Goal: Information Seeking & Learning: Learn about a topic

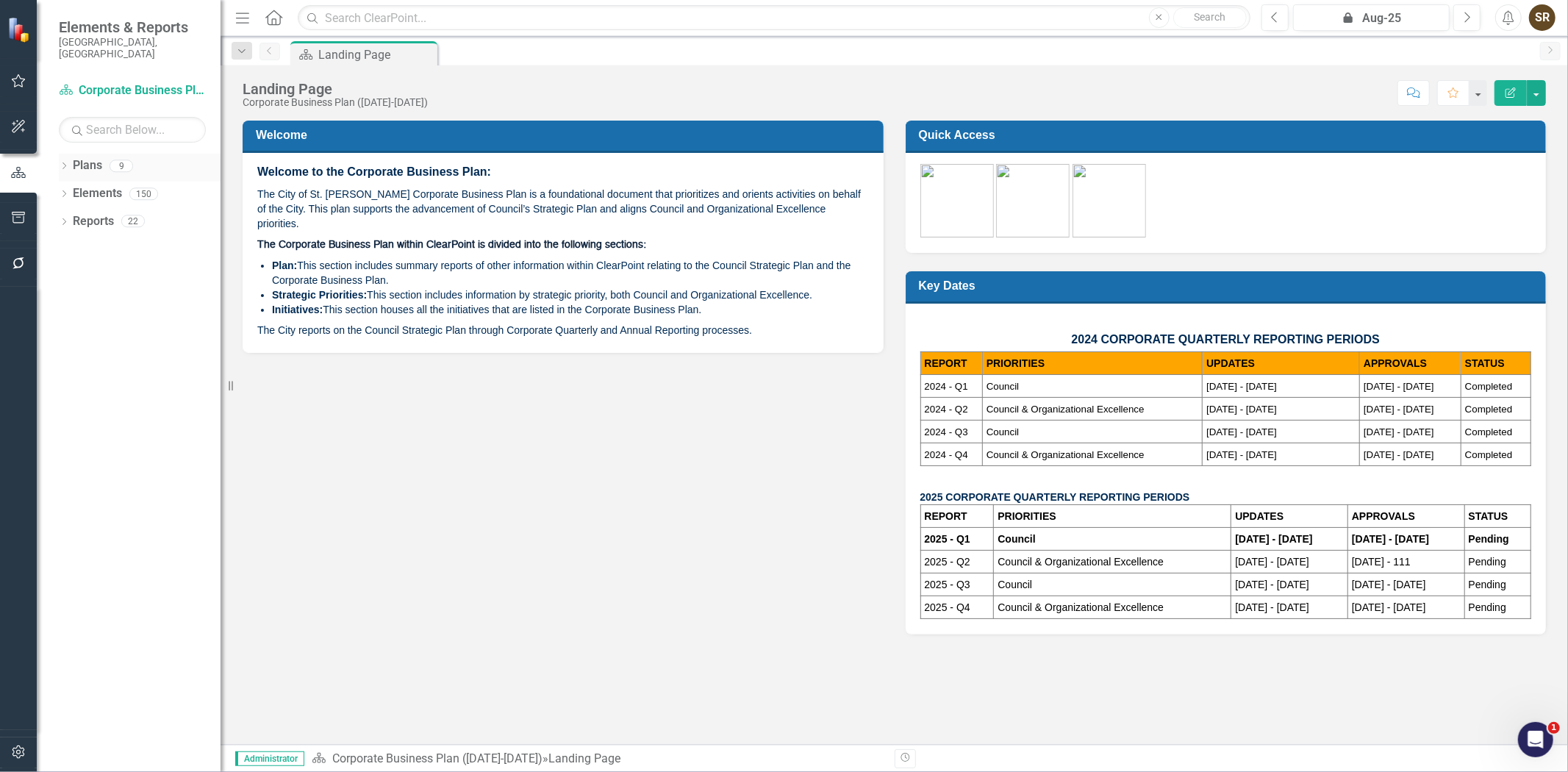
click at [62, 163] on icon "Dropdown" at bounding box center [64, 167] width 10 height 8
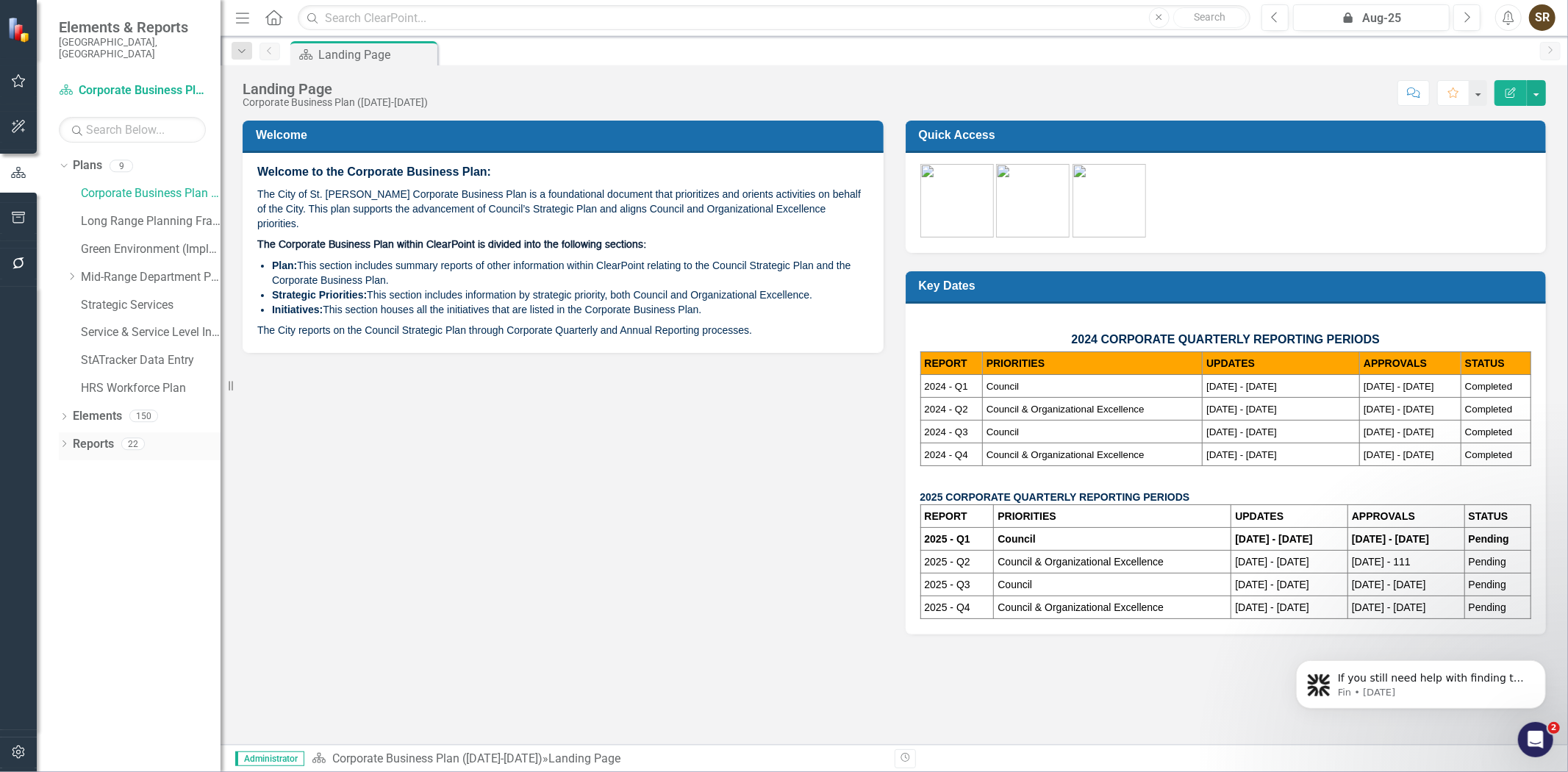
click at [61, 441] on icon "Dropdown" at bounding box center [64, 445] width 10 height 8
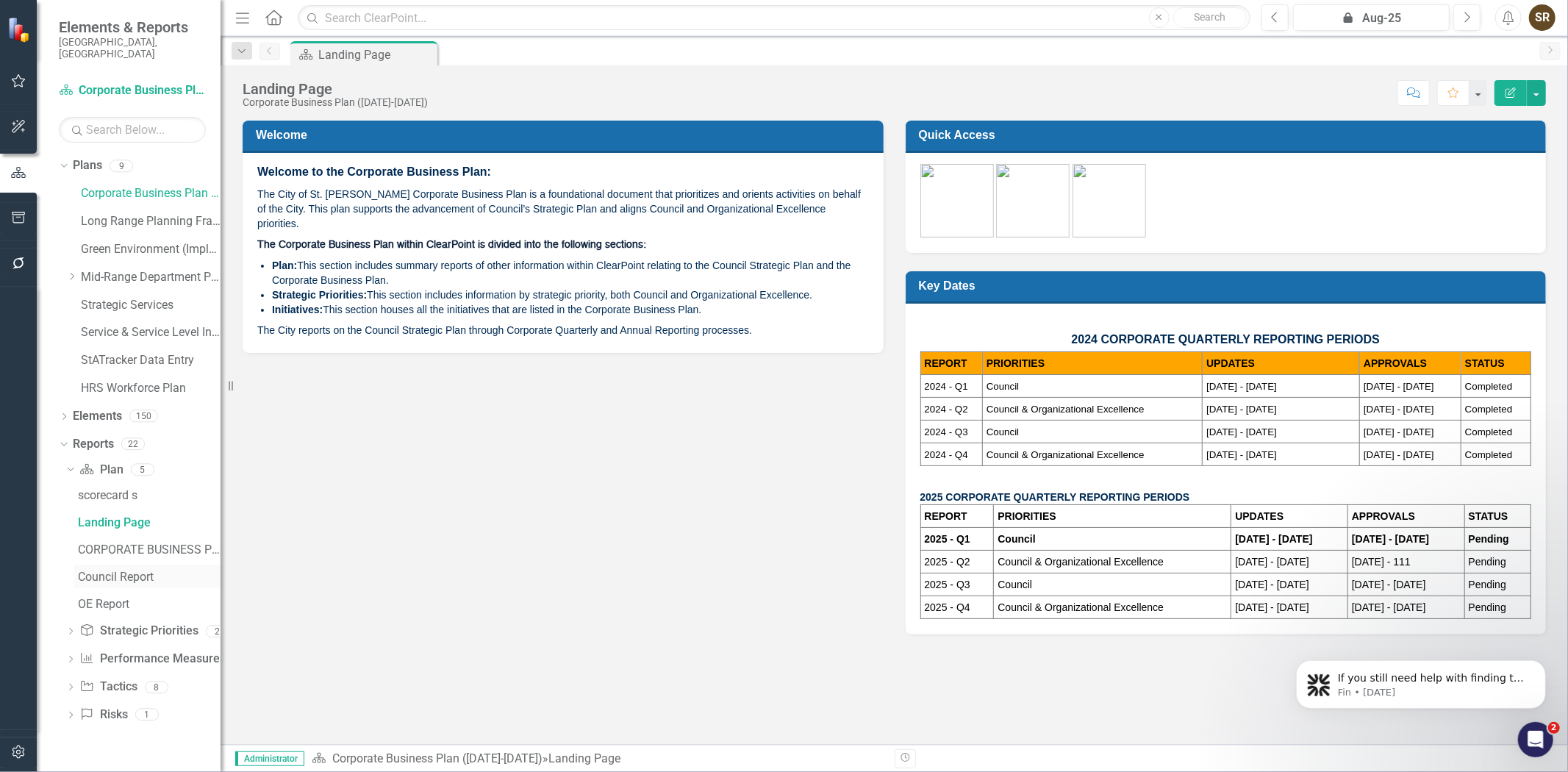
click at [90, 571] on div "Council Report" at bounding box center [148, 577] width 142 height 13
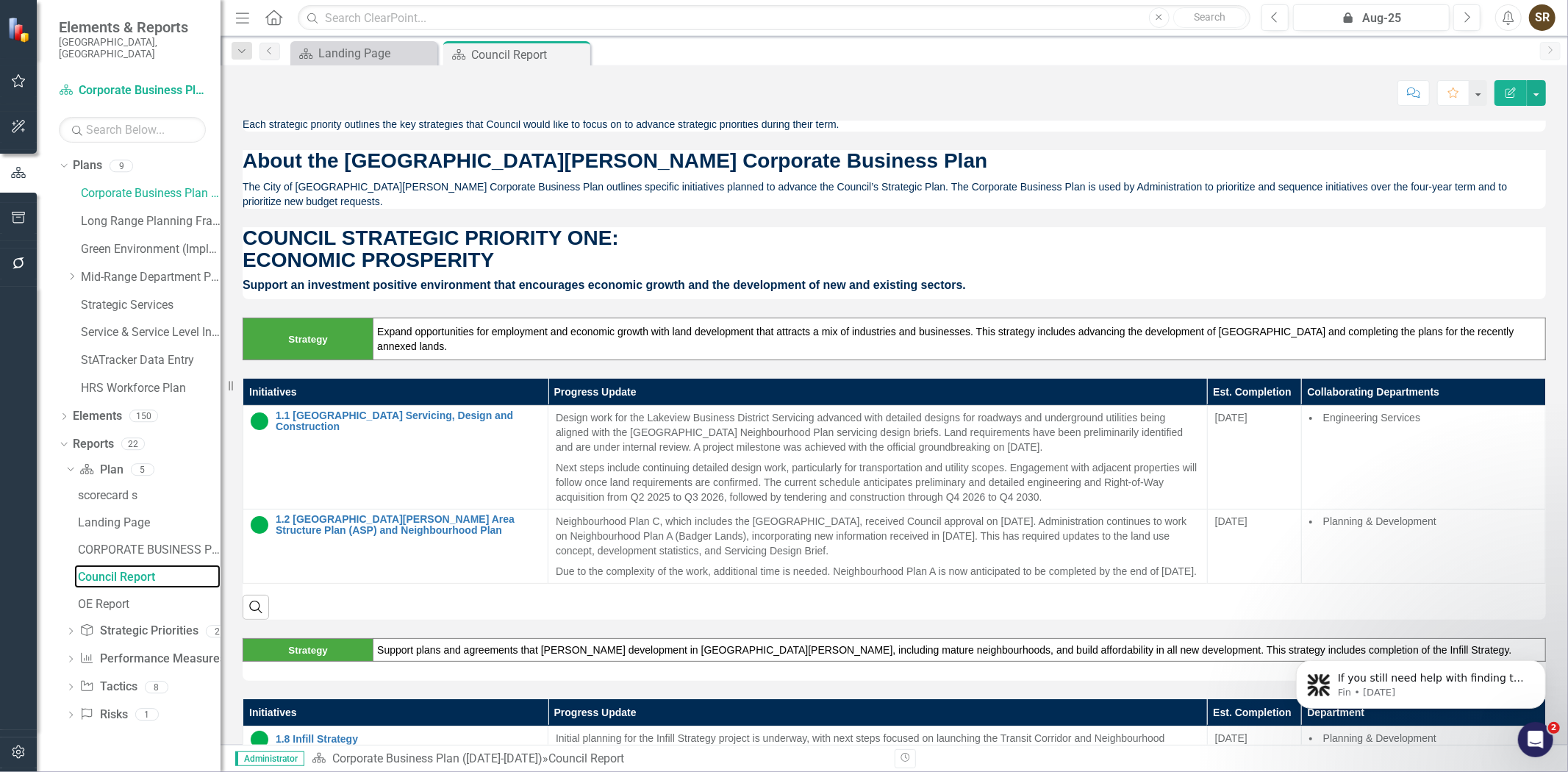
scroll to position [483, 0]
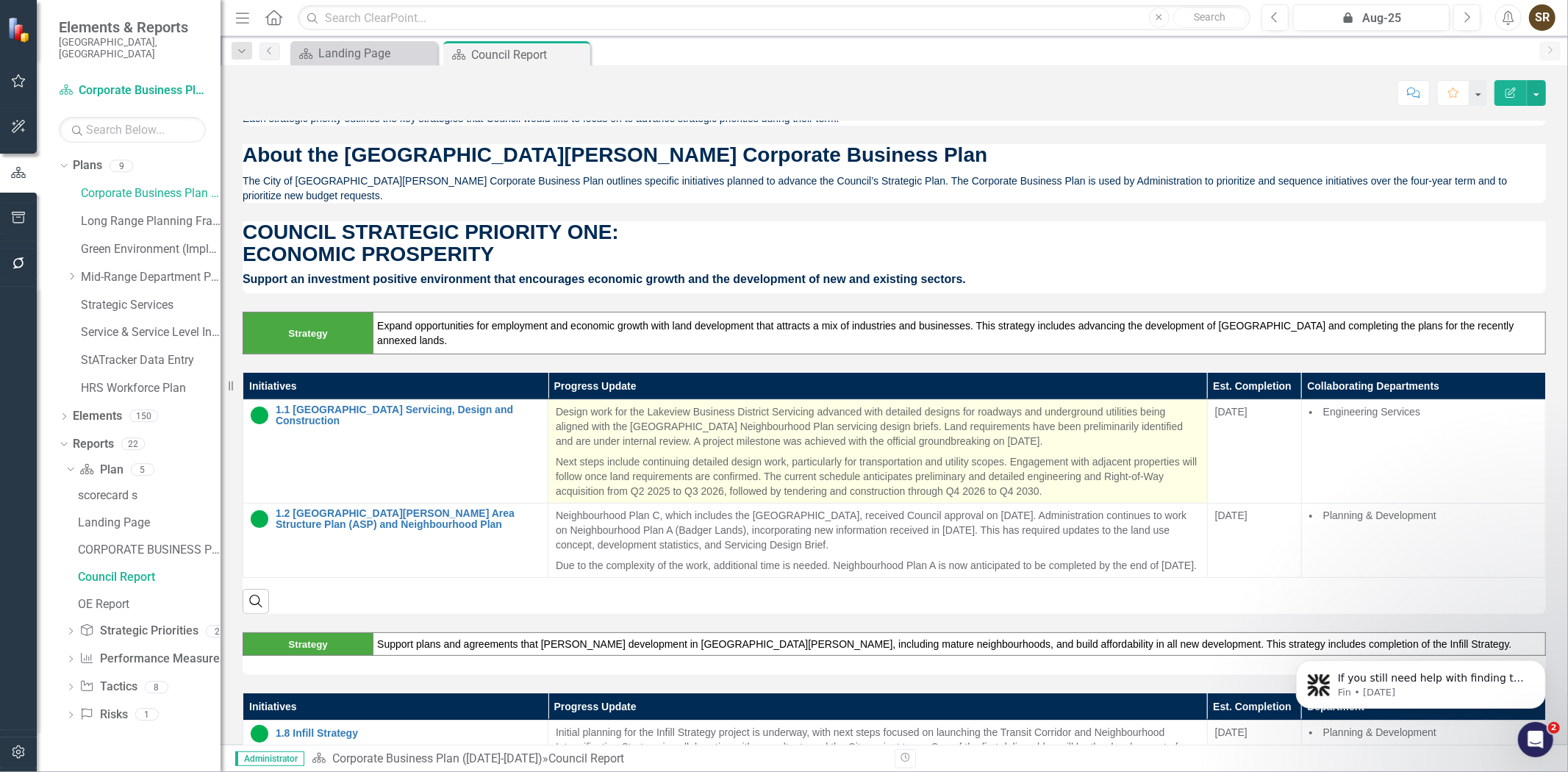
click at [556, 404] on p "Design work for the Lakeview Business District Servicing advanced with detailed…" at bounding box center [878, 428] width 644 height 47
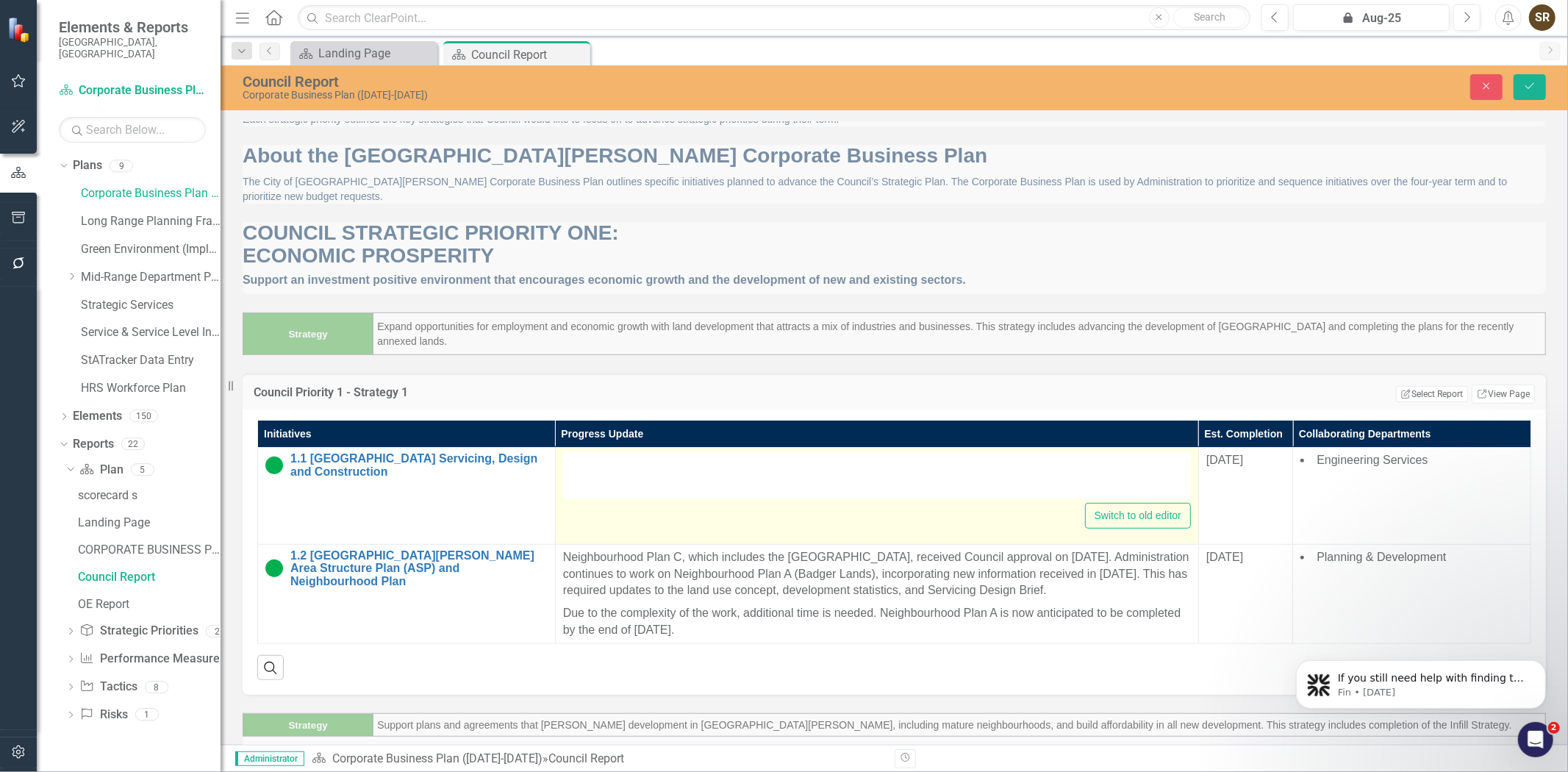
type textarea "<p>Design work for the Lakeview Business District Servicing advanced with detai…"
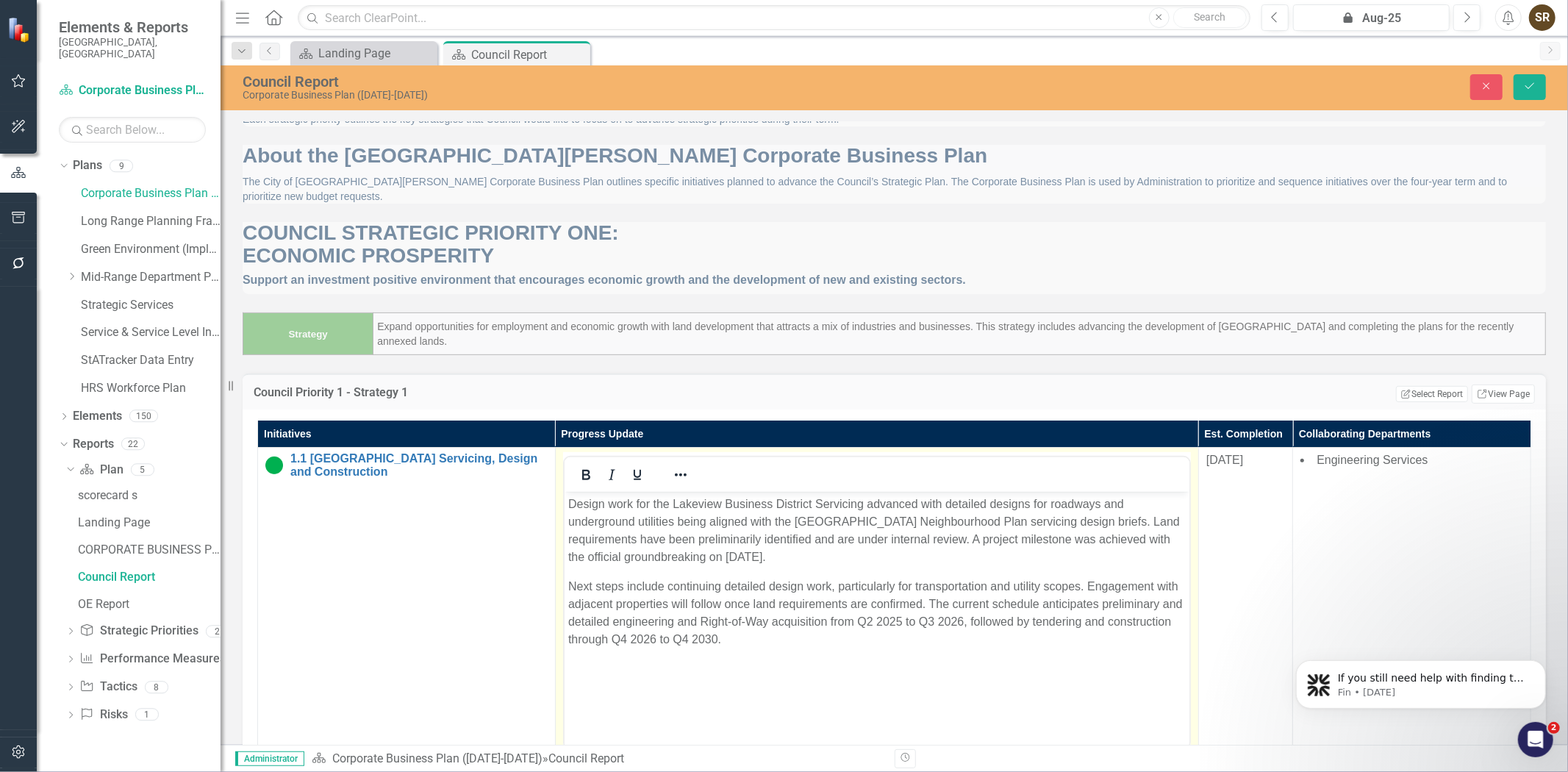
scroll to position [0, 0]
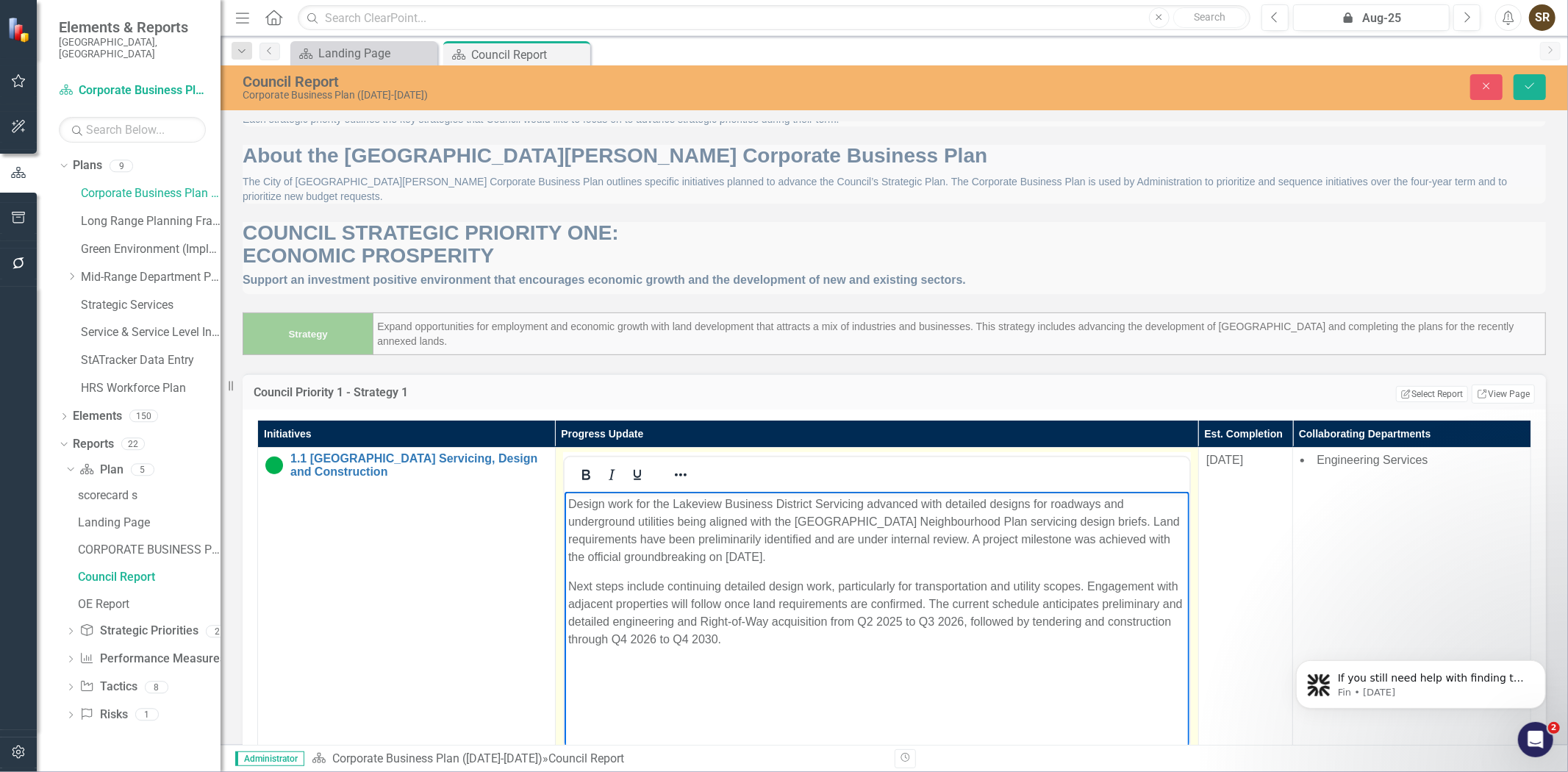
drag, startPoint x: 567, startPoint y: 507, endPoint x: 827, endPoint y: 557, distance: 264.8
click at [827, 557] on p "Design work for the Lakeview Business District Servicing advanced with detailed…" at bounding box center [877, 531] width 618 height 71
copy p "Design work for the Lakeview Business District Servicing advanced with detailed…"
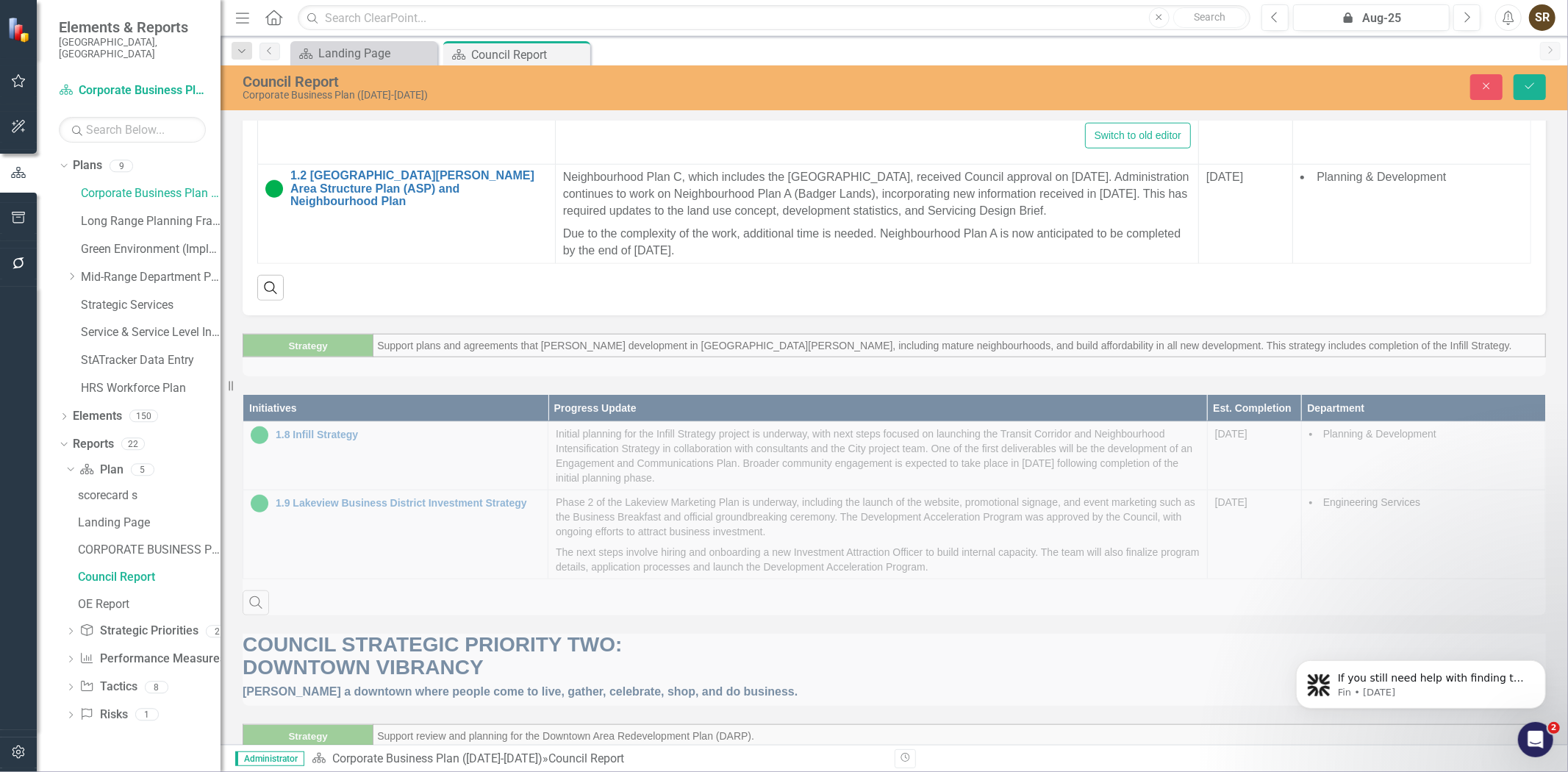
scroll to position [1120, 0]
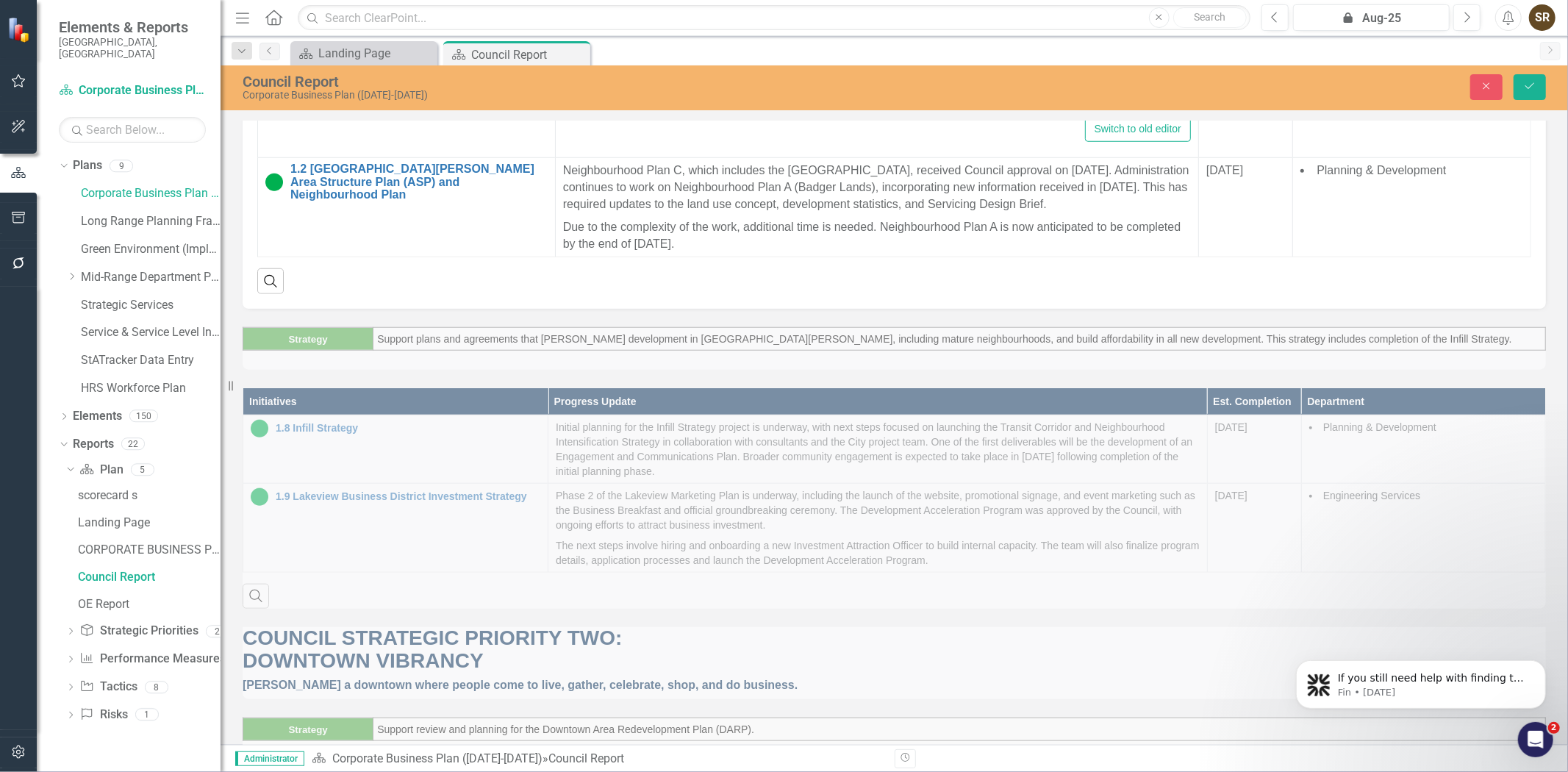
click at [699, 521] on div "Initiatives Progress Update Est. Completion Department 1.8 Infill Strategy Link…" at bounding box center [894, 489] width 1326 height 239
click at [699, 525] on div "Initiatives Progress Update Est. Completion Department 1.8 Infill Strategy Link…" at bounding box center [894, 489] width 1326 height 239
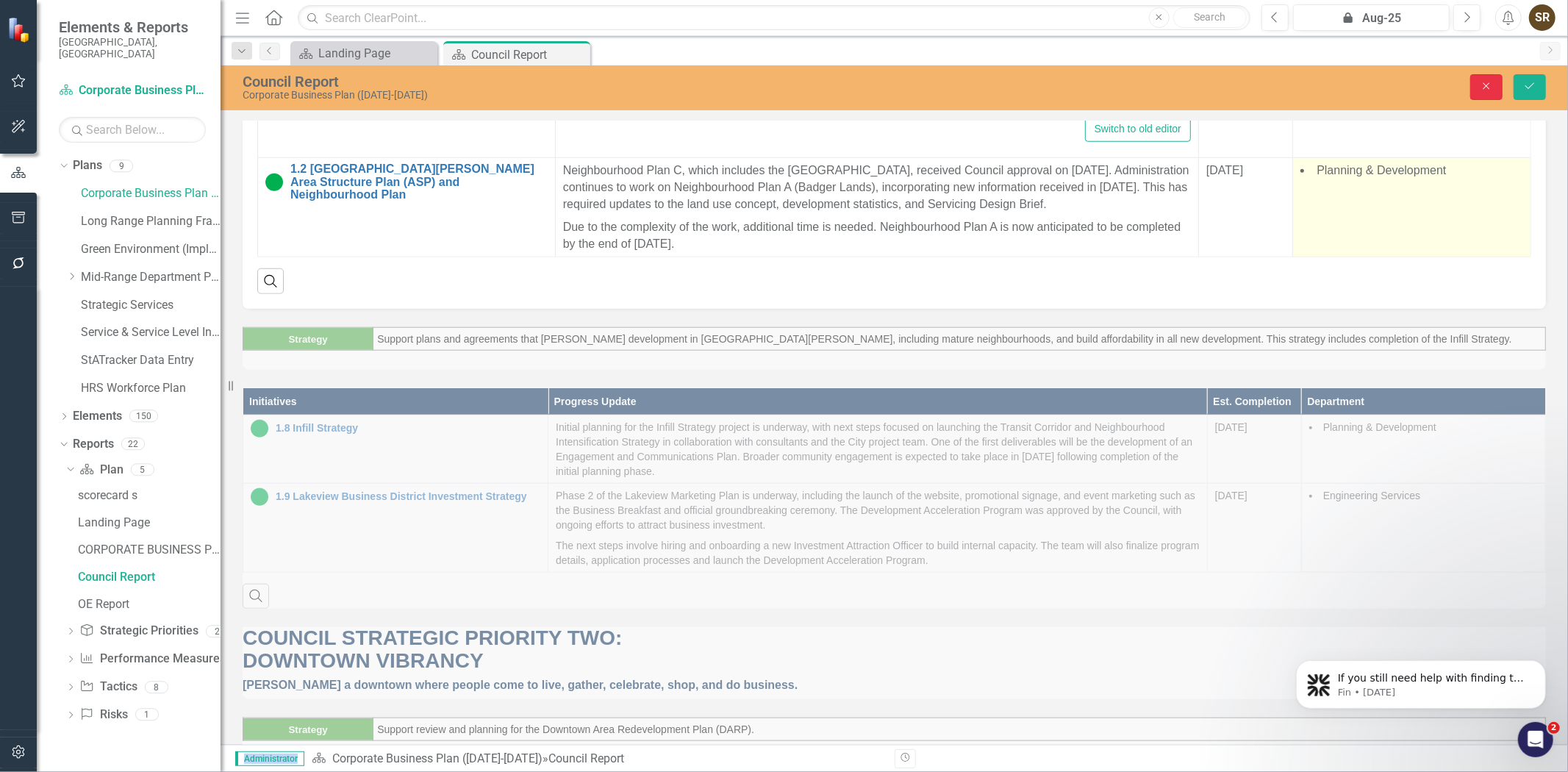
click at [1488, 92] on button "Close" at bounding box center [1486, 87] width 32 height 26
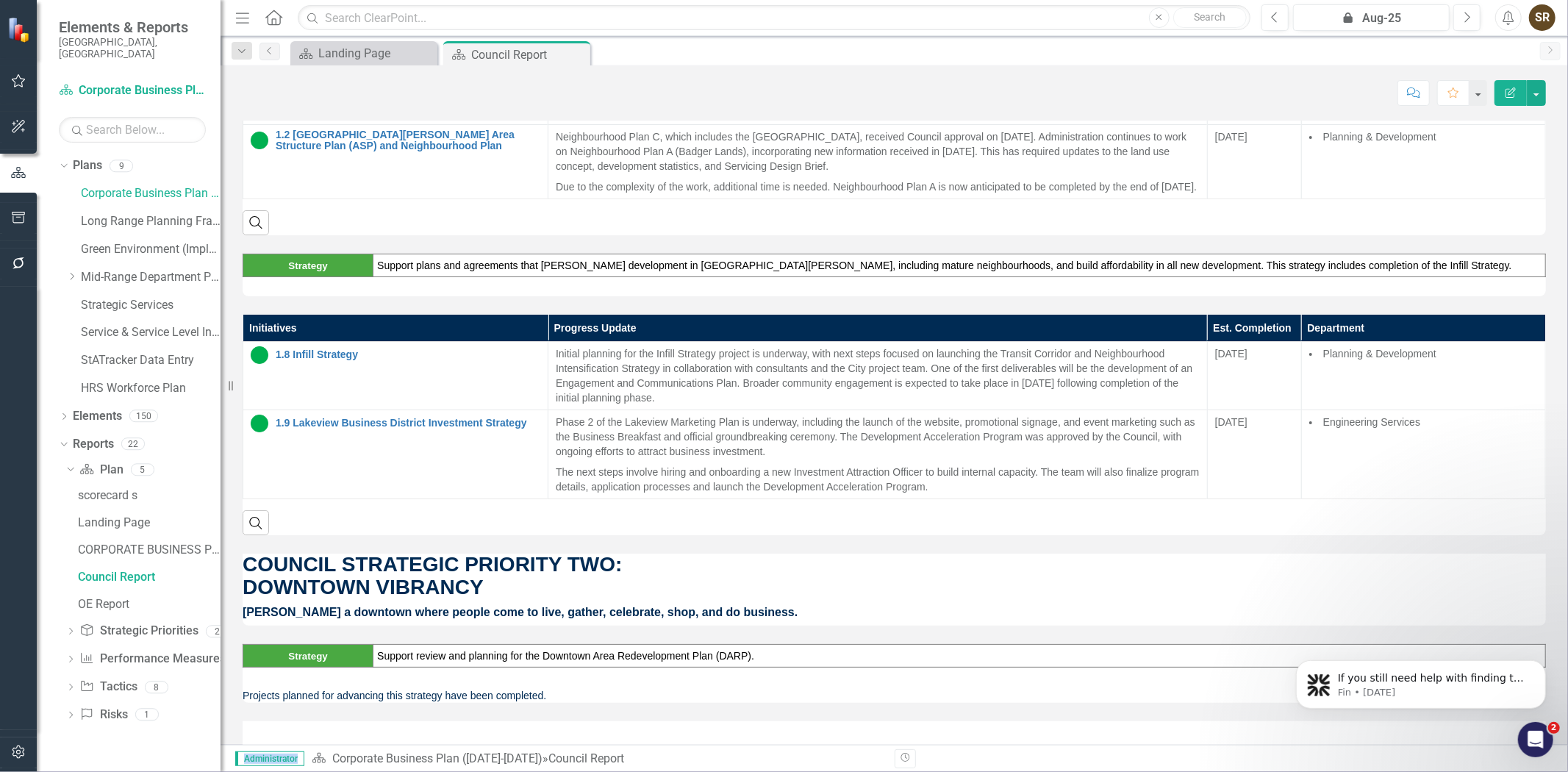
scroll to position [721, 0]
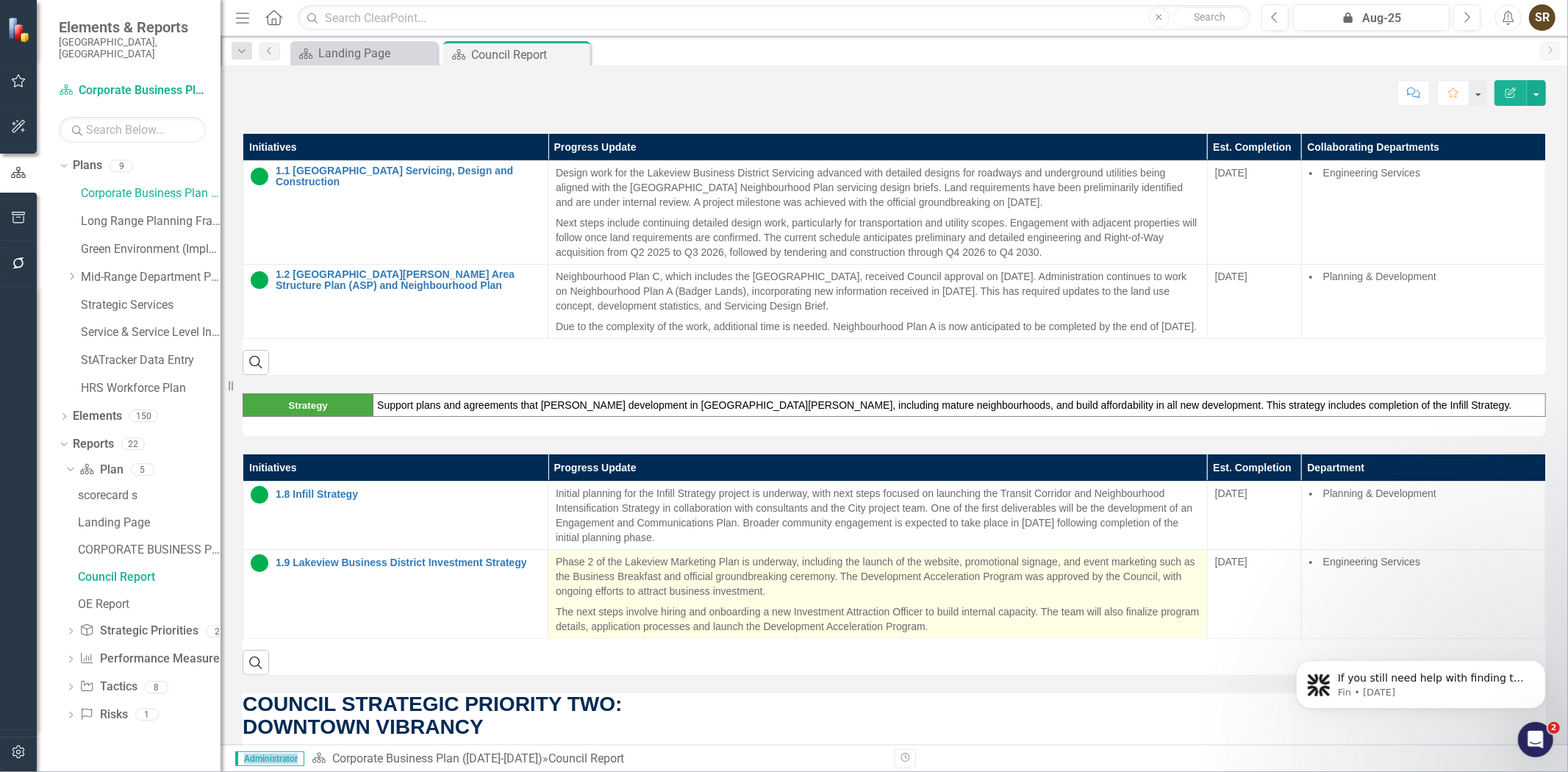
click at [630, 577] on p "Phase 2 of the Lakeview Marketing Plan is underway, including the launch of the…" at bounding box center [878, 578] width 644 height 47
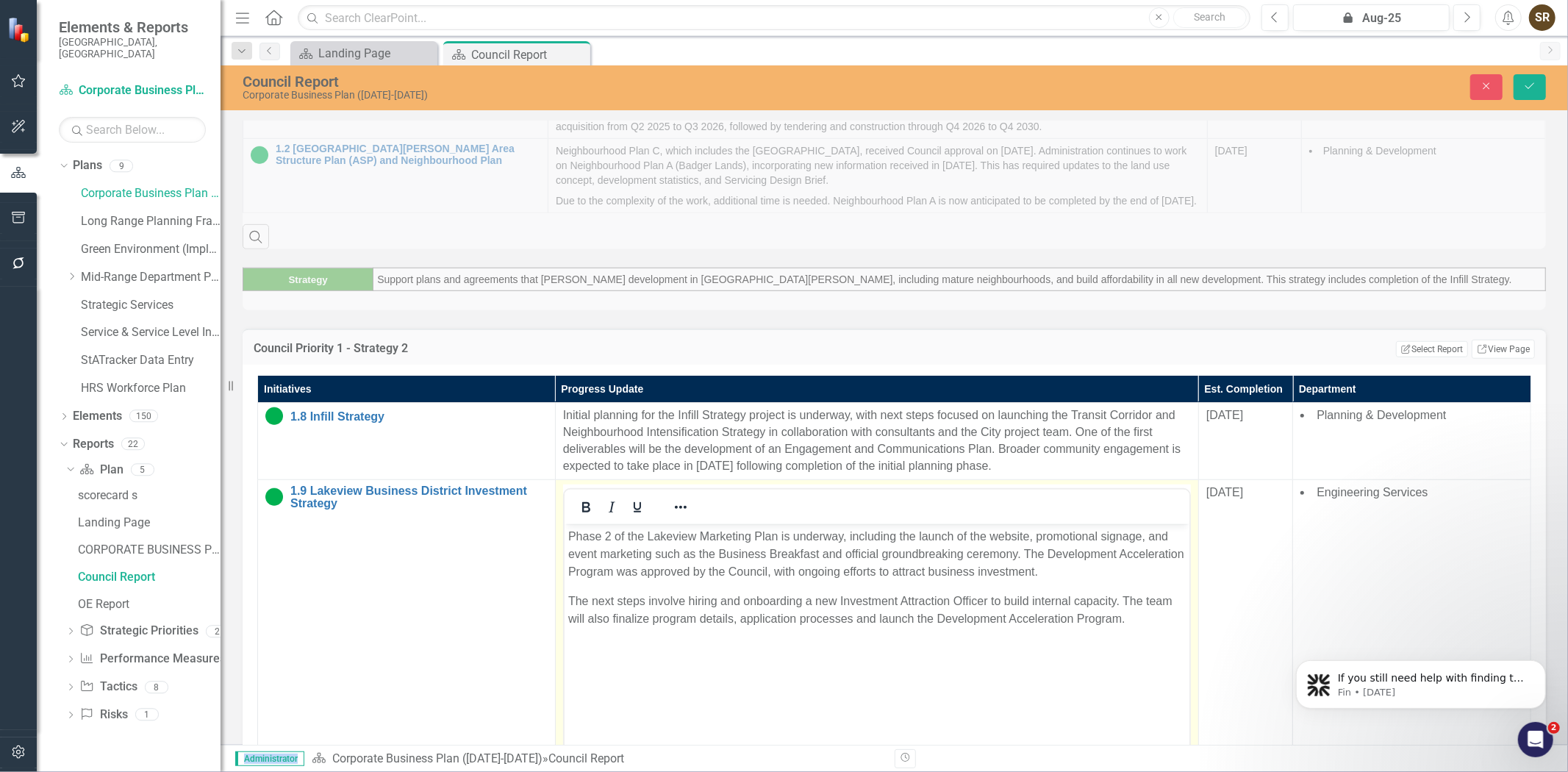
scroll to position [876, 0]
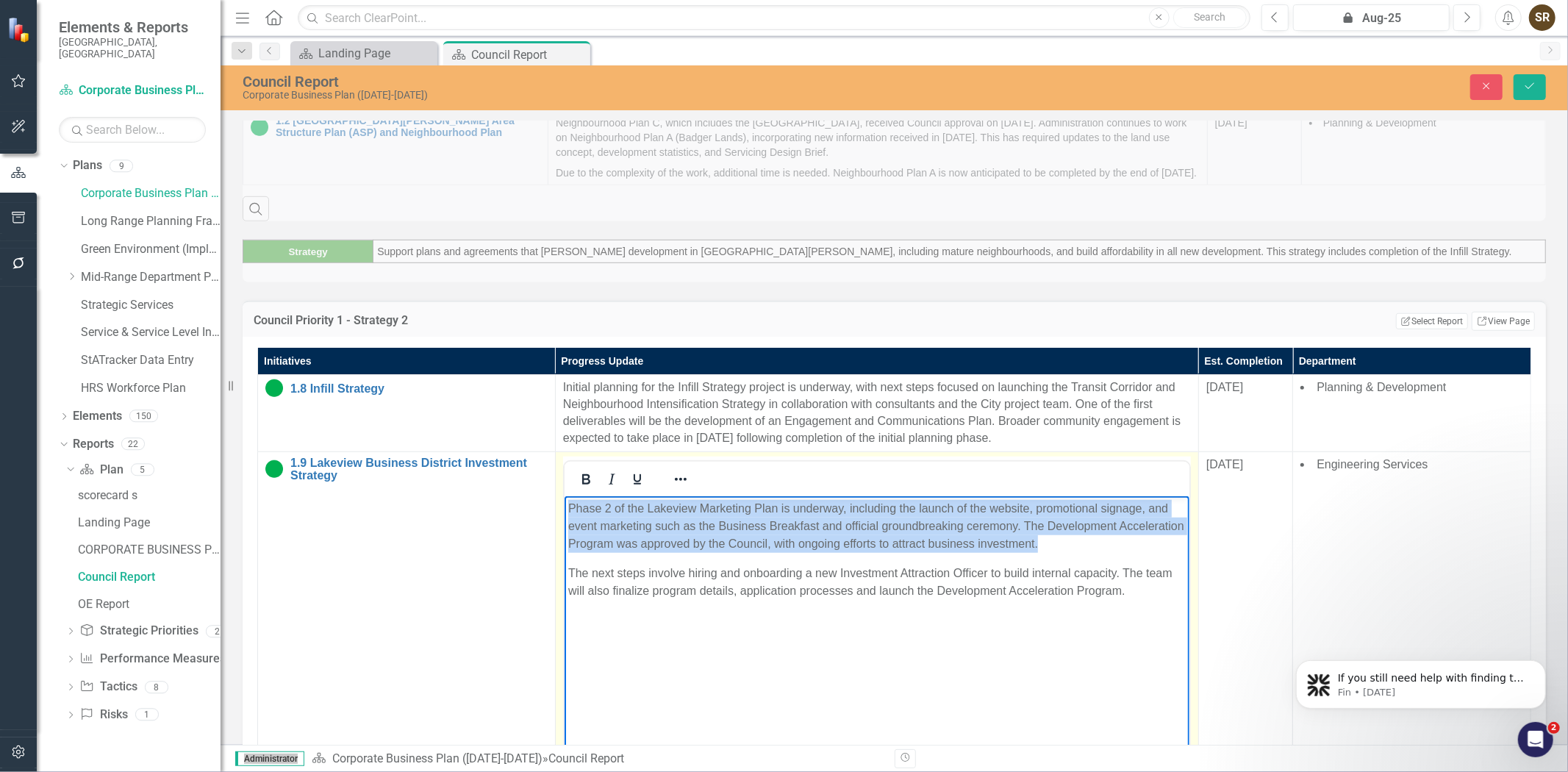
drag, startPoint x: 566, startPoint y: 509, endPoint x: 1108, endPoint y: 547, distance: 543.3
click at [1108, 547] on body "Phase 2 of the Lakeview Marketing Plan is underway, including the launch of the…" at bounding box center [876, 605] width 625 height 221
copy p "Phase 2 of the Lakeview Marketing Plan is underway, including the launch of the…"
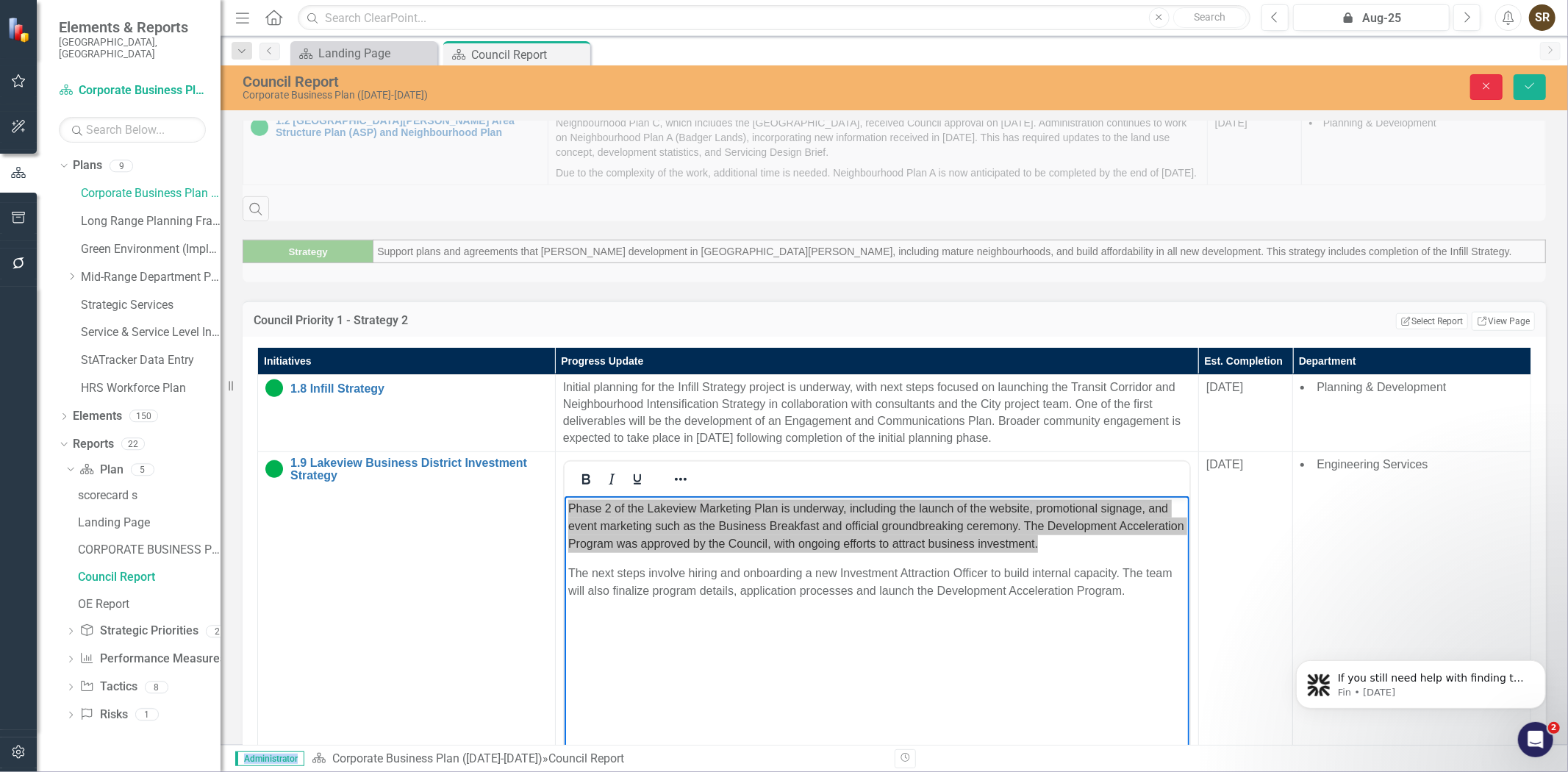
drag, startPoint x: 1495, startPoint y: 86, endPoint x: 1562, endPoint y: 143, distance: 88.0
click at [1495, 86] on button "Close" at bounding box center [1486, 87] width 32 height 26
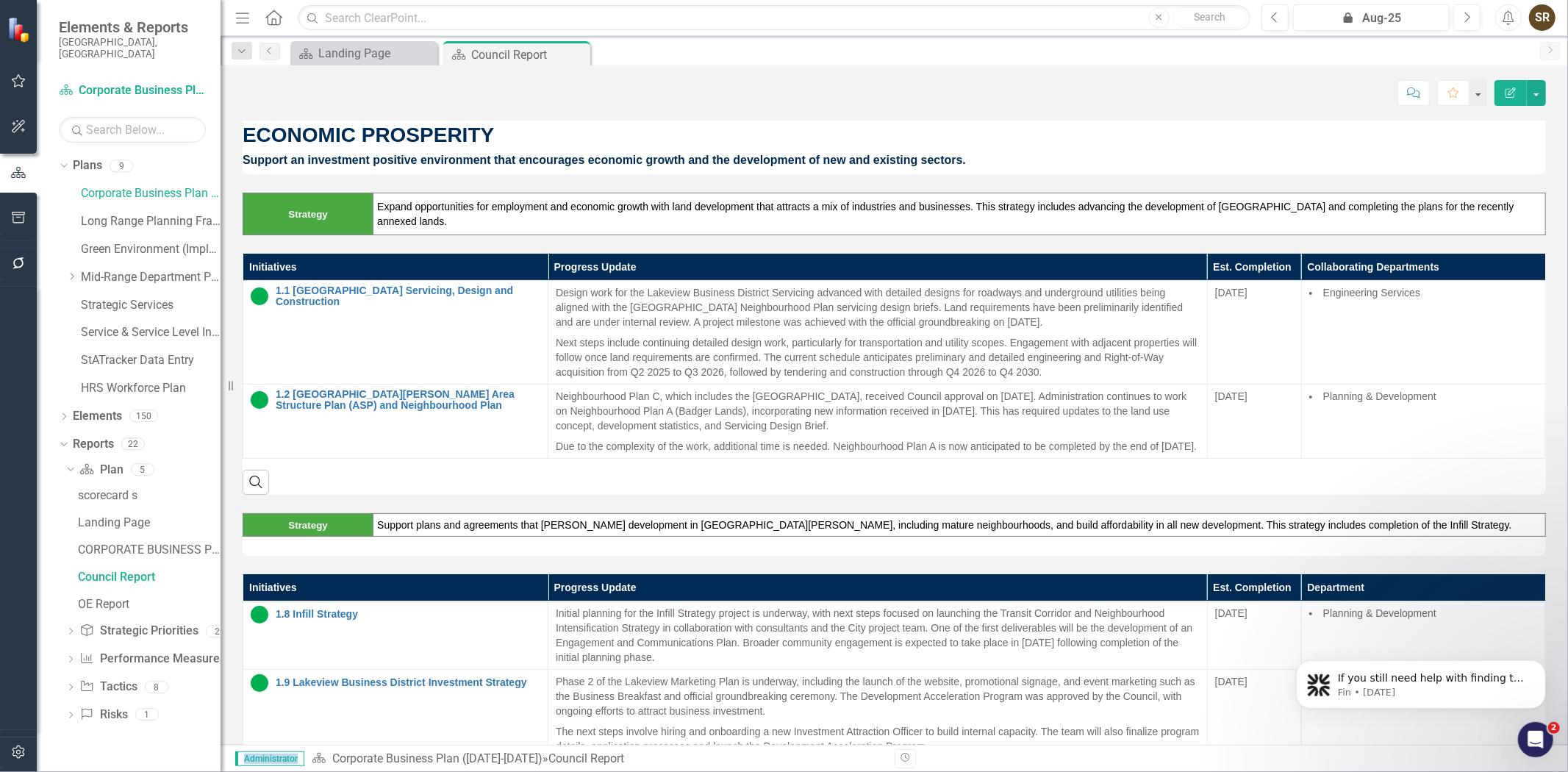
scroll to position [583, 0]
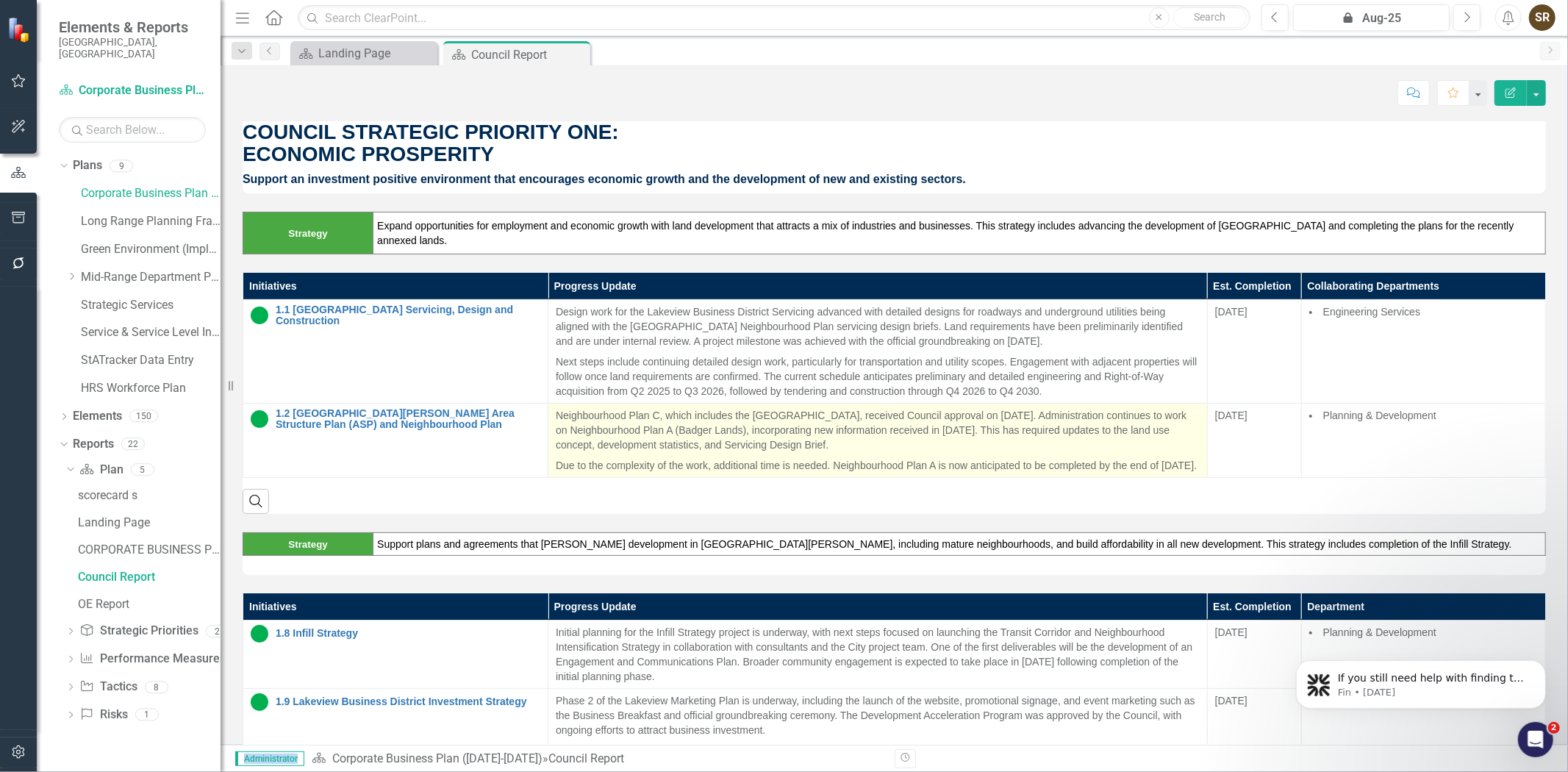
click at [618, 427] on p "Neighbourhood Plan C, which includes the [GEOGRAPHIC_DATA], received Council ap…" at bounding box center [878, 432] width 644 height 47
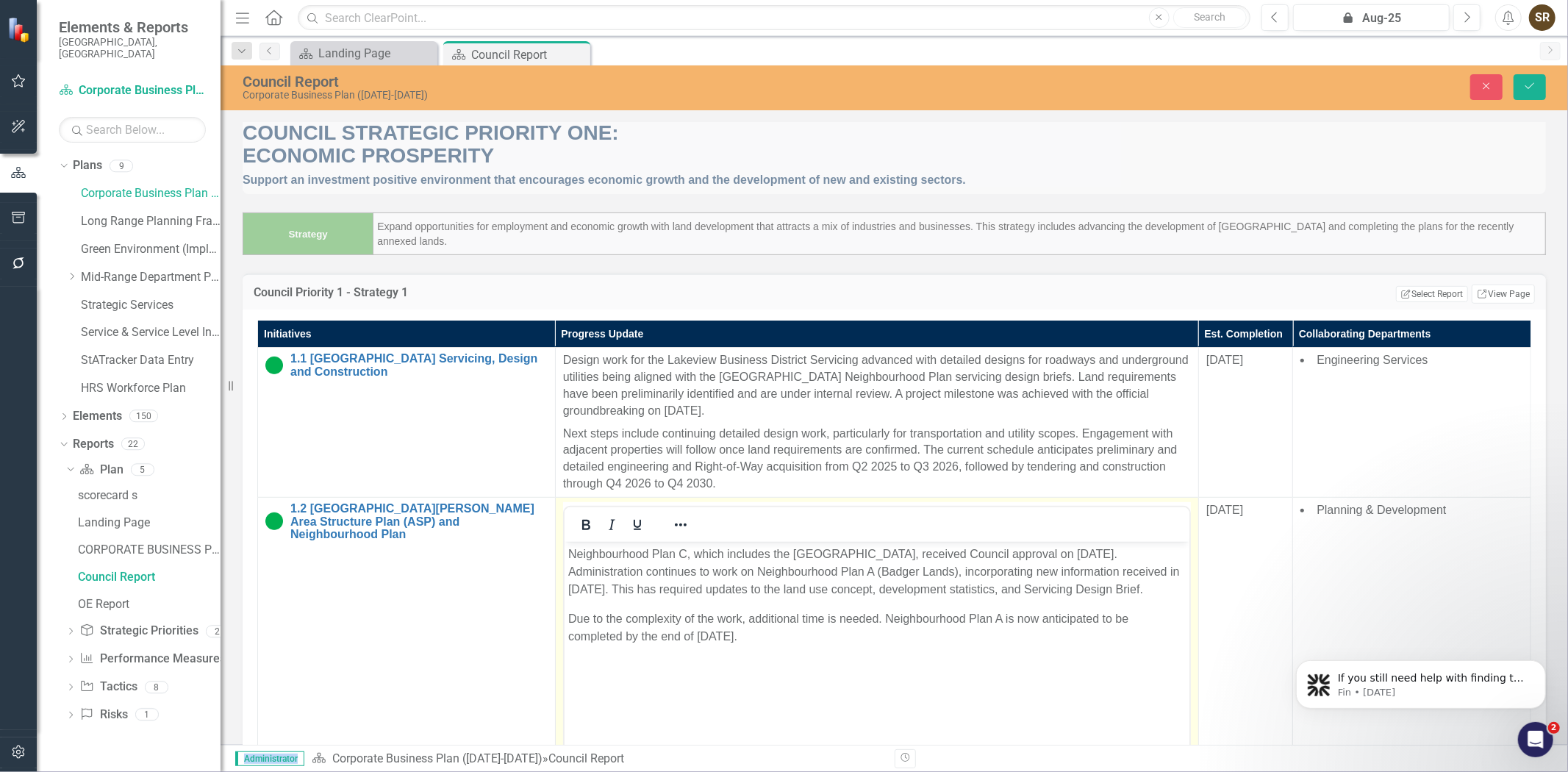
scroll to position [0, 0]
drag, startPoint x: 568, startPoint y: 556, endPoint x: 1161, endPoint y: 591, distance: 594.0
click at [1161, 591] on p "Neighbourhood Plan C, which includes the [GEOGRAPHIC_DATA], received Council ap…" at bounding box center [877, 571] width 618 height 53
copy p "Neighbourhood Plan C, which includes the [GEOGRAPHIC_DATA], received Council ap…"
drag, startPoint x: 1485, startPoint y: 97, endPoint x: 1566, endPoint y: 160, distance: 102.6
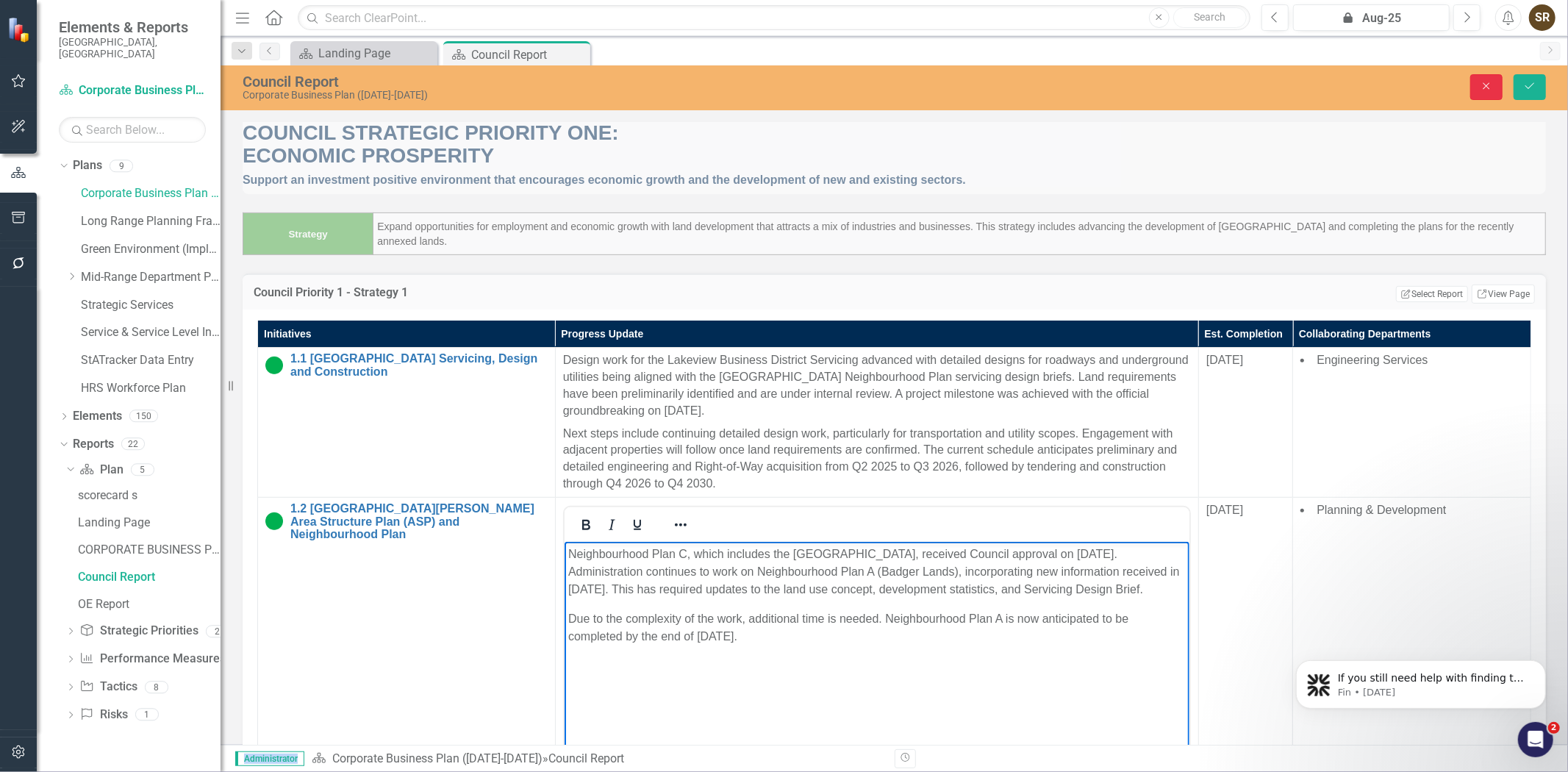
click at [1485, 97] on button "Close" at bounding box center [1486, 87] width 32 height 26
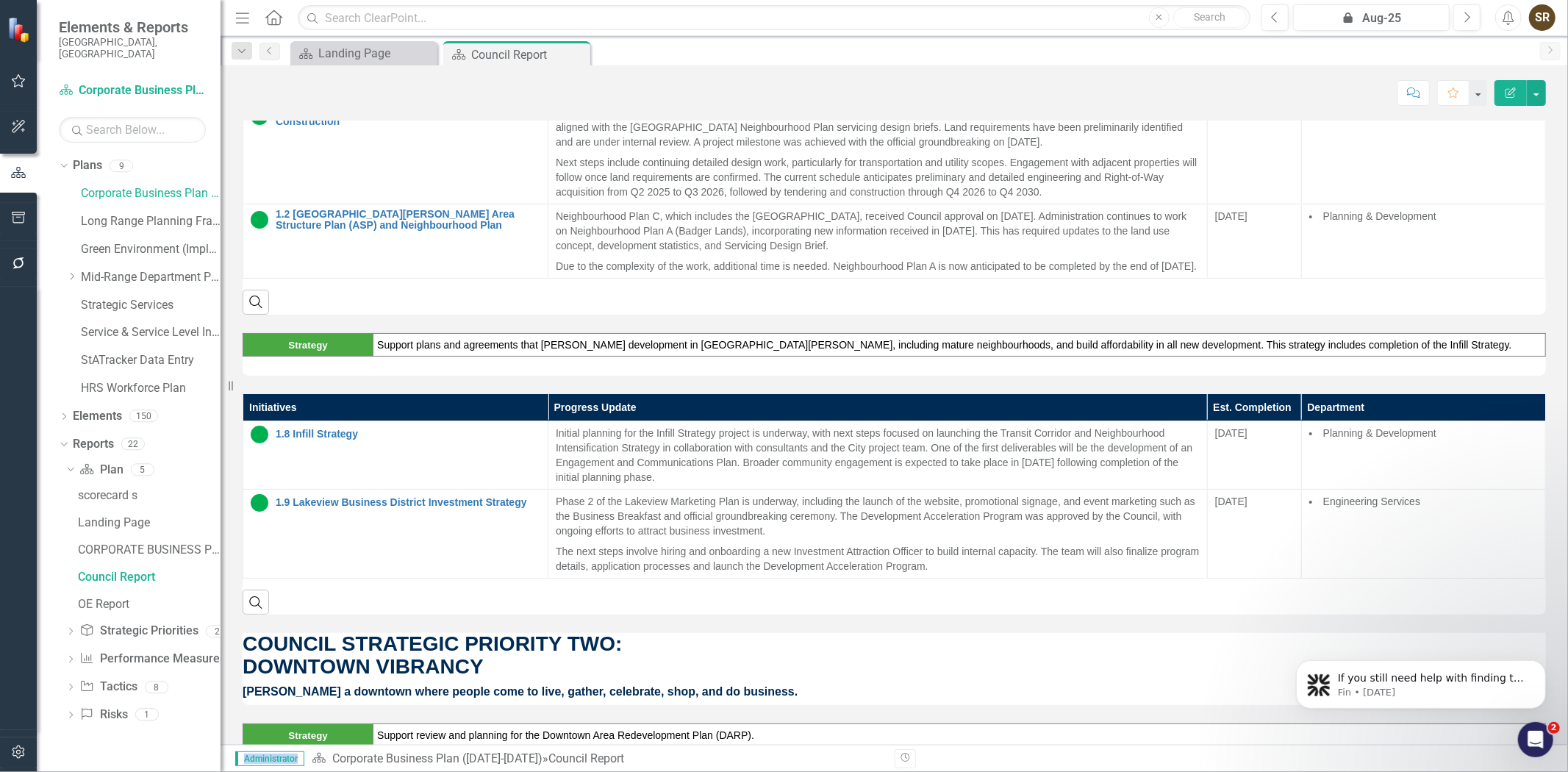
scroll to position [814, 0]
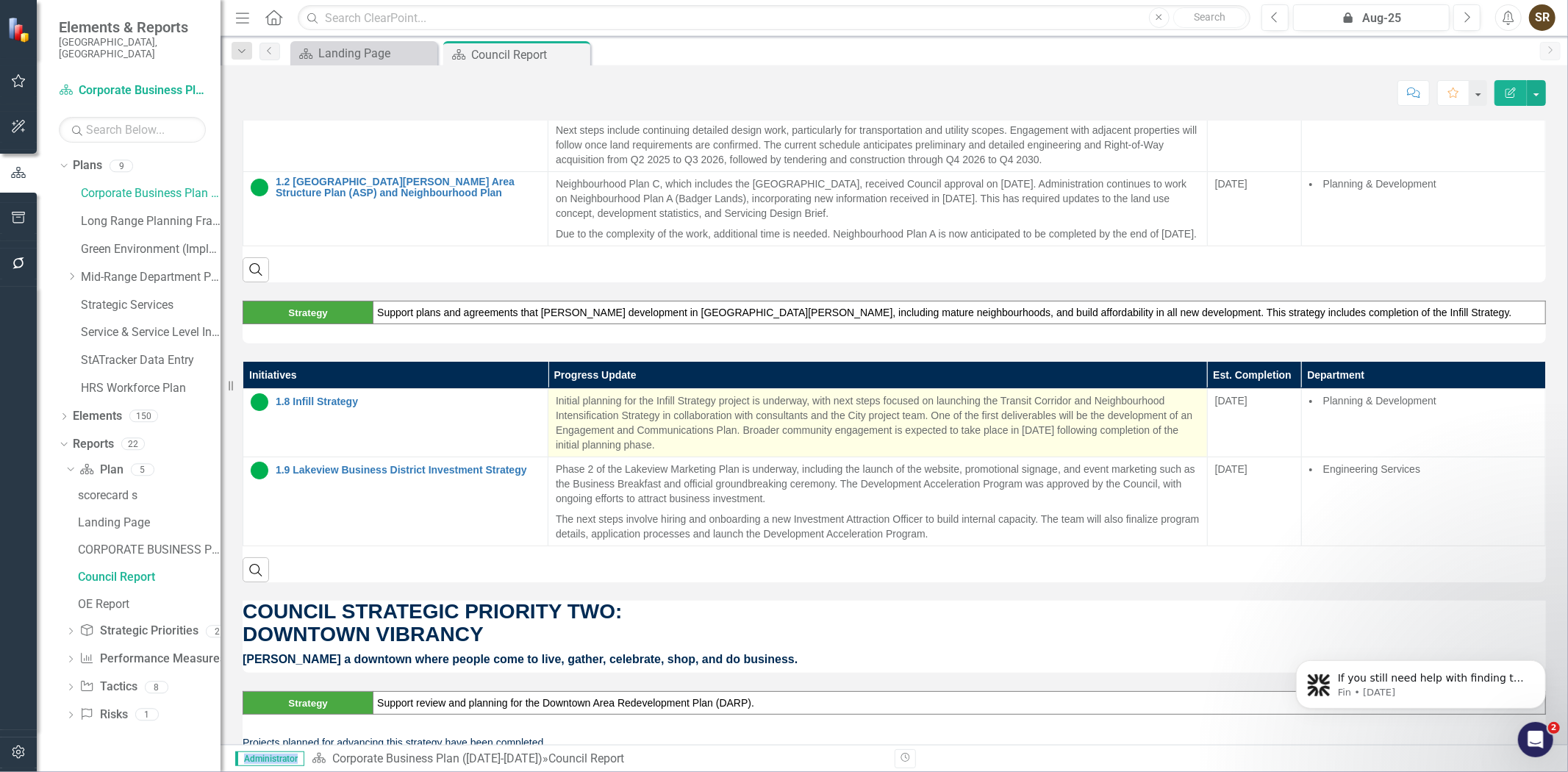
click at [637, 433] on p "Initial planning for the Infill Strategy project is underway, with next steps f…" at bounding box center [878, 423] width 644 height 59
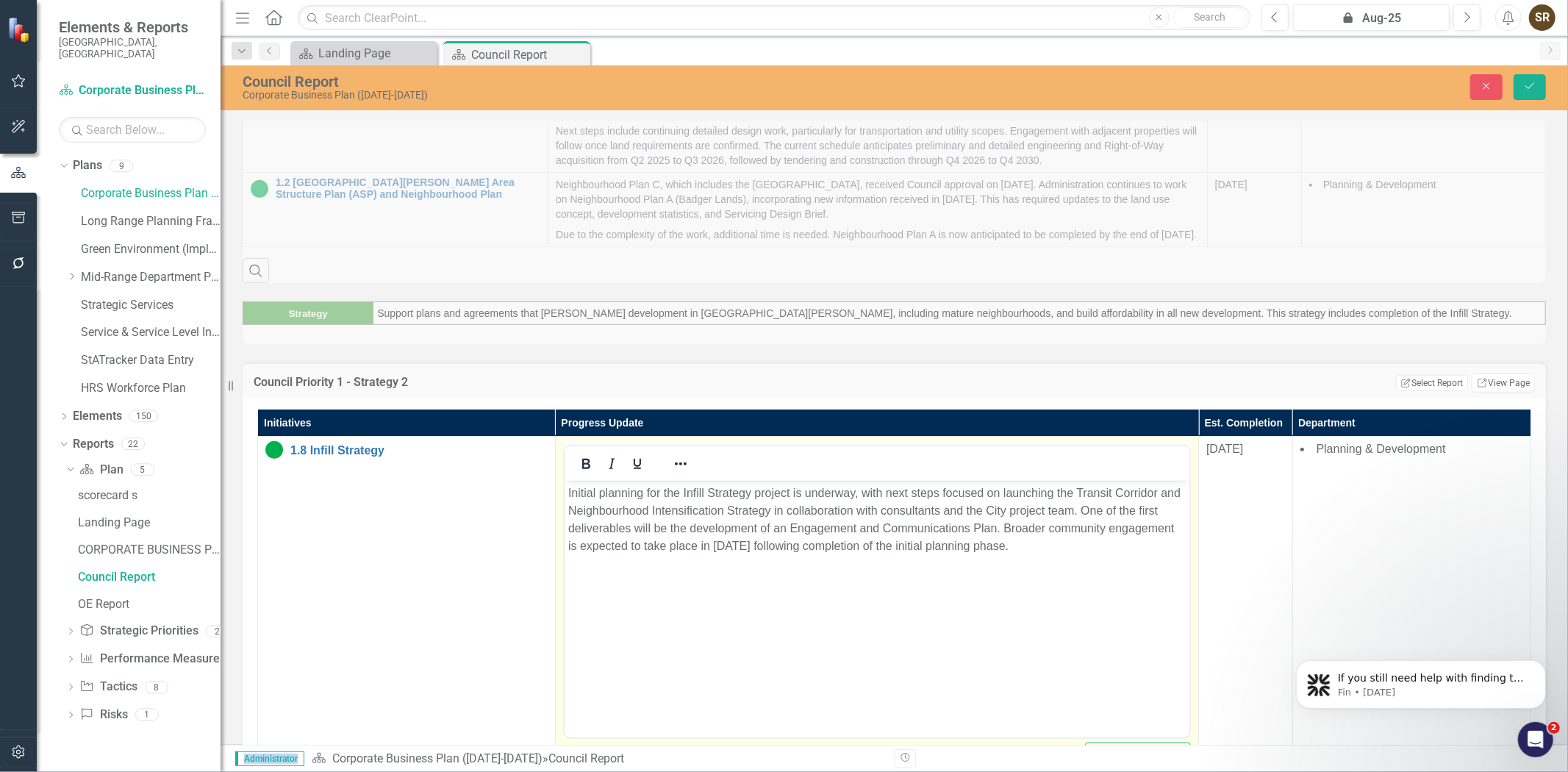
scroll to position [0, 0]
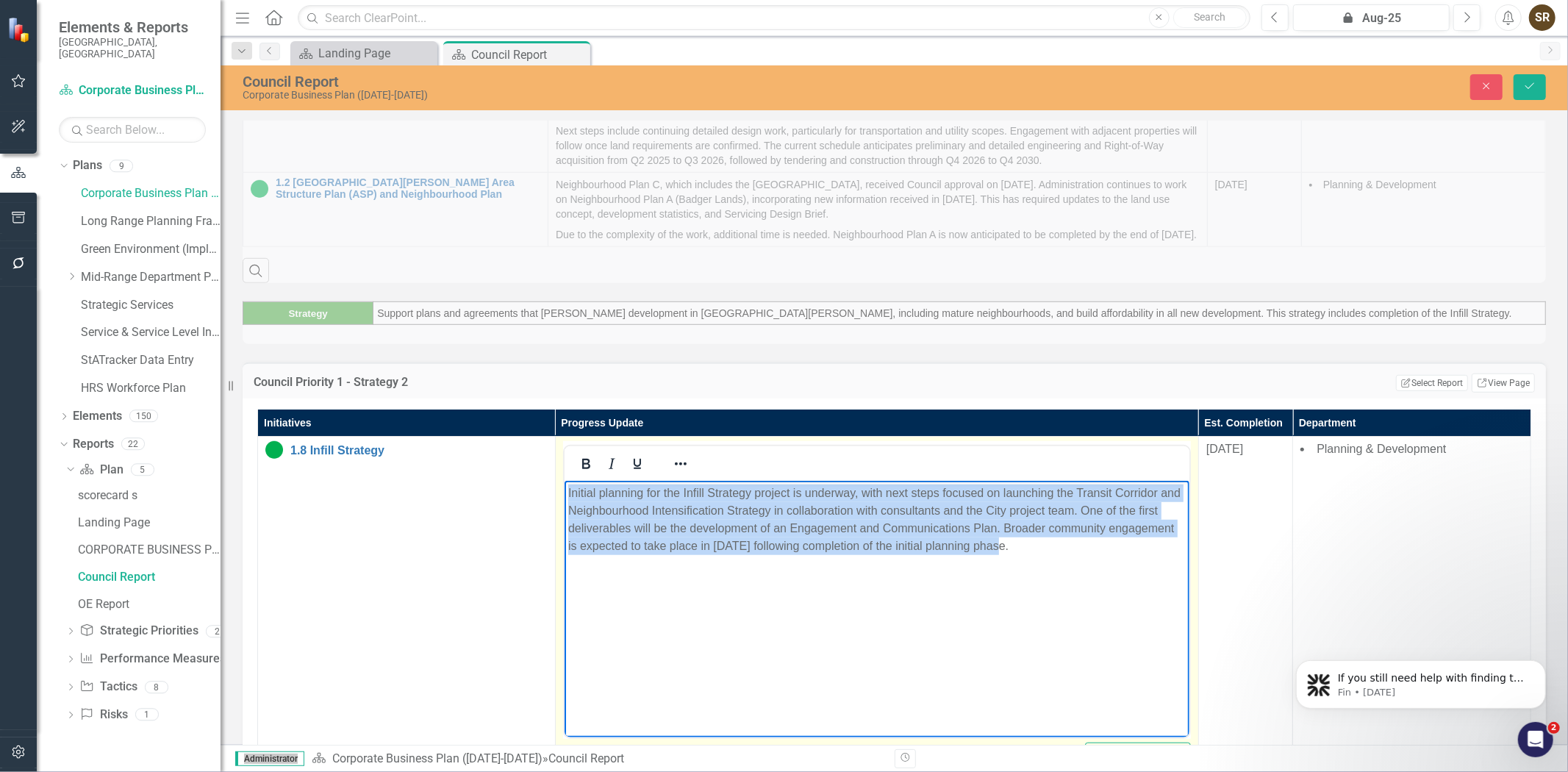
drag, startPoint x: 565, startPoint y: 492, endPoint x: 1008, endPoint y: 557, distance: 447.7
click at [1008, 557] on body "Initial planning for the Infill Strategy project is underway, with next steps f…" at bounding box center [876, 591] width 625 height 221
copy p "Initial planning for the Infill Strategy project is underway, with next steps f…"
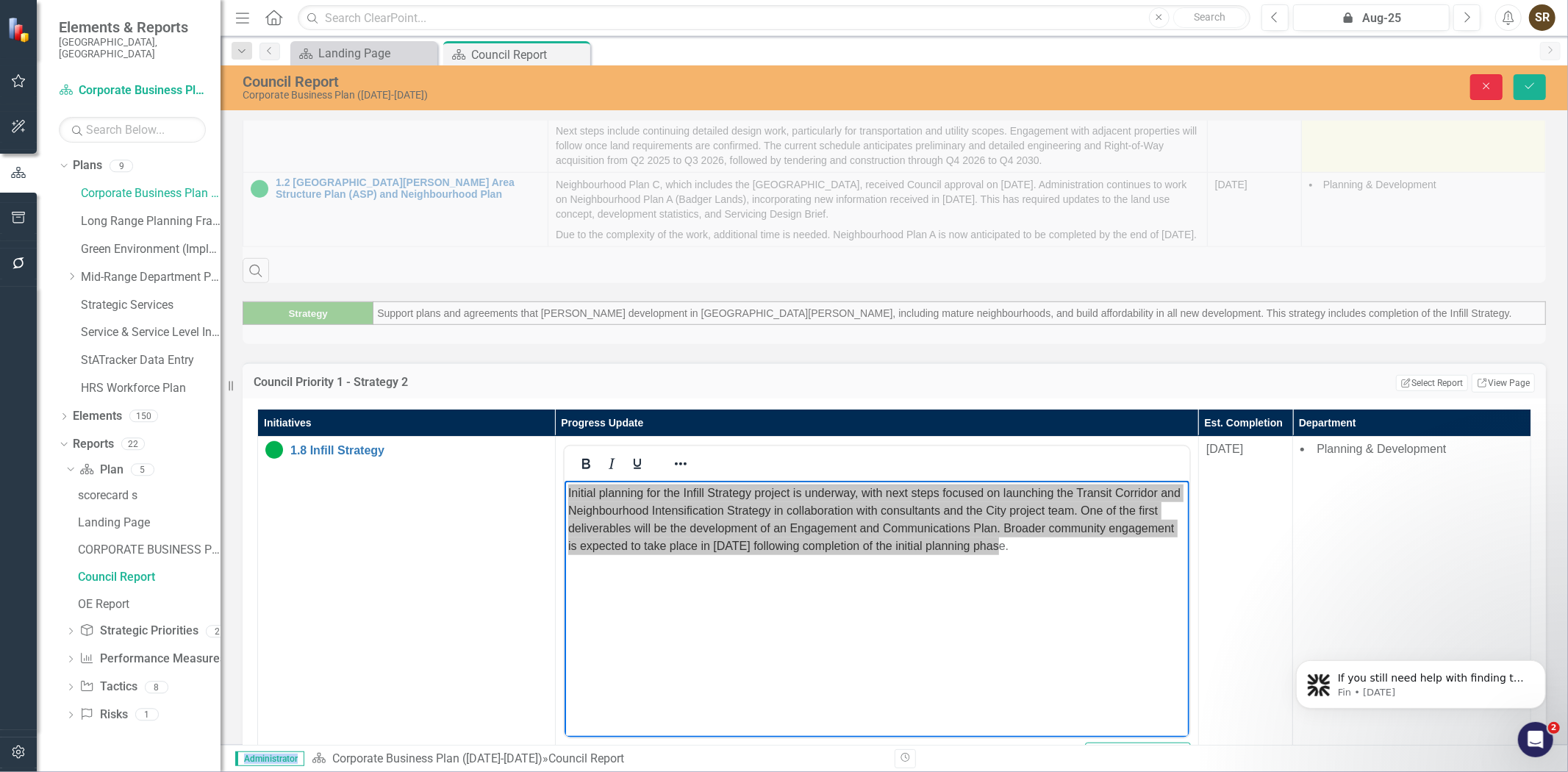
drag, startPoint x: 1492, startPoint y: 92, endPoint x: 1495, endPoint y: 138, distance: 46.1
click at [1492, 92] on button "Close" at bounding box center [1486, 87] width 32 height 26
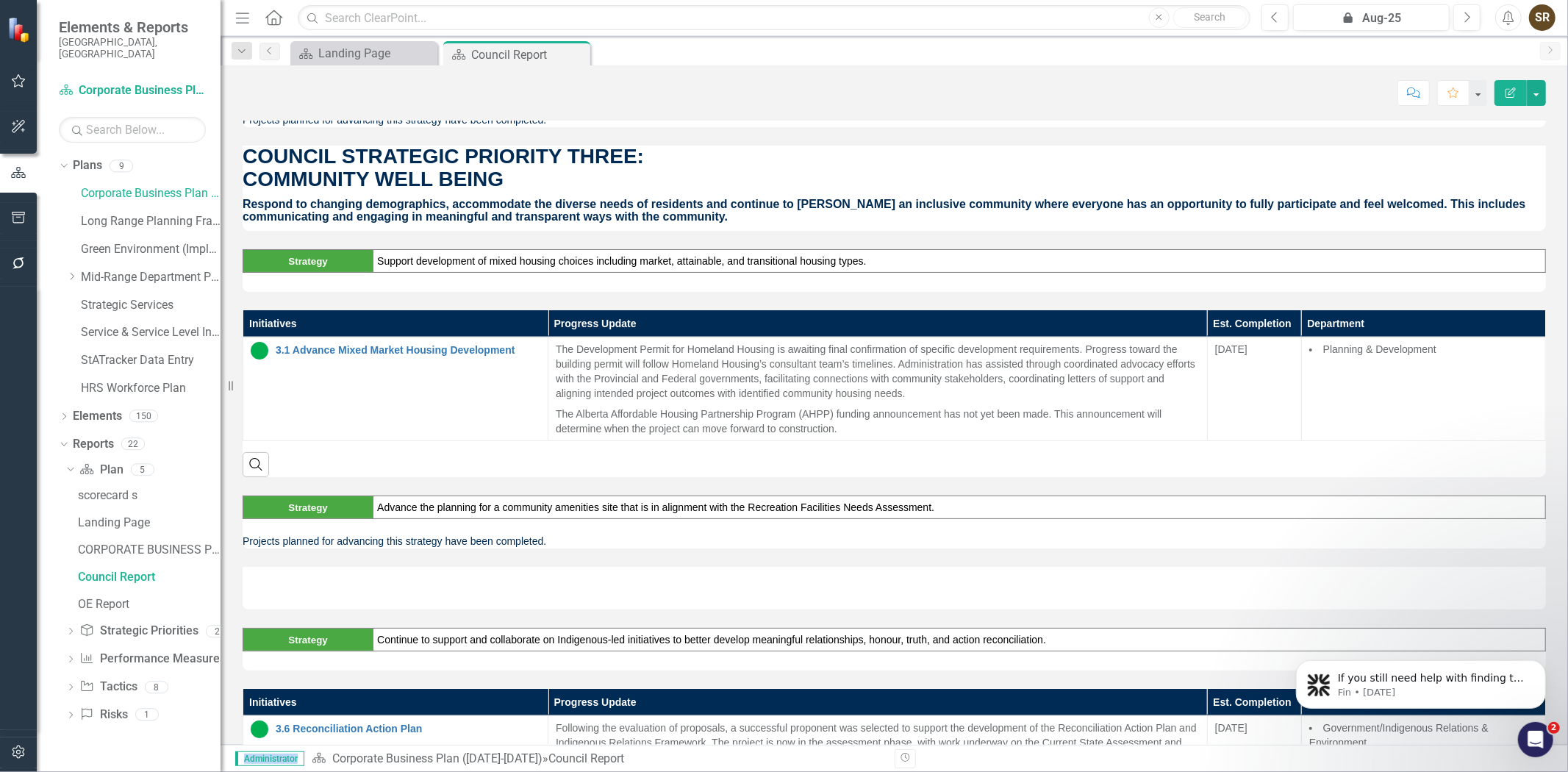
scroll to position [1781, 0]
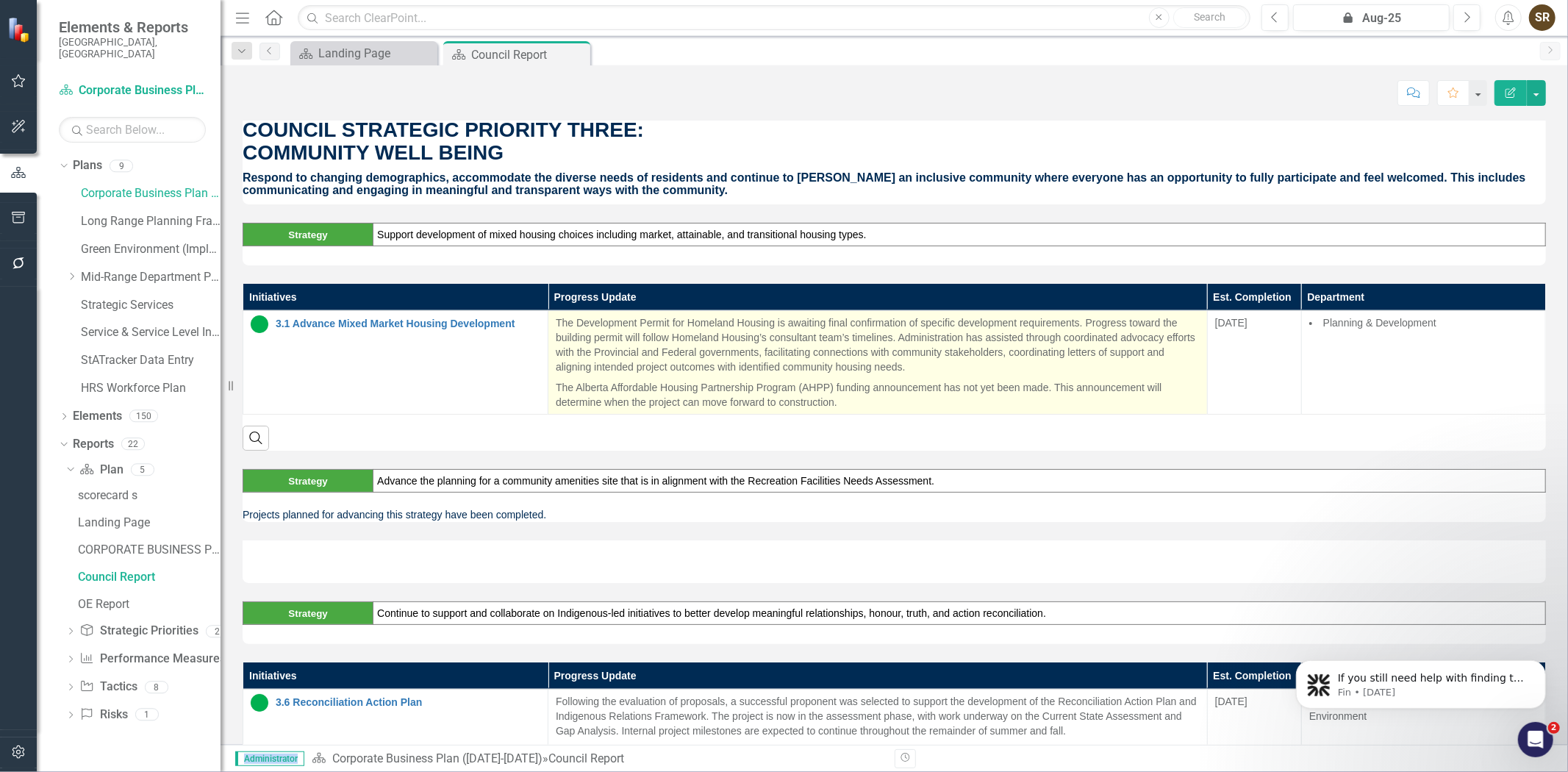
click at [598, 335] on p "The Development Permit for Homeland Housing is awaiting final confirmation of s…" at bounding box center [878, 346] width 644 height 62
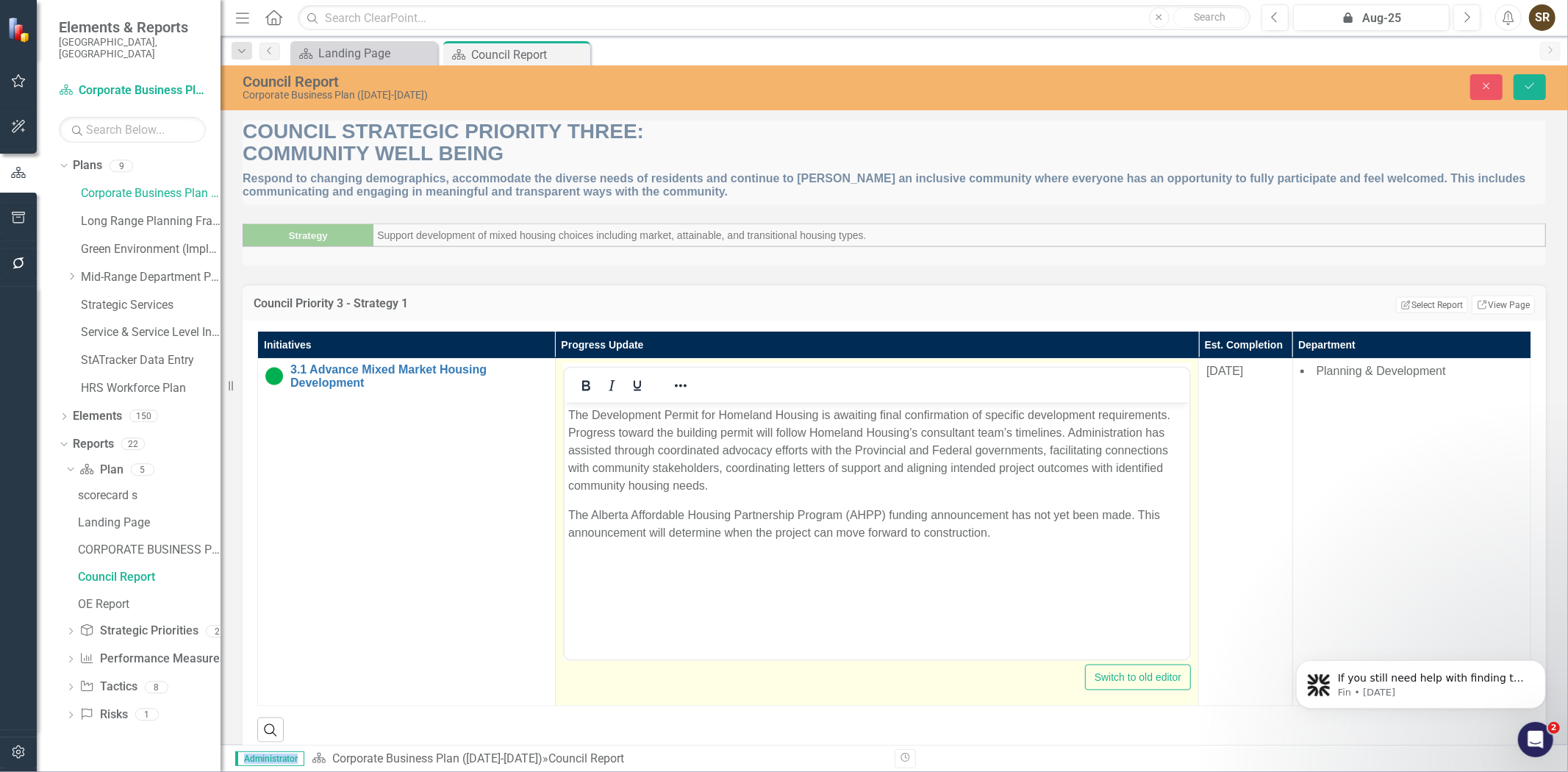
scroll to position [0, 0]
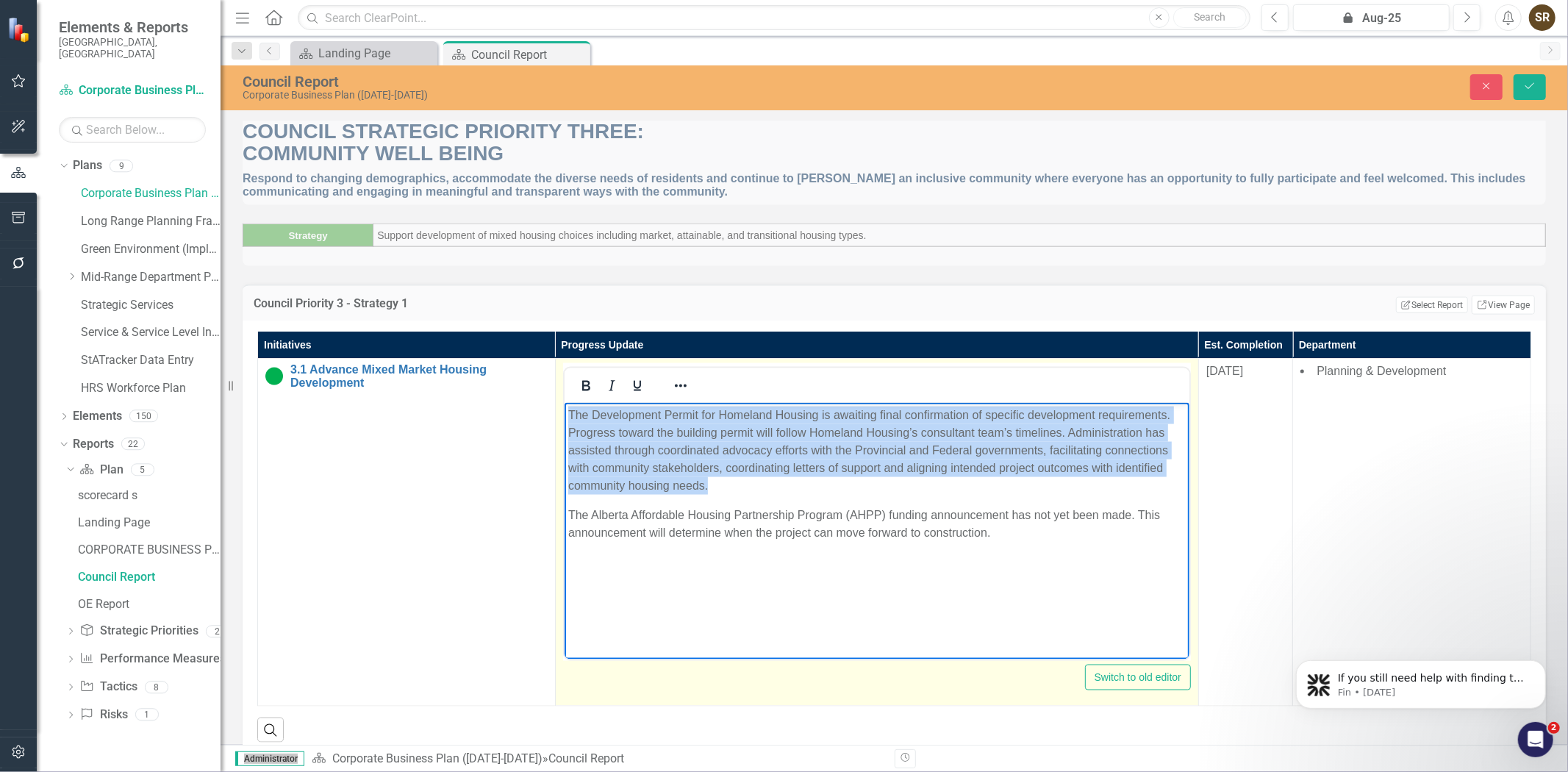
drag, startPoint x: 569, startPoint y: 414, endPoint x: 712, endPoint y: 478, distance: 156.7
click at [712, 478] on p "The Development Permit for Homeland Housing is awaiting final confirmation of s…" at bounding box center [877, 451] width 618 height 88
copy p "The Development Permit for Homeland Housing is awaiting final confirmation of s…"
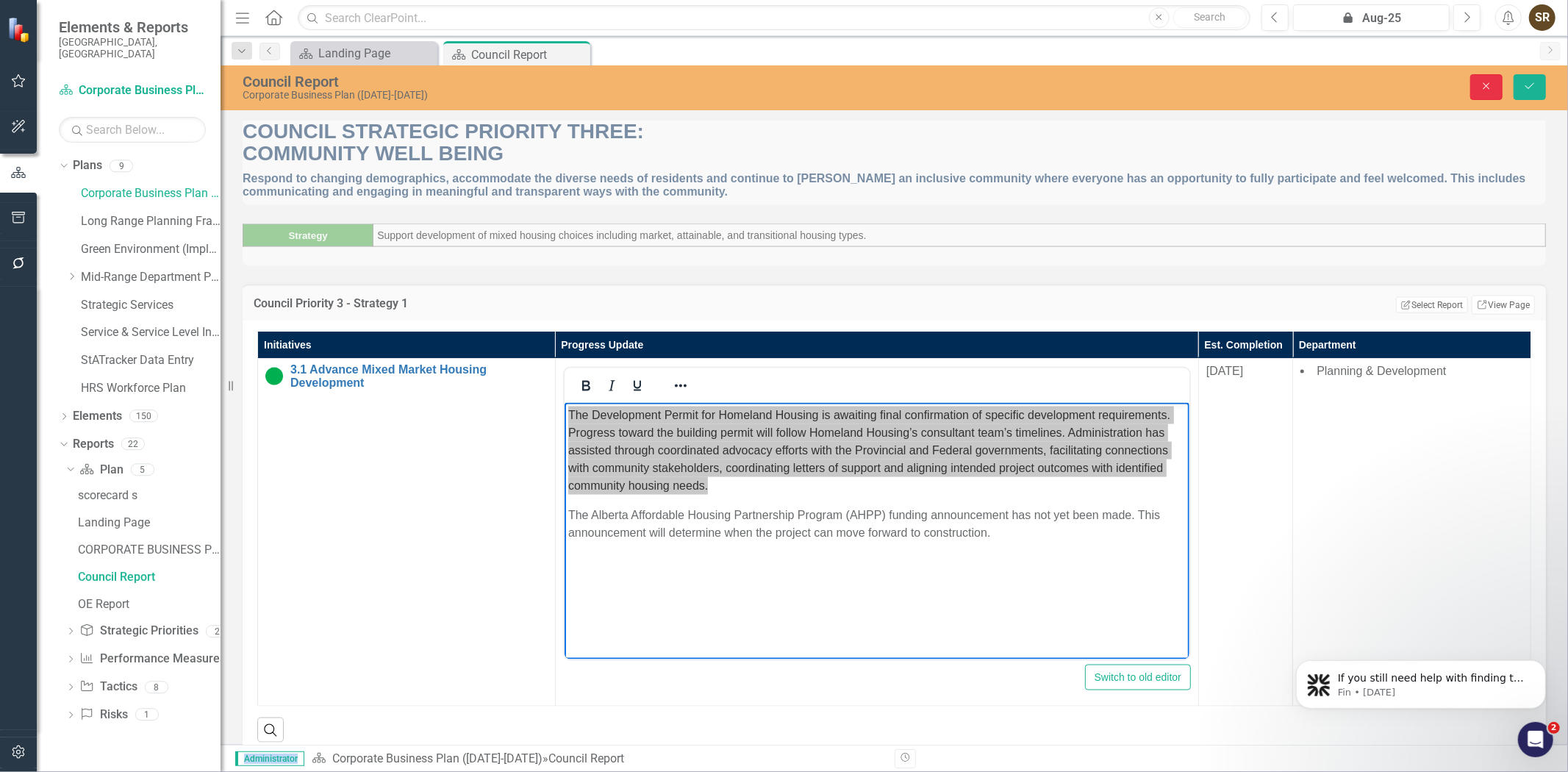
drag, startPoint x: 1493, startPoint y: 90, endPoint x: 1455, endPoint y: 281, distance: 194.7
click at [1493, 90] on button "Close" at bounding box center [1486, 87] width 32 height 26
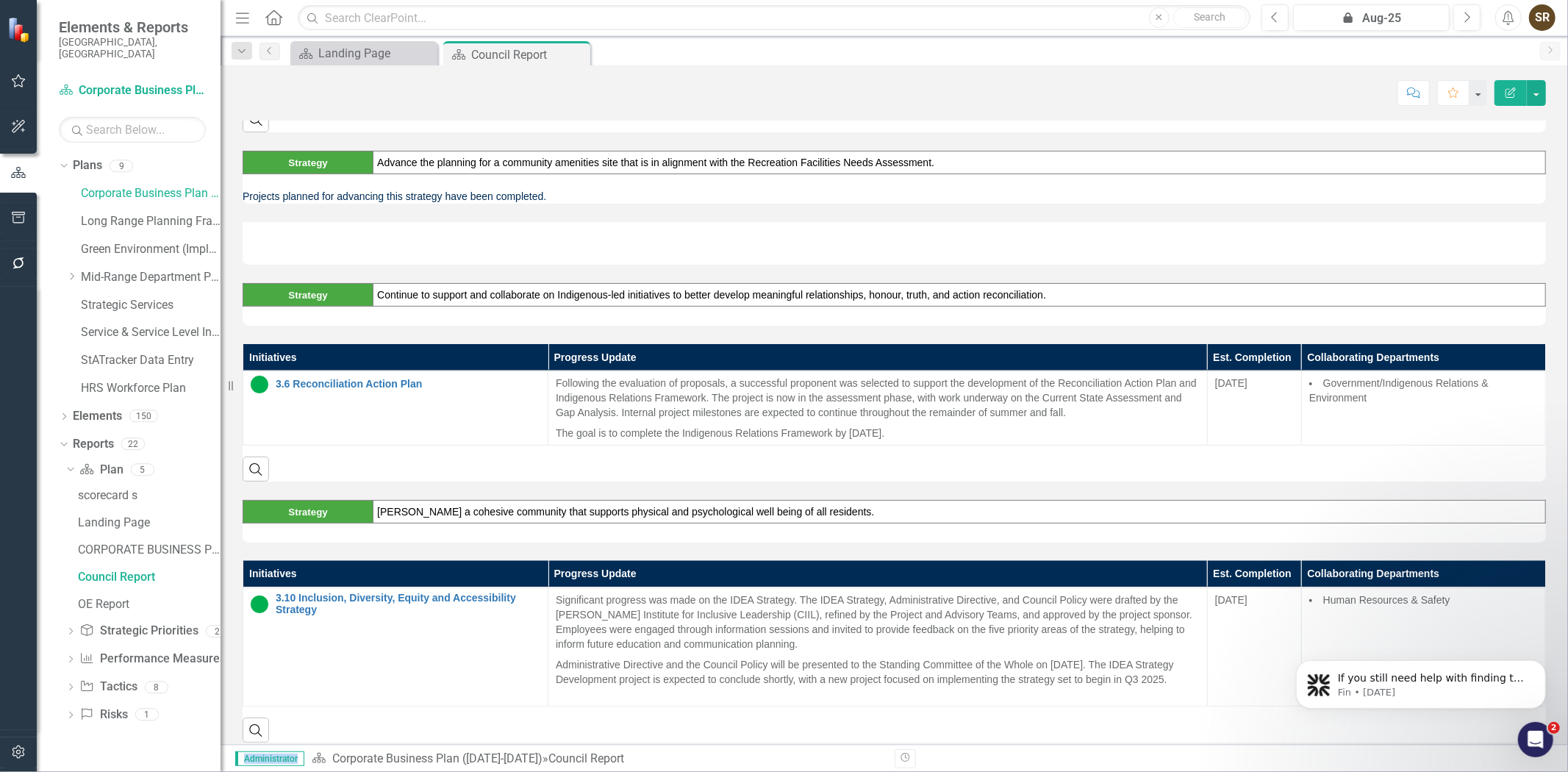
scroll to position [2039, 0]
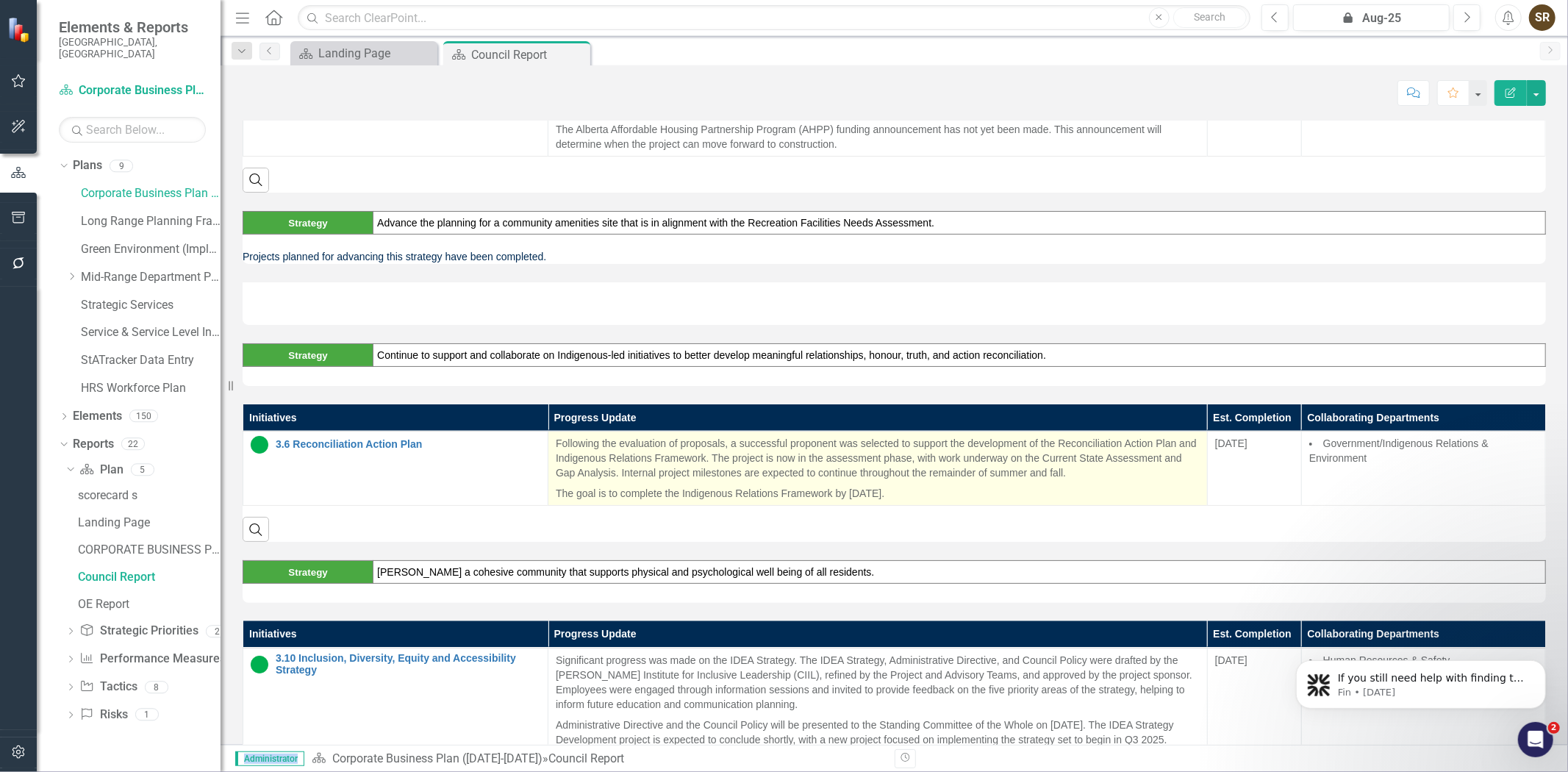
click at [568, 443] on p "Following the evaluation of proposals, a successful proponent was selected to s…" at bounding box center [878, 460] width 644 height 47
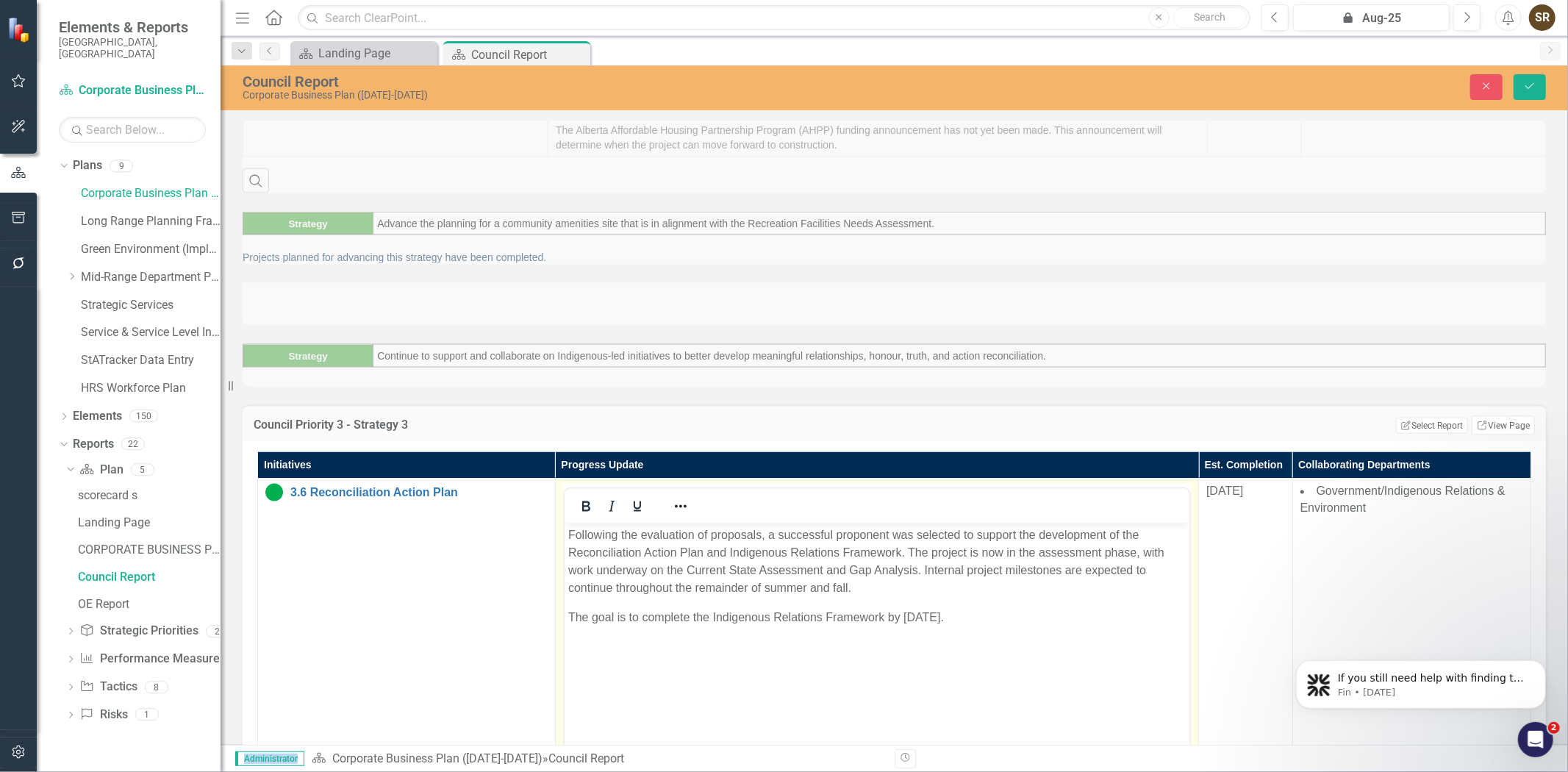
scroll to position [0, 0]
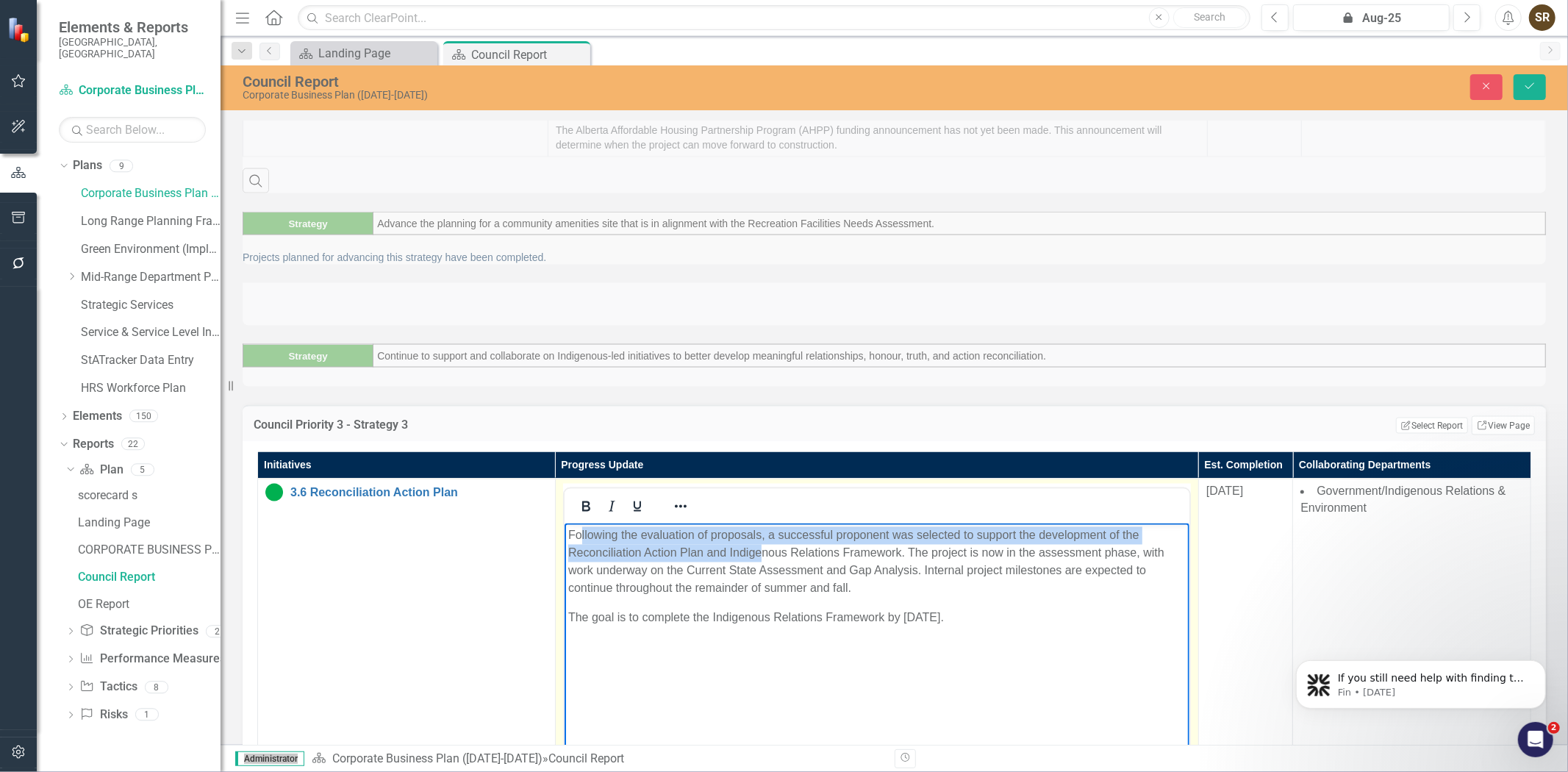
drag, startPoint x: 605, startPoint y: 540, endPoint x: 763, endPoint y: 562, distance: 159.5
click at [763, 562] on p "Following the evaluation of proposals, a successful proponent was selected to s…" at bounding box center [877, 562] width 618 height 71
drag, startPoint x: 568, startPoint y: 539, endPoint x: 1024, endPoint y: 618, distance: 462.8
click at [1024, 618] on body "Following the evaluation of proposals, a successful proponent was selected to s…" at bounding box center [876, 634] width 625 height 221
copy body "Following the evaluation of proposals, a successful proponent was selected to s…"
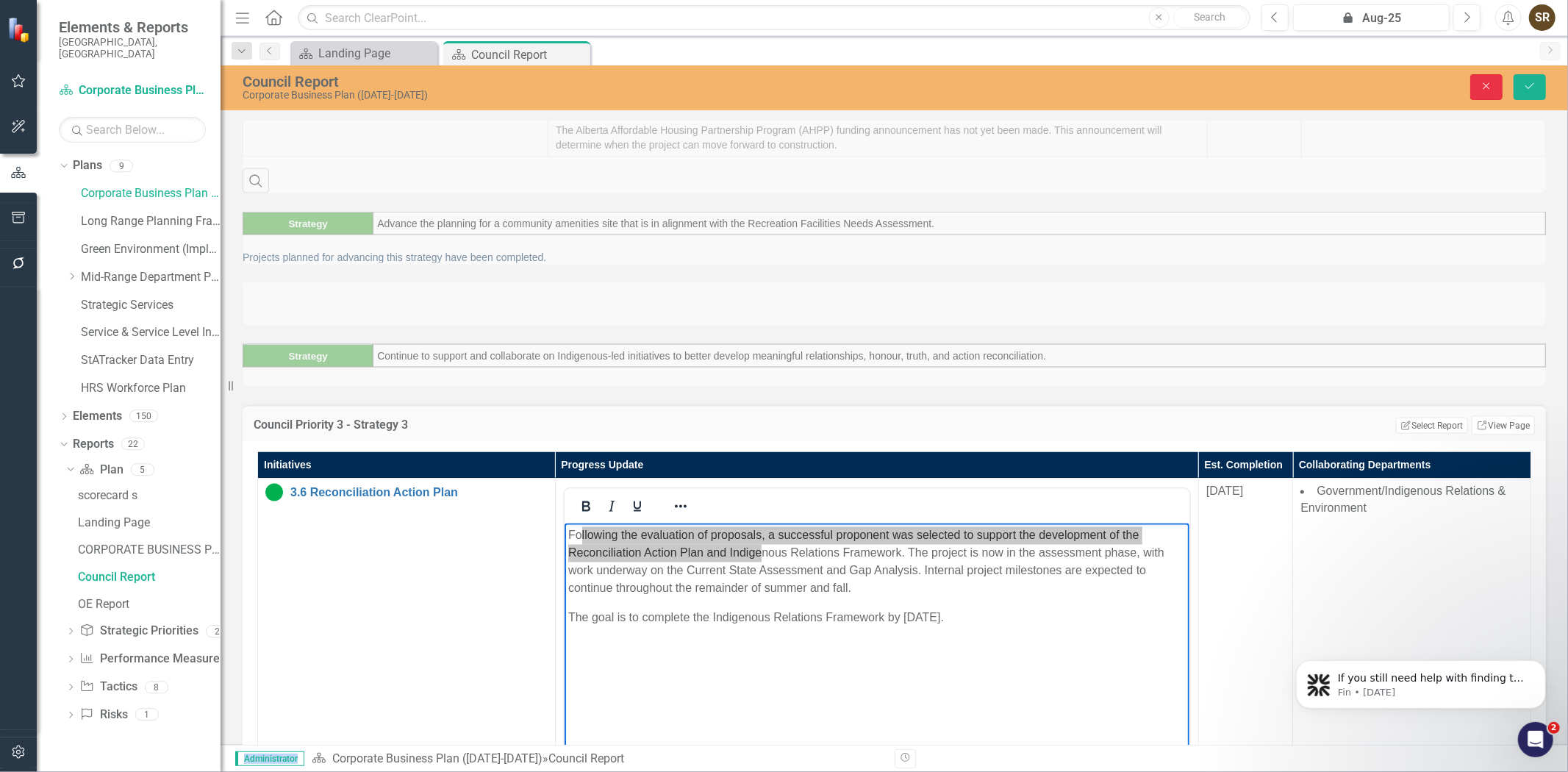
click at [1485, 93] on button "Close" at bounding box center [1486, 87] width 32 height 26
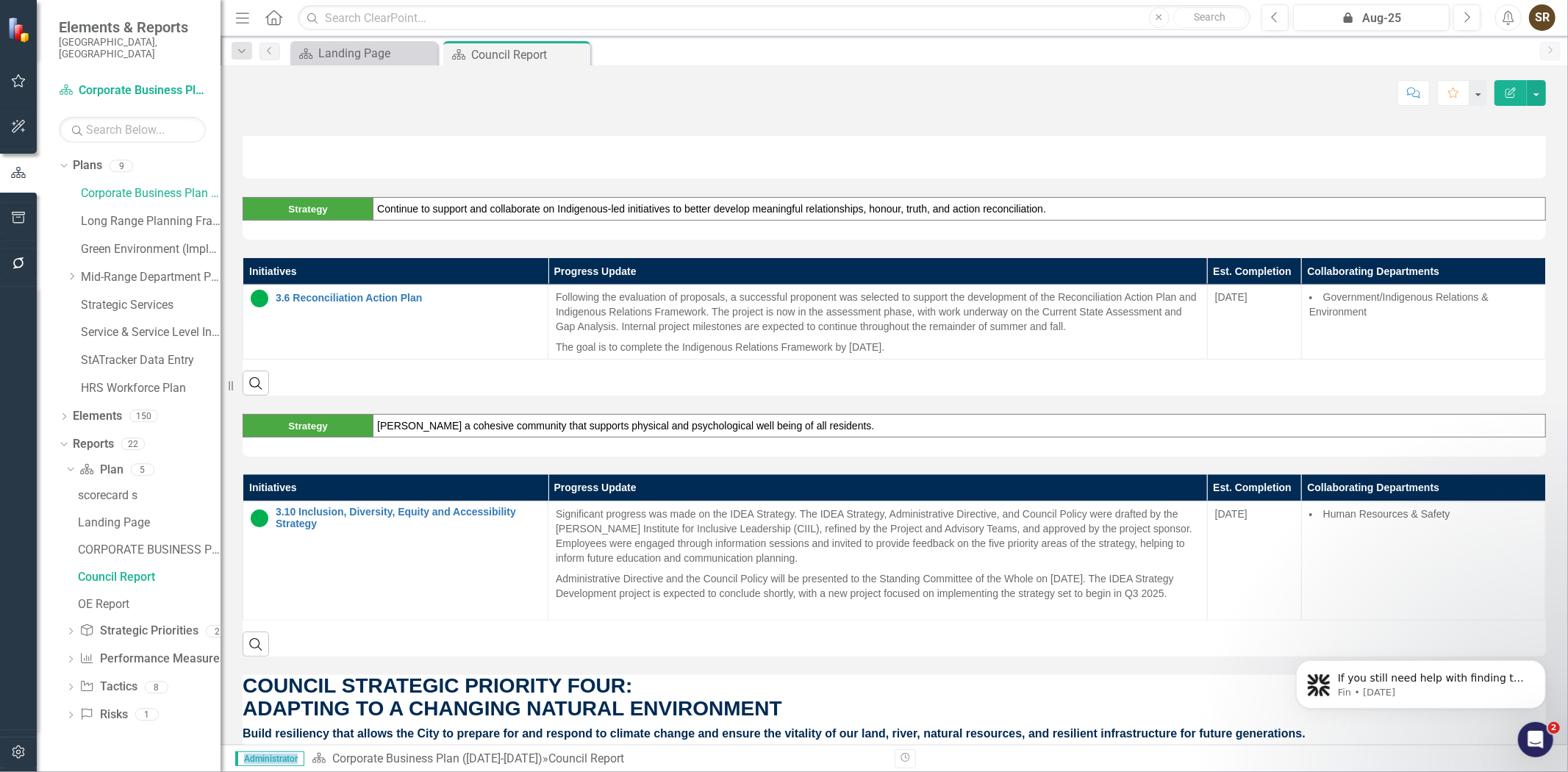
scroll to position [2212, 0]
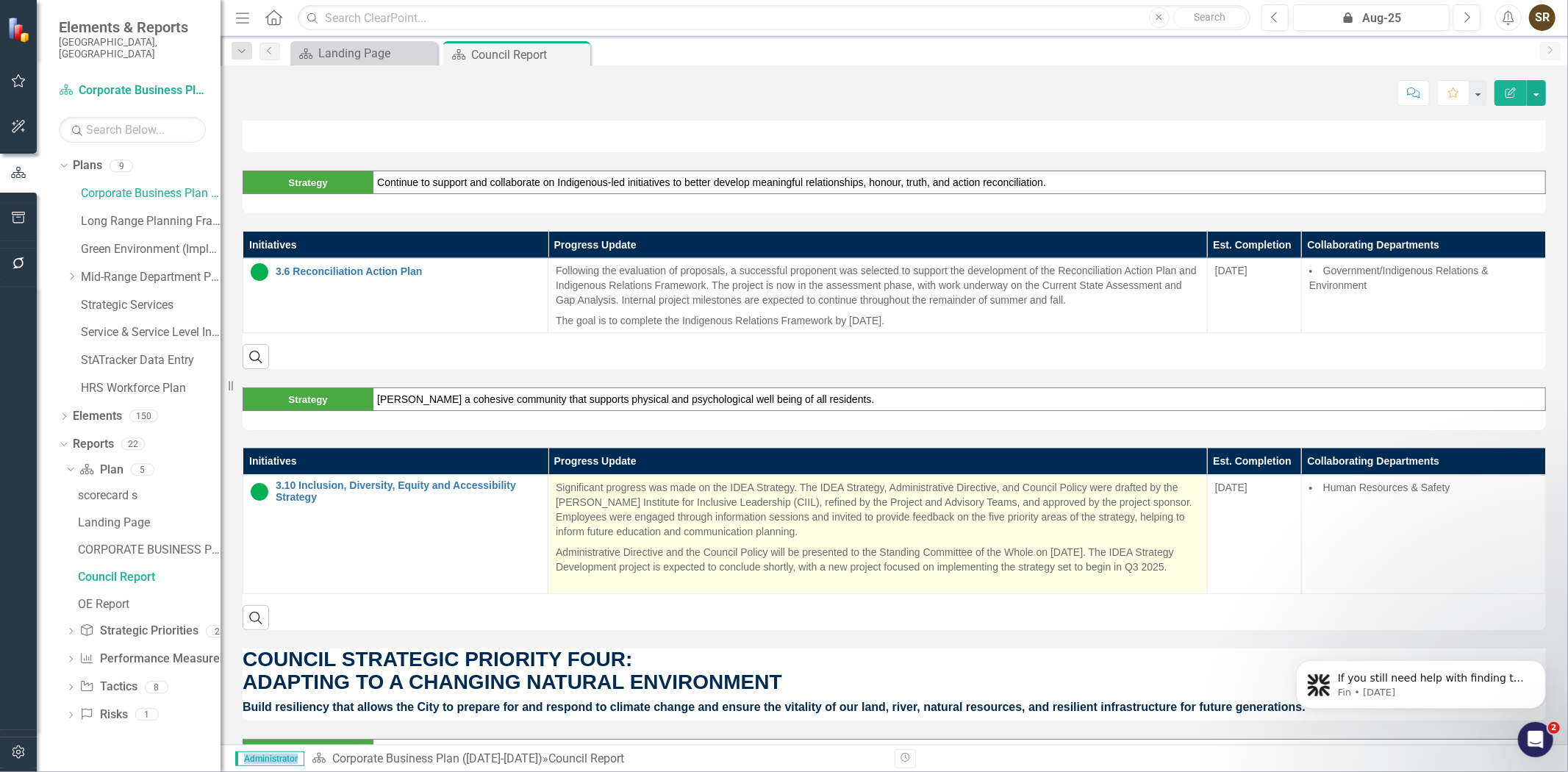
click at [568, 506] on p "Significant progress was made on the IDEA Strategy. The IDEA Strategy, Administ…" at bounding box center [878, 511] width 644 height 62
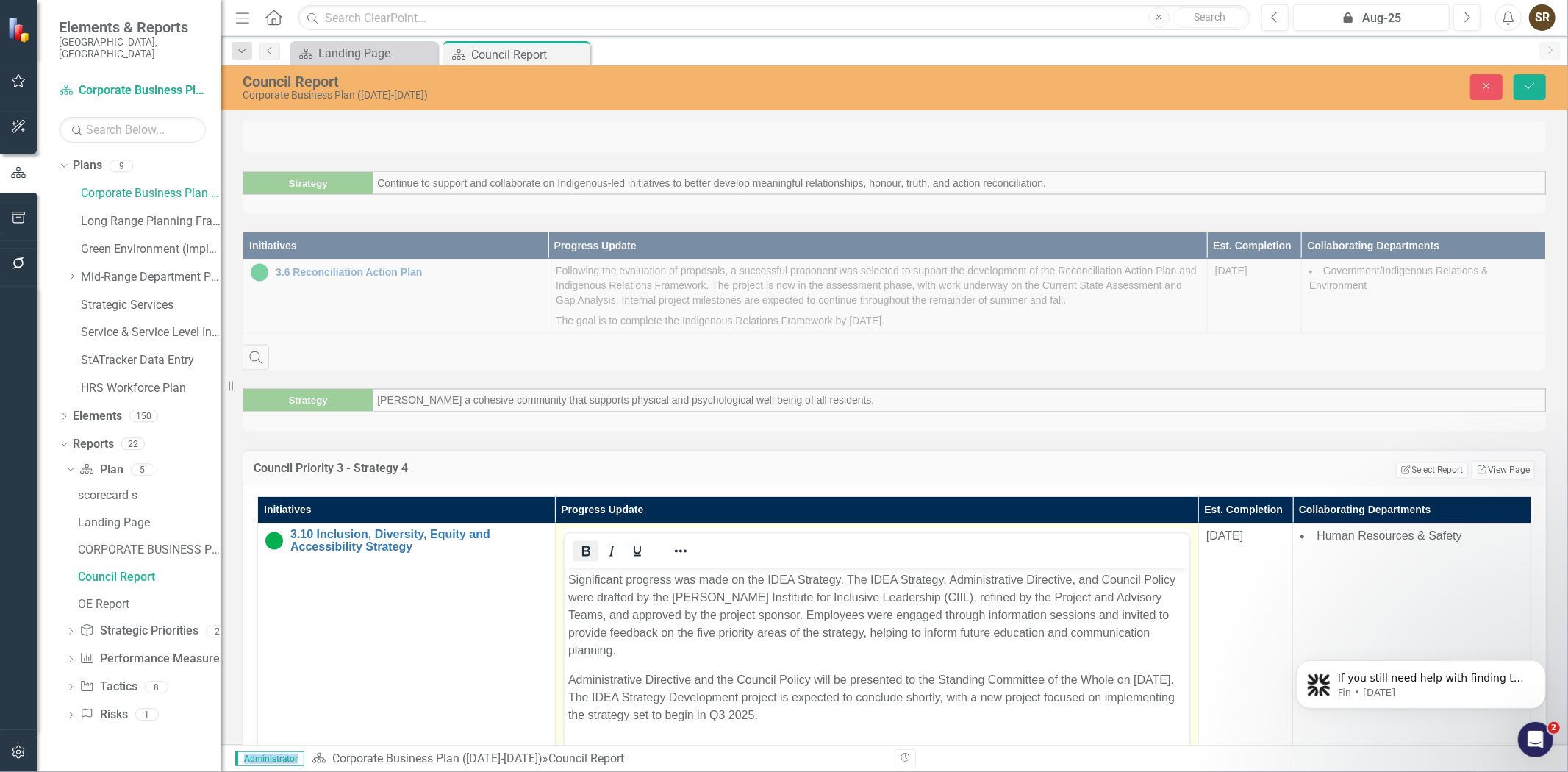
scroll to position [0, 0]
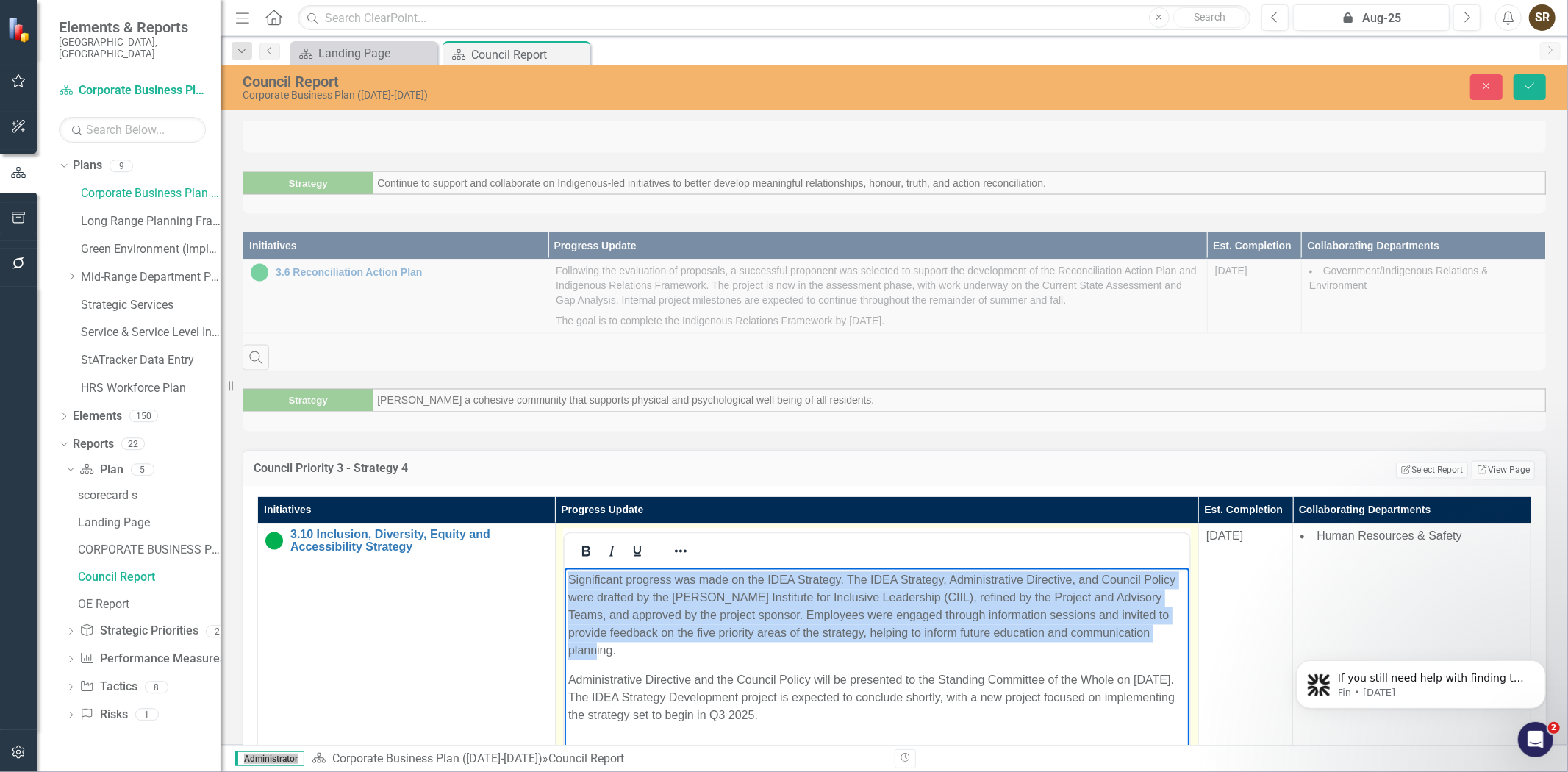
drag, startPoint x: 568, startPoint y: 582, endPoint x: 1160, endPoint y: 630, distance: 593.9
click at [1160, 630] on p "Significant progress was made on the IDEA Strategy. The IDEA Strategy, Administ…" at bounding box center [877, 615] width 618 height 88
drag, startPoint x: 845, startPoint y: 696, endPoint x: 1115, endPoint y: 1146, distance: 524.8
click at [564, 579] on html "Significant progress was made on the IDEA Strategy. The IDEA Strategy, Administ…" at bounding box center [876, 678] width 625 height 221
copy body "Significant progress was made on the IDEA Strategy. The IDEA Strategy, Administ…"
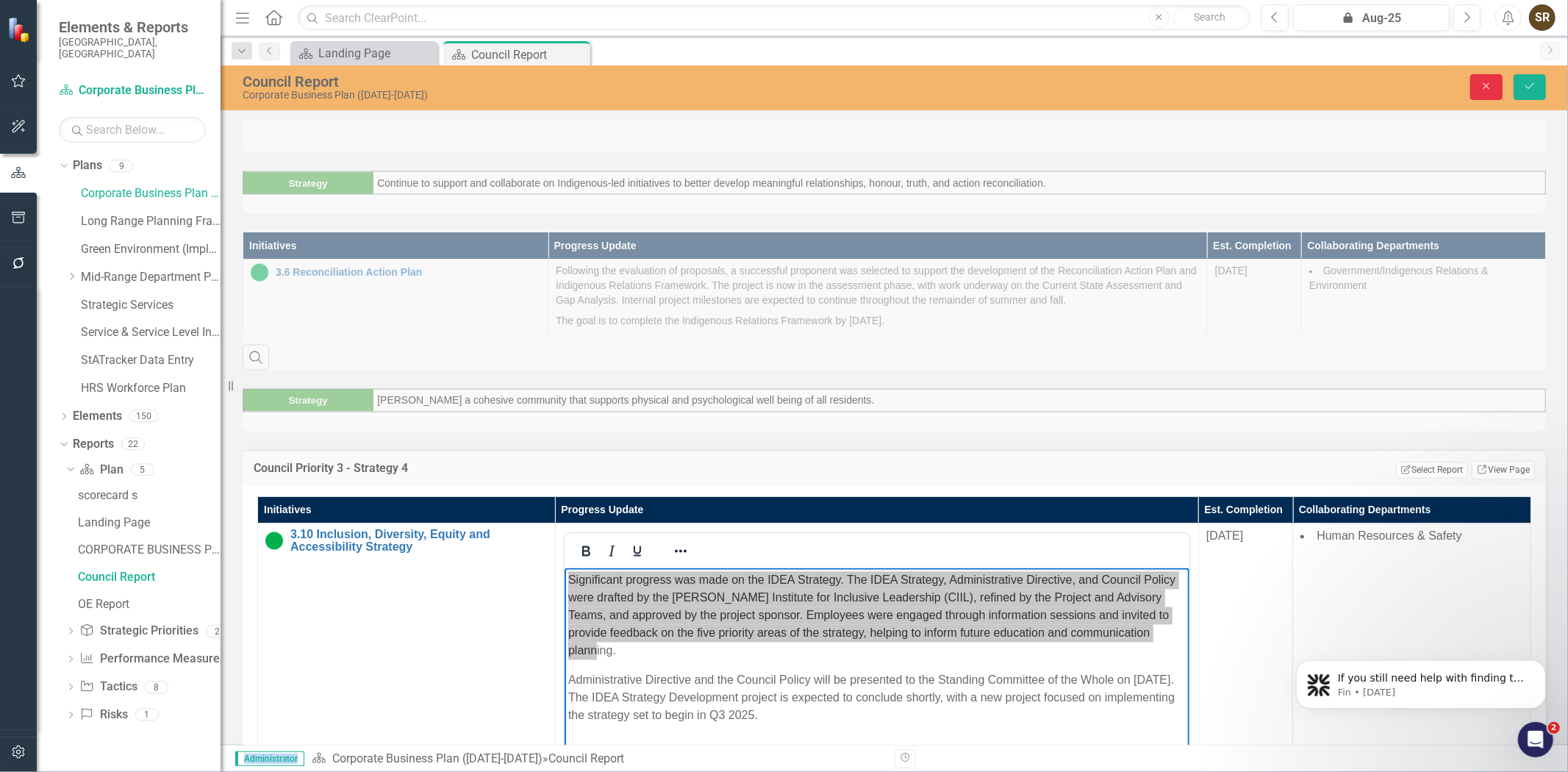
drag, startPoint x: 1488, startPoint y: 89, endPoint x: 1534, endPoint y: 148, distance: 74.8
click at [1488, 89] on icon "Close" at bounding box center [1486, 85] width 13 height 10
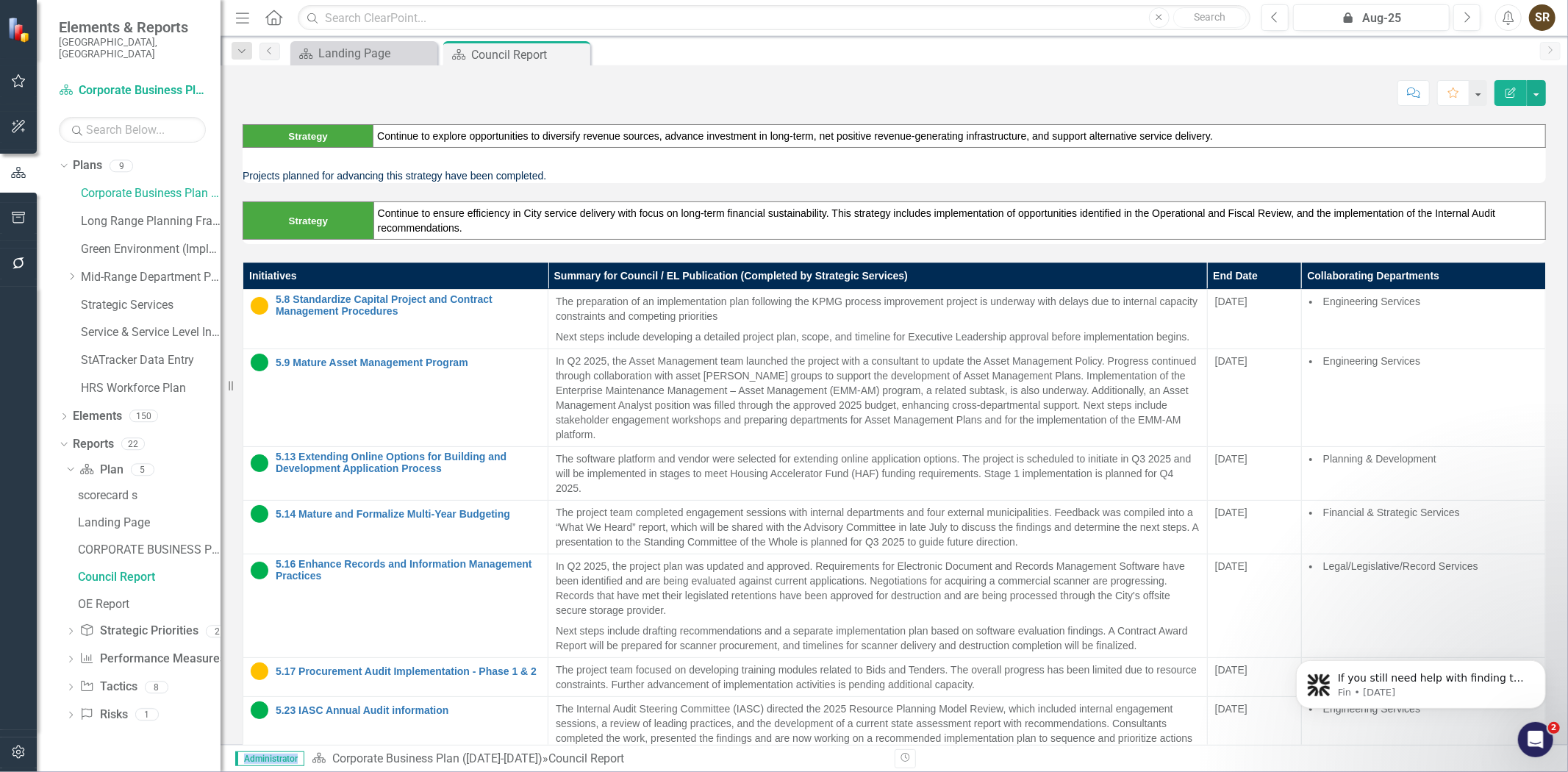
scroll to position [3146, 0]
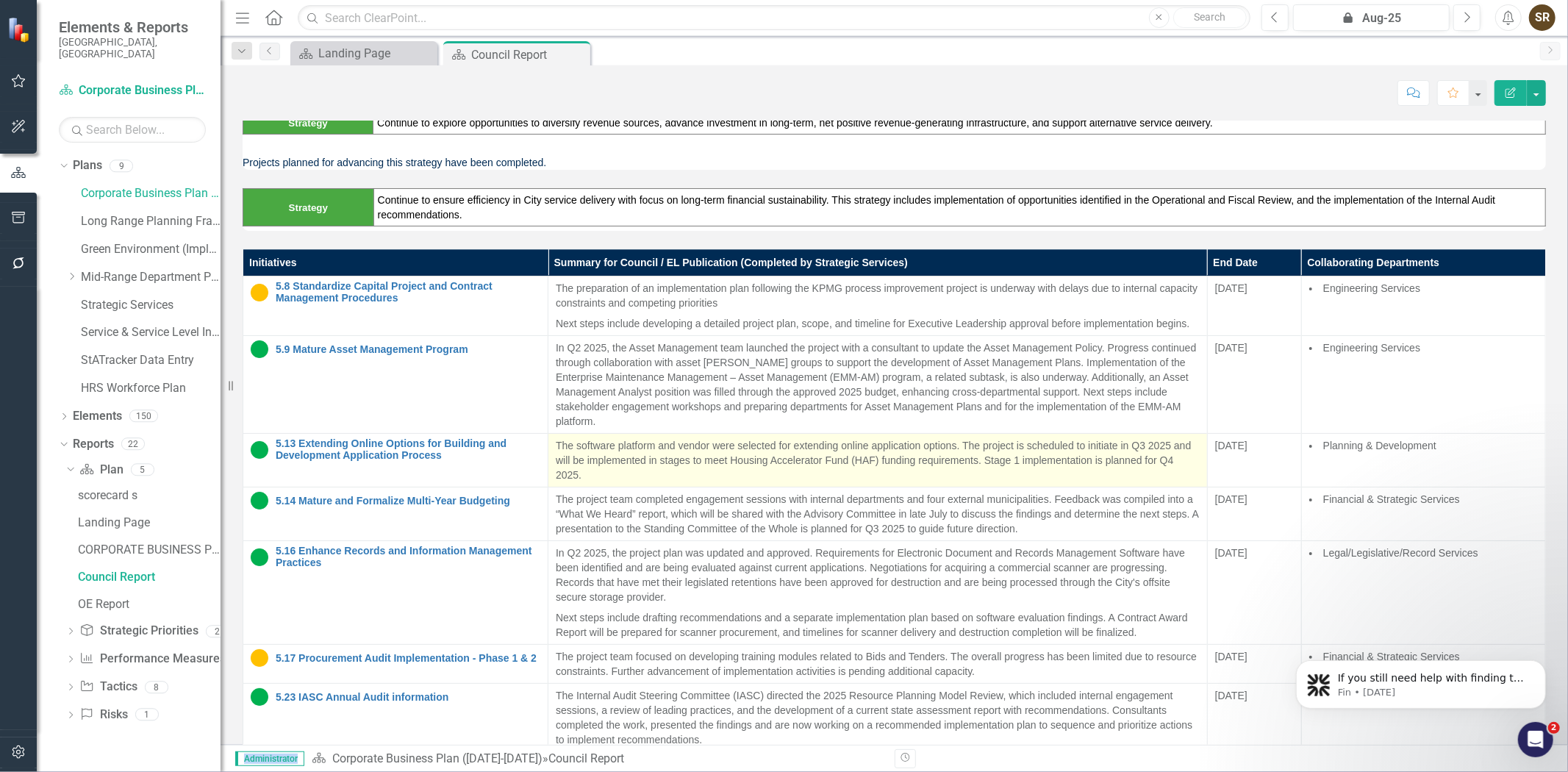
click at [674, 469] on p "The software platform and vendor were selected for extending online application…" at bounding box center [878, 460] width 644 height 44
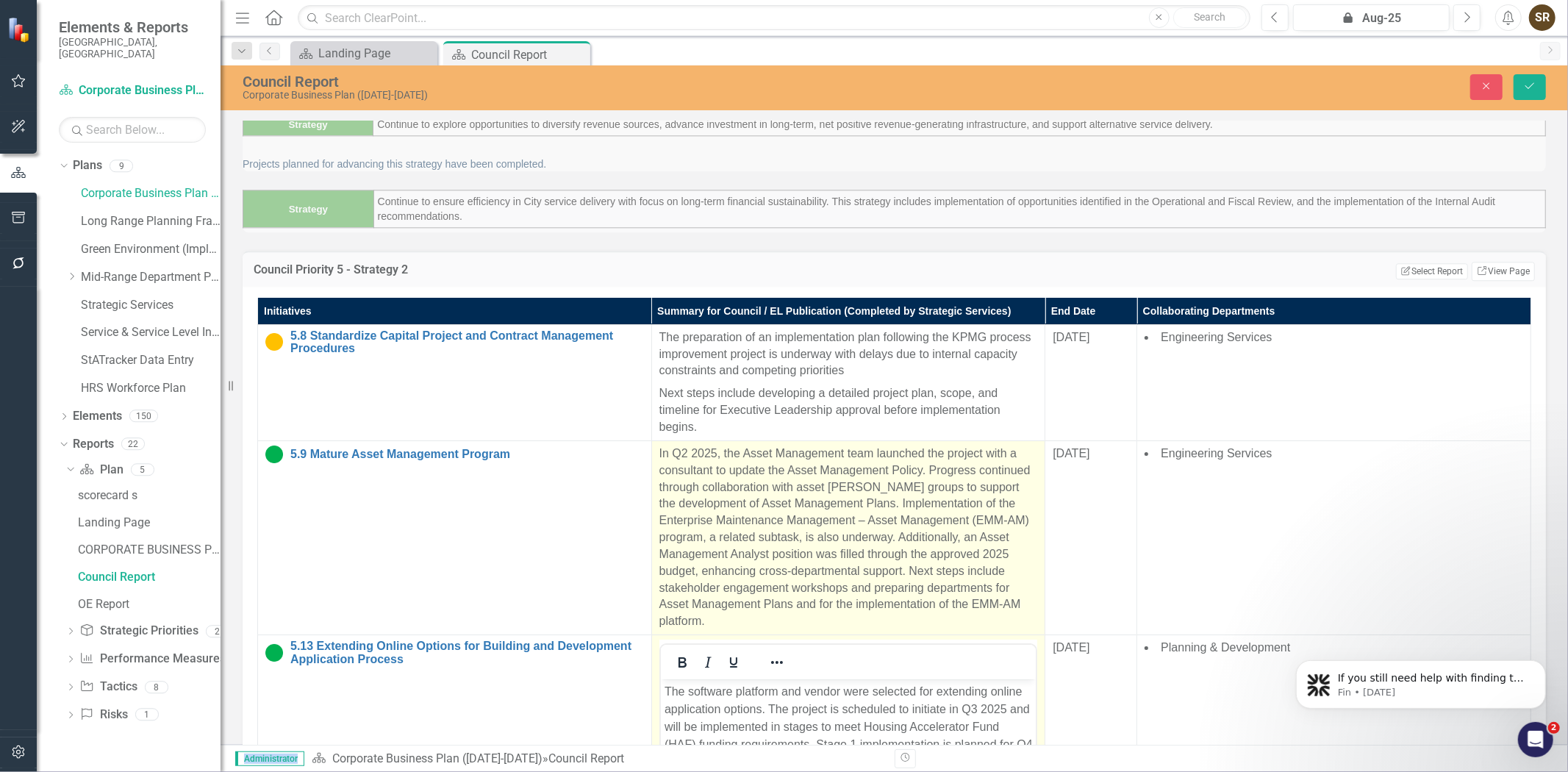
scroll to position [0, 0]
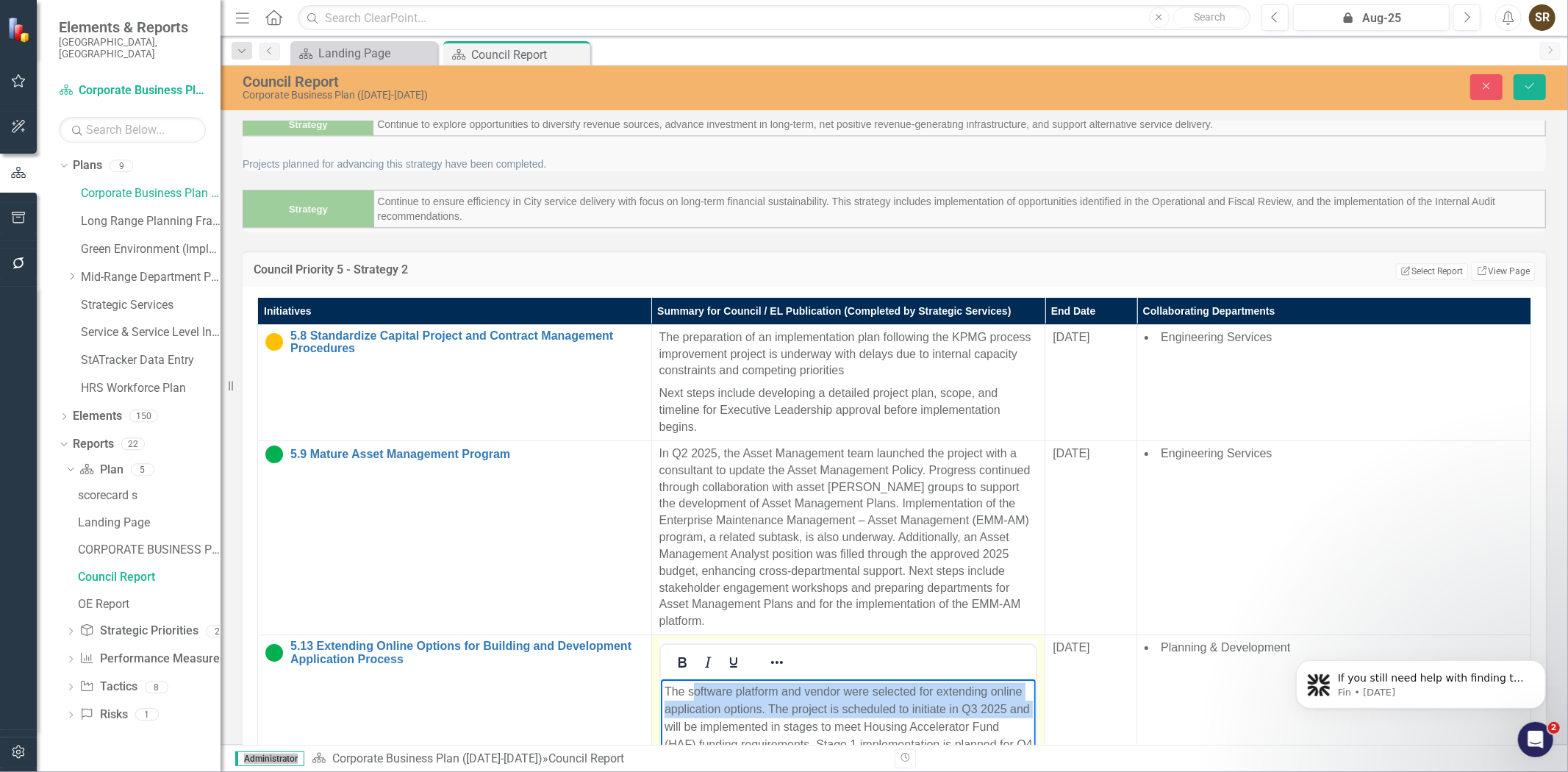
drag, startPoint x: 700, startPoint y: 693, endPoint x: 785, endPoint y: 700, distance: 85.3
click at [785, 700] on p "The software platform and vendor were selected for extending online application…" at bounding box center [848, 727] width 369 height 88
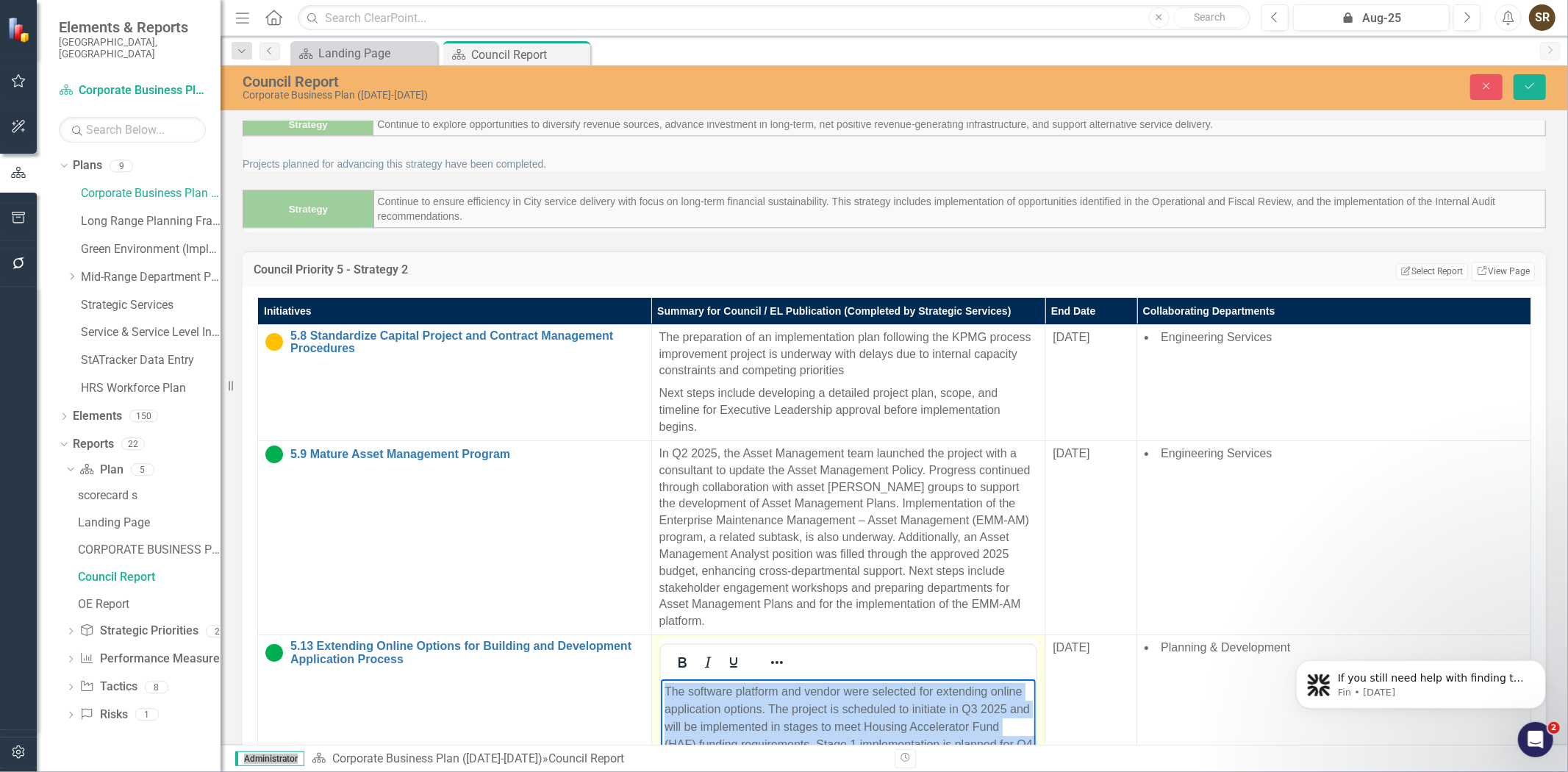
drag, startPoint x: 663, startPoint y: 691, endPoint x: 918, endPoint y: 719, distance: 256.5
click at [918, 719] on p "The software platform and vendor were selected for extending online application…" at bounding box center [848, 727] width 369 height 88
copy p "The software platform and vendor were selected for extending online application…"
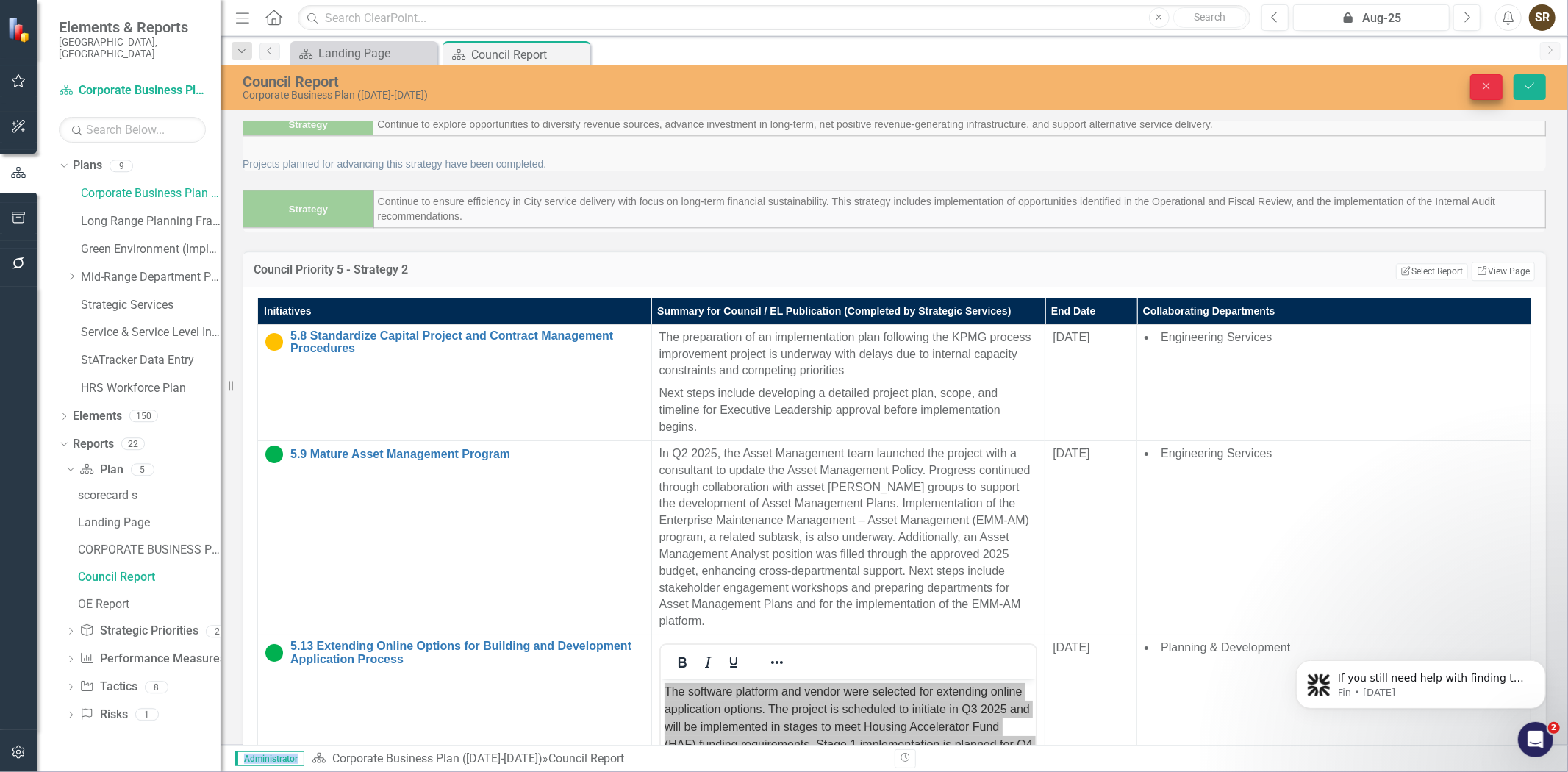
click at [1485, 84] on icon "Close" at bounding box center [1486, 85] width 13 height 10
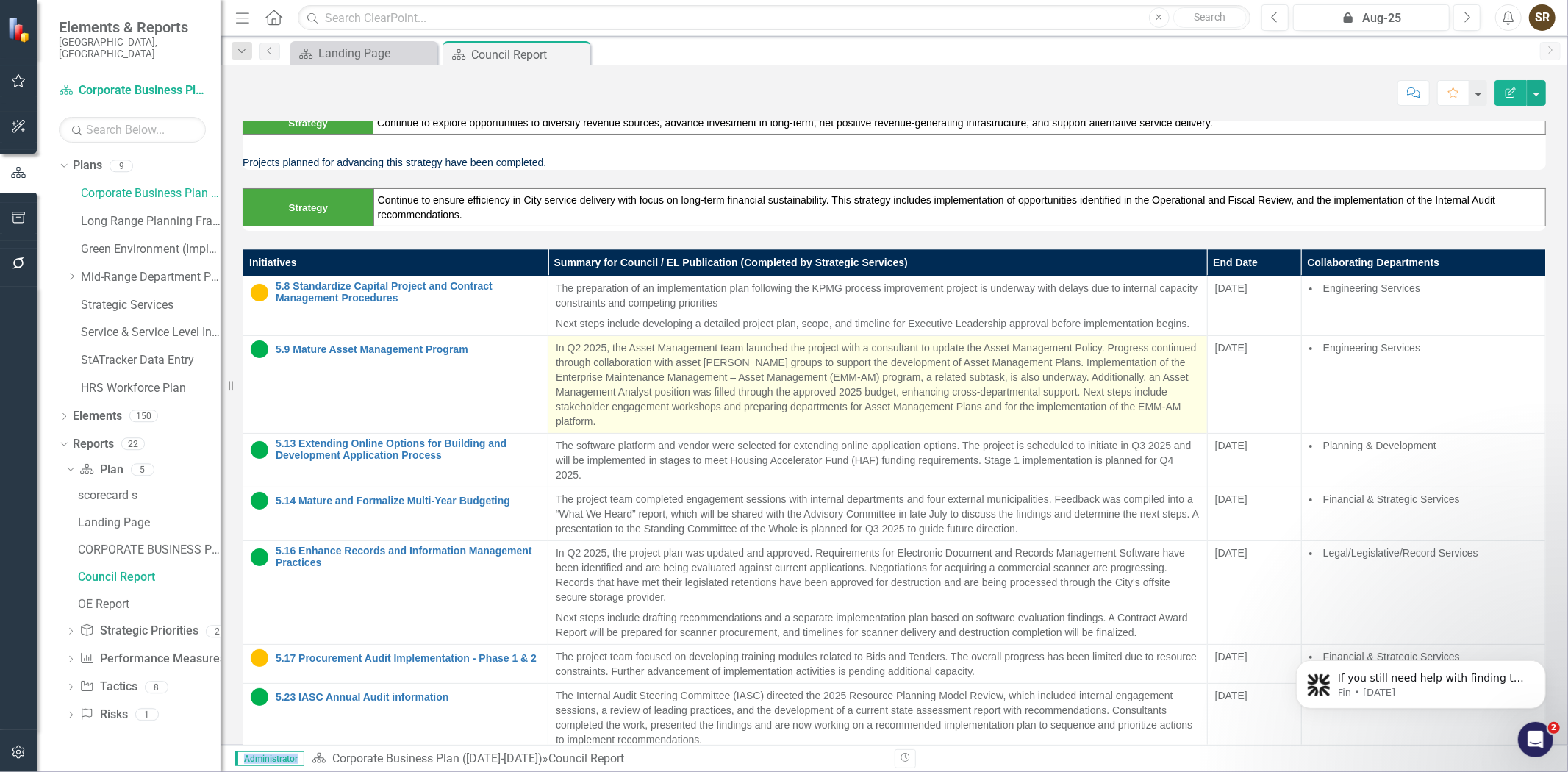
click at [659, 389] on p "In Q2 2025, the Asset Management team launched the project with a consultant to…" at bounding box center [878, 385] width 644 height 88
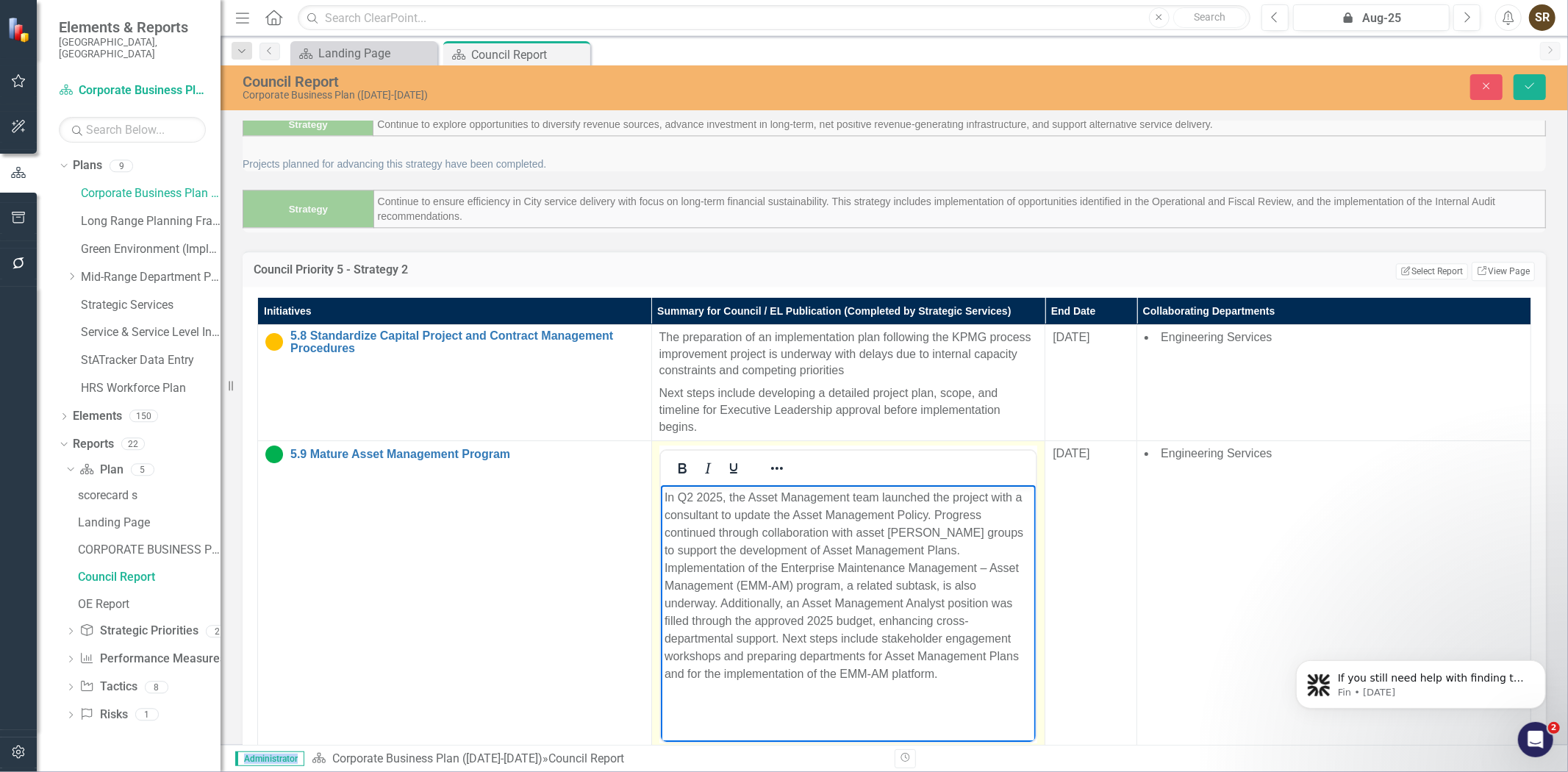
drag, startPoint x: 1217, startPoint y: 965, endPoint x: 700, endPoint y: 573, distance: 648.8
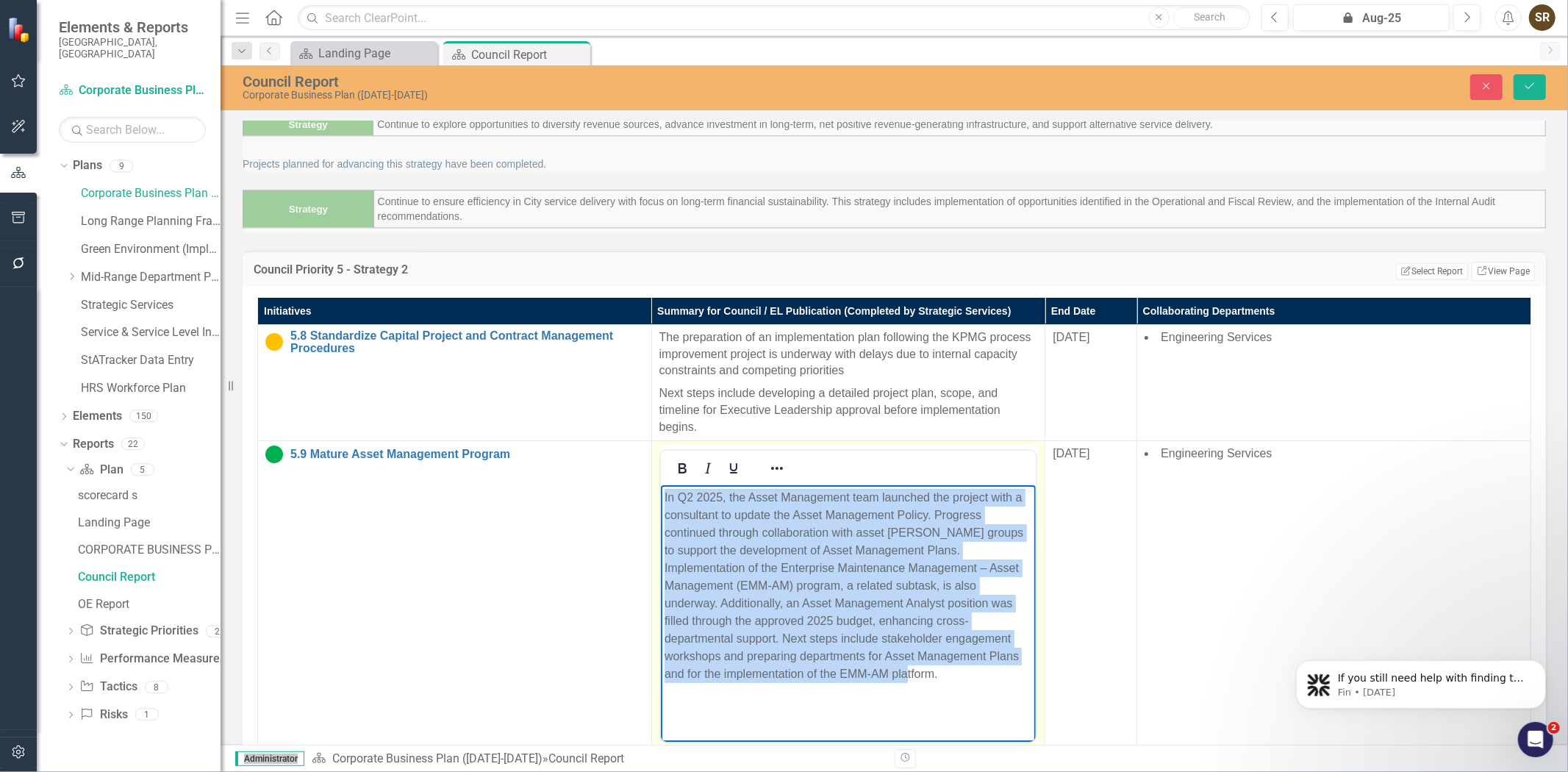
drag, startPoint x: 713, startPoint y: 605, endPoint x: 665, endPoint y: 498, distance: 117.3
click at [665, 498] on p "In Q2 2025, the Asset Management team launched the project with a consultant to…" at bounding box center [848, 586] width 369 height 194
copy p "In Q2 2025, the Asset Management team launched the project with a consultant to…"
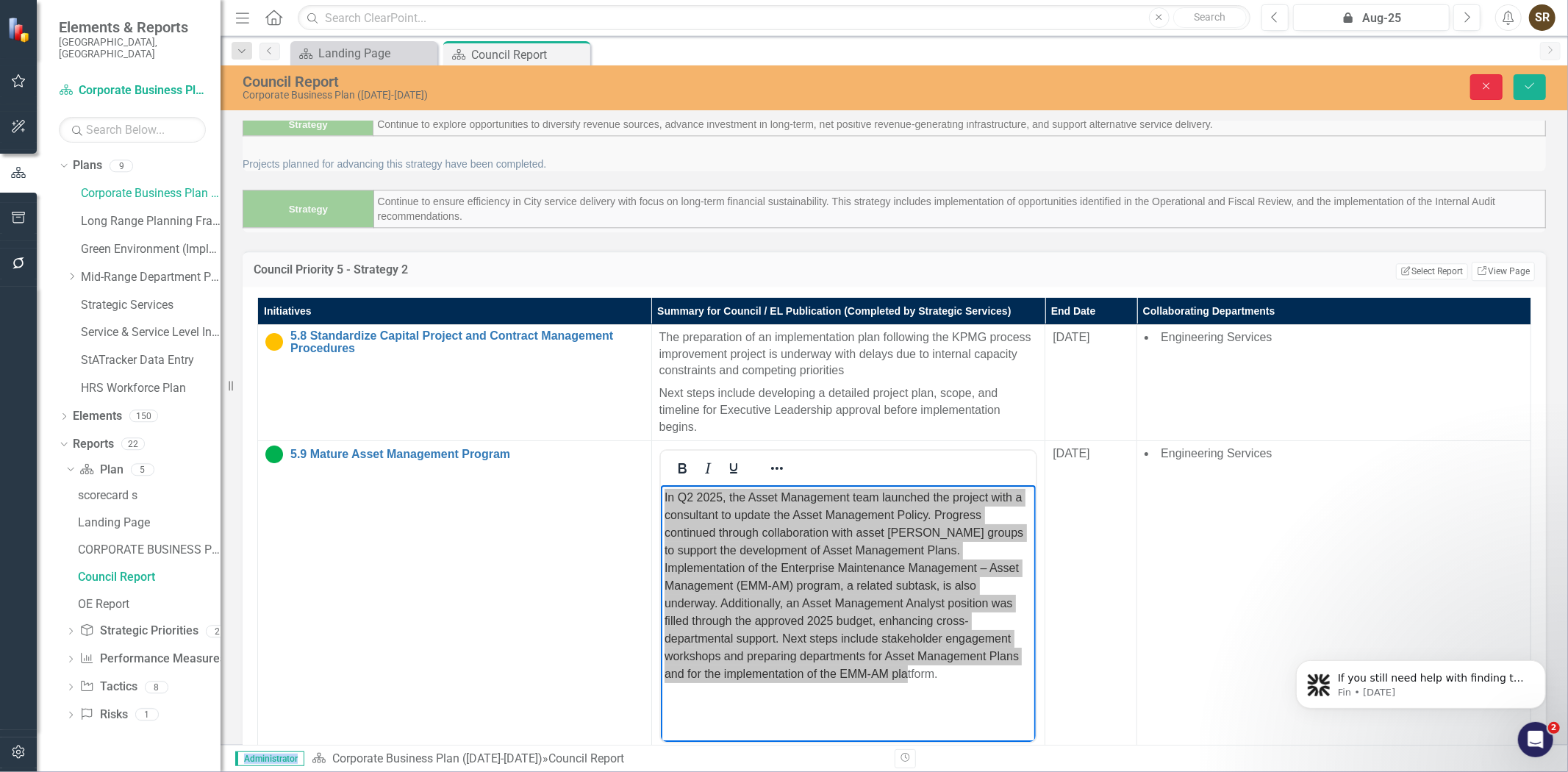
drag, startPoint x: 1492, startPoint y: 89, endPoint x: 1516, endPoint y: 281, distance: 193.5
click at [1492, 89] on icon "Close" at bounding box center [1486, 85] width 13 height 10
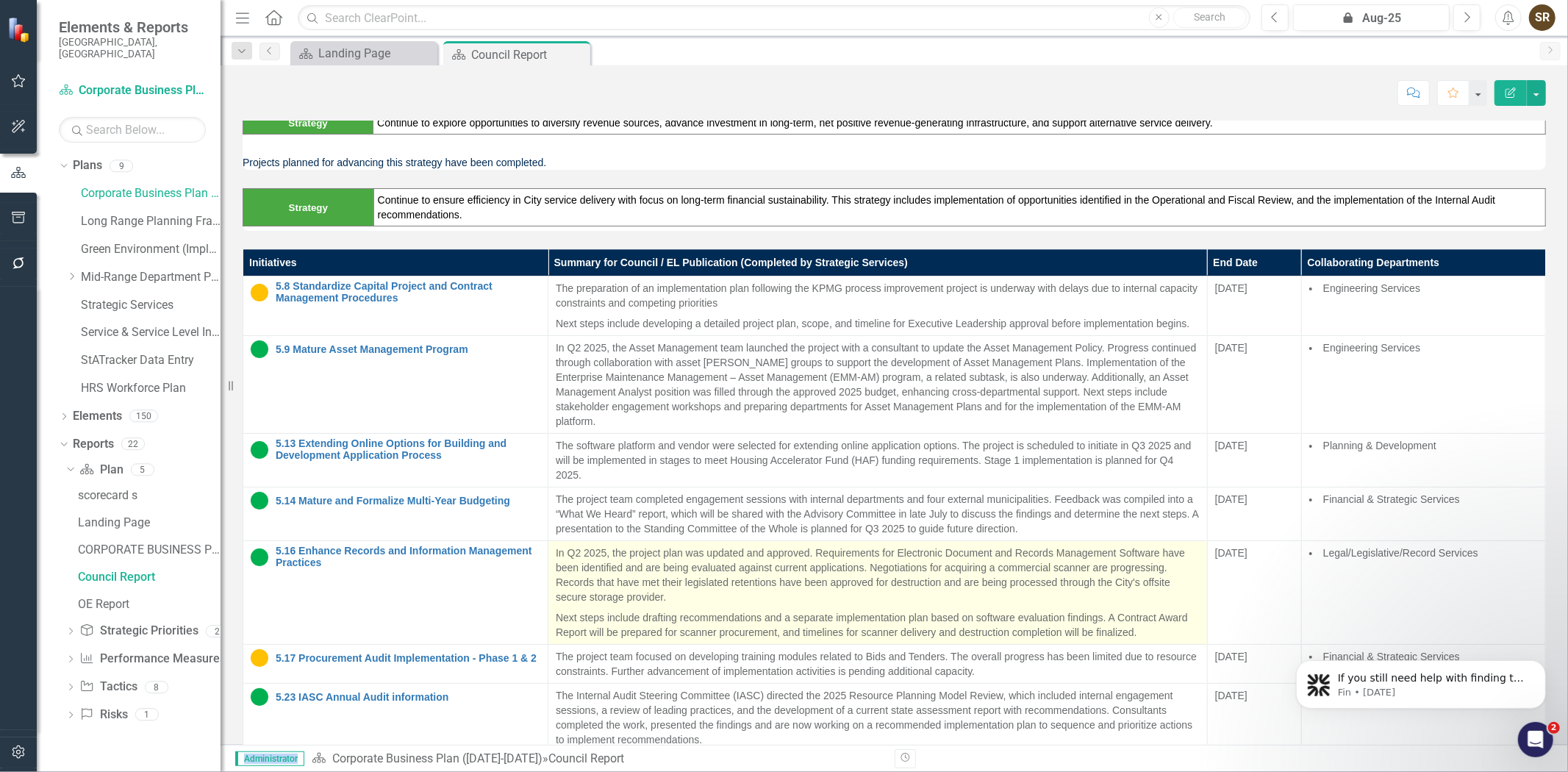
click at [645, 601] on p "In Q2 2025, the project plan was updated and approved. Requirements for Electro…" at bounding box center [878, 576] width 644 height 62
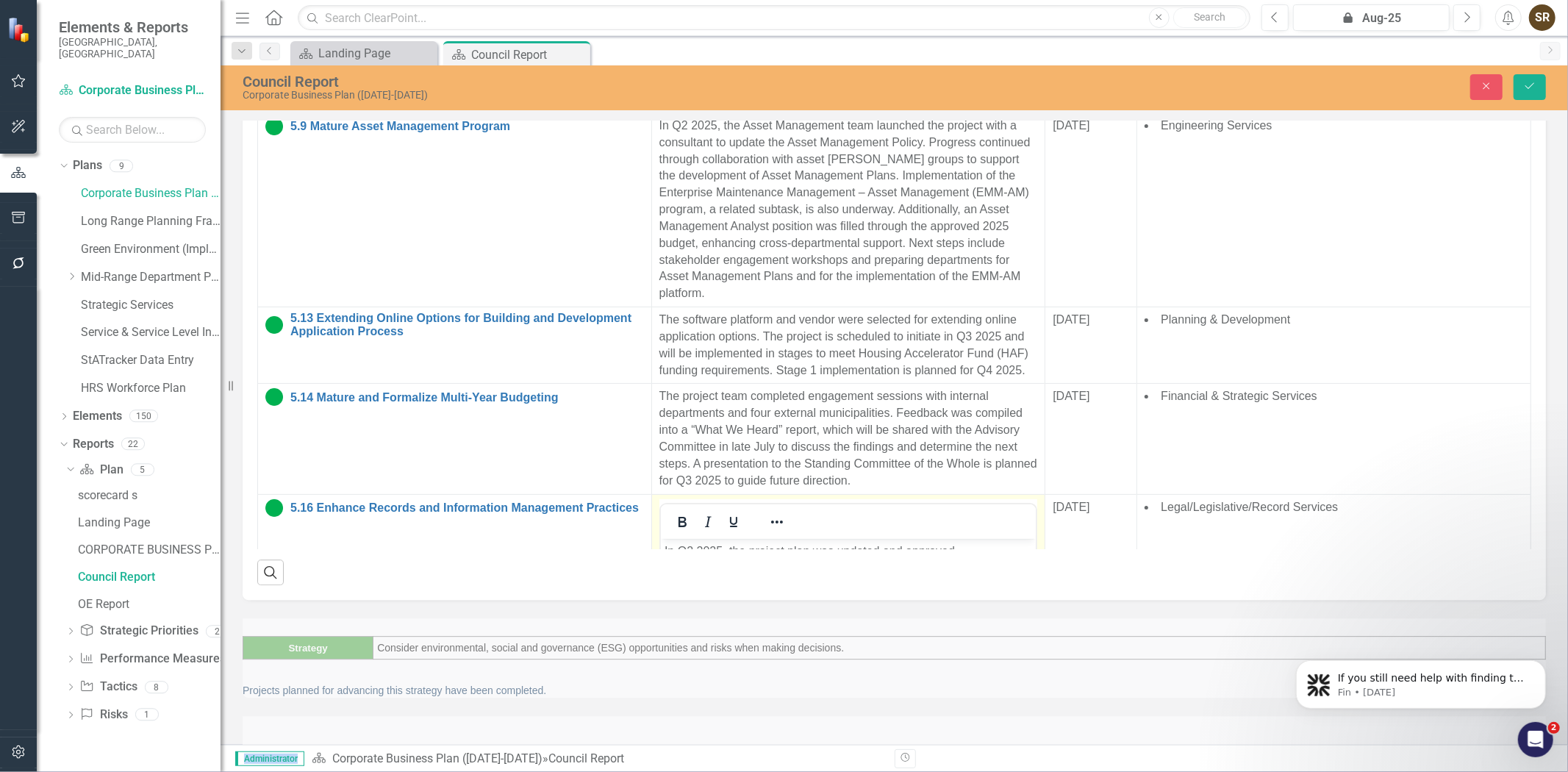
scroll to position [3421, 0]
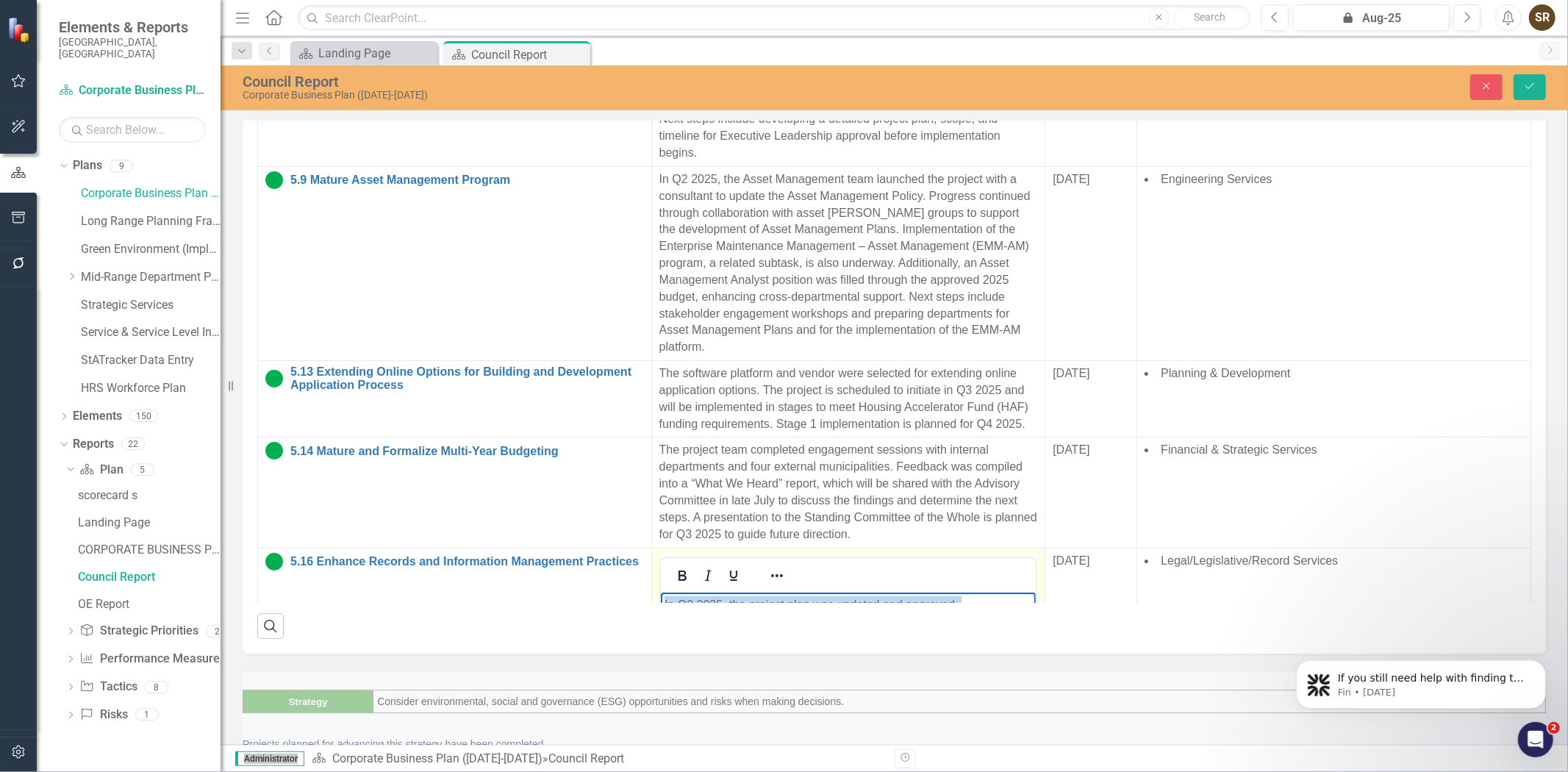
drag, startPoint x: 663, startPoint y: 600, endPoint x: 880, endPoint y: 718, distance: 247.0
click at [880, 718] on body "In Q2 2025, the project plan was updated and approved. Requirements for Electro…" at bounding box center [847, 703] width 376 height 225
copy body "In Q2 2025, the project plan was updated and approved. Requirements for Electro…"
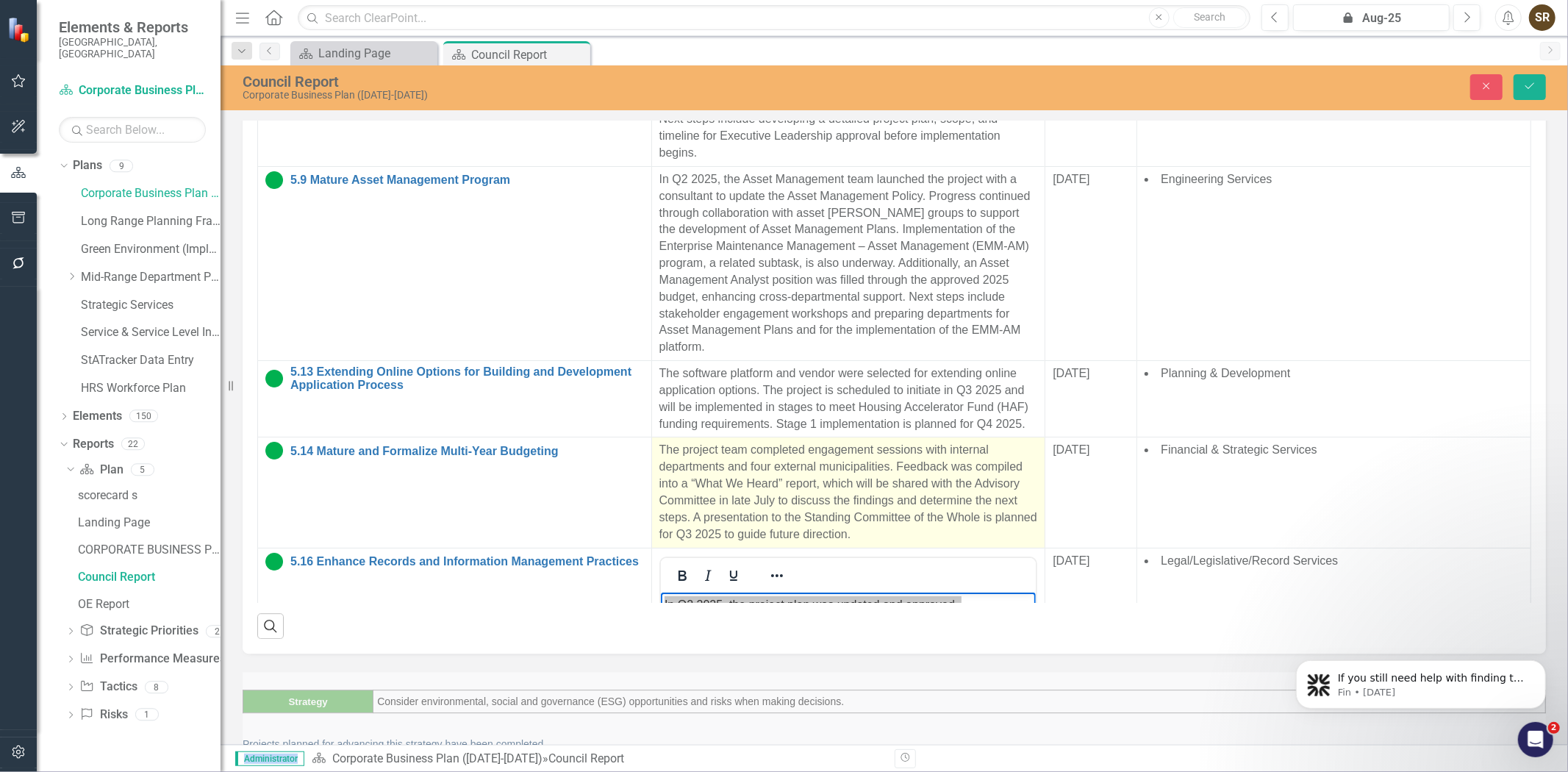
click at [659, 442] on p "The project team completed engagement sessions with internal departments and fo…" at bounding box center [848, 492] width 379 height 101
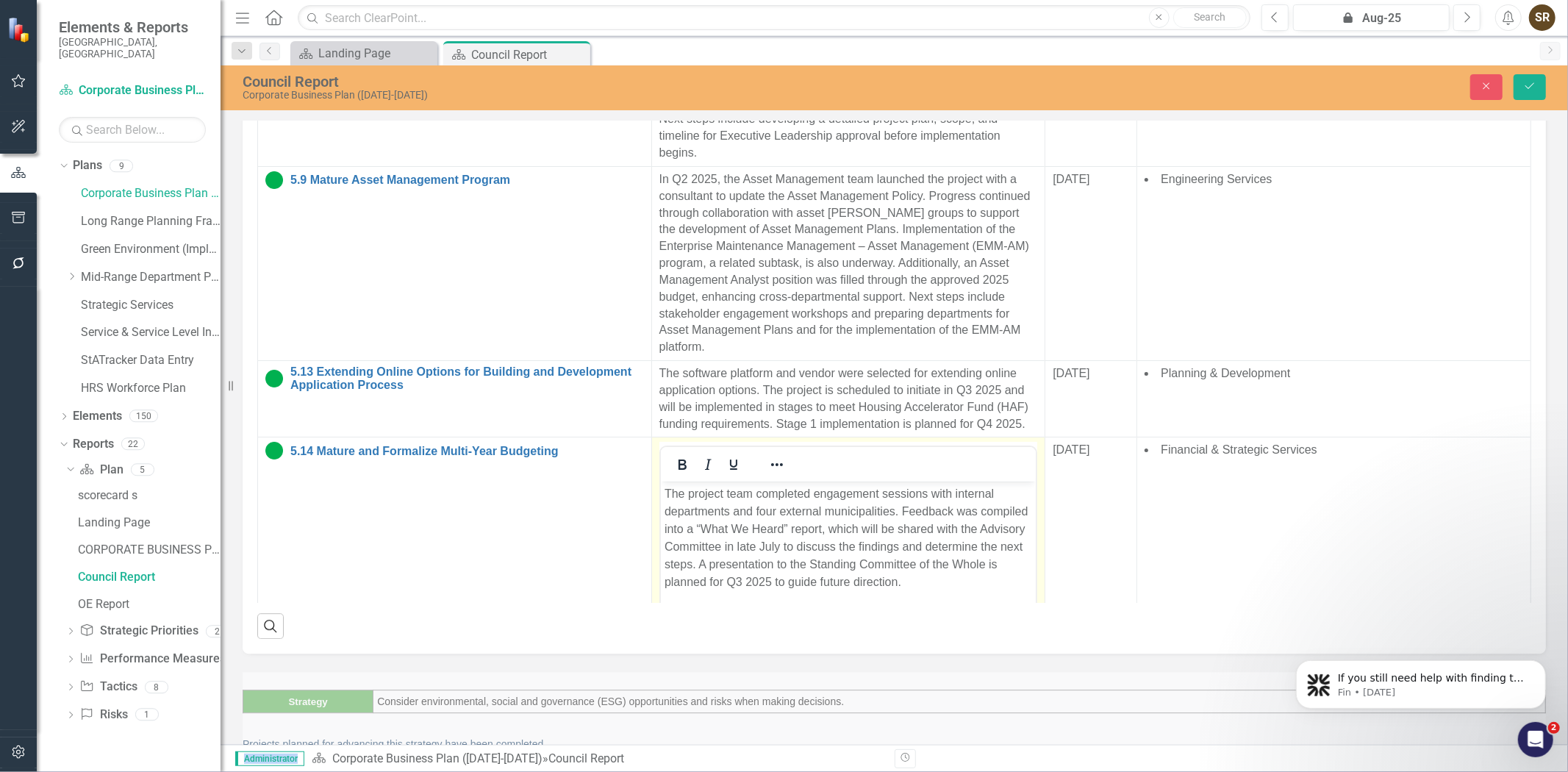
scroll to position [0, 0]
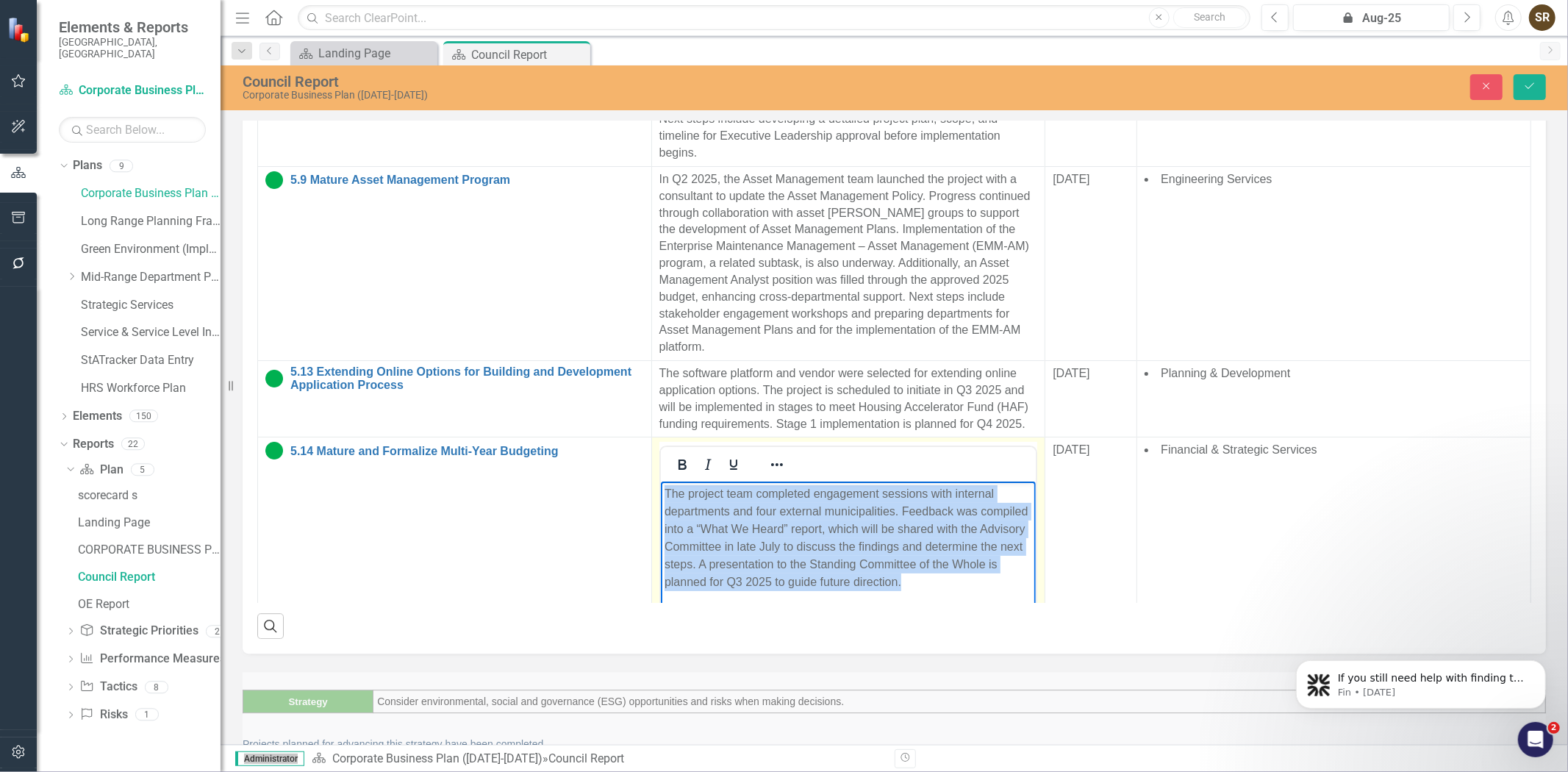
drag, startPoint x: 666, startPoint y: 499, endPoint x: 912, endPoint y: 564, distance: 254.4
click at [912, 564] on body "The project team completed engagement sessions with internal departments and fo…" at bounding box center [847, 592] width 376 height 221
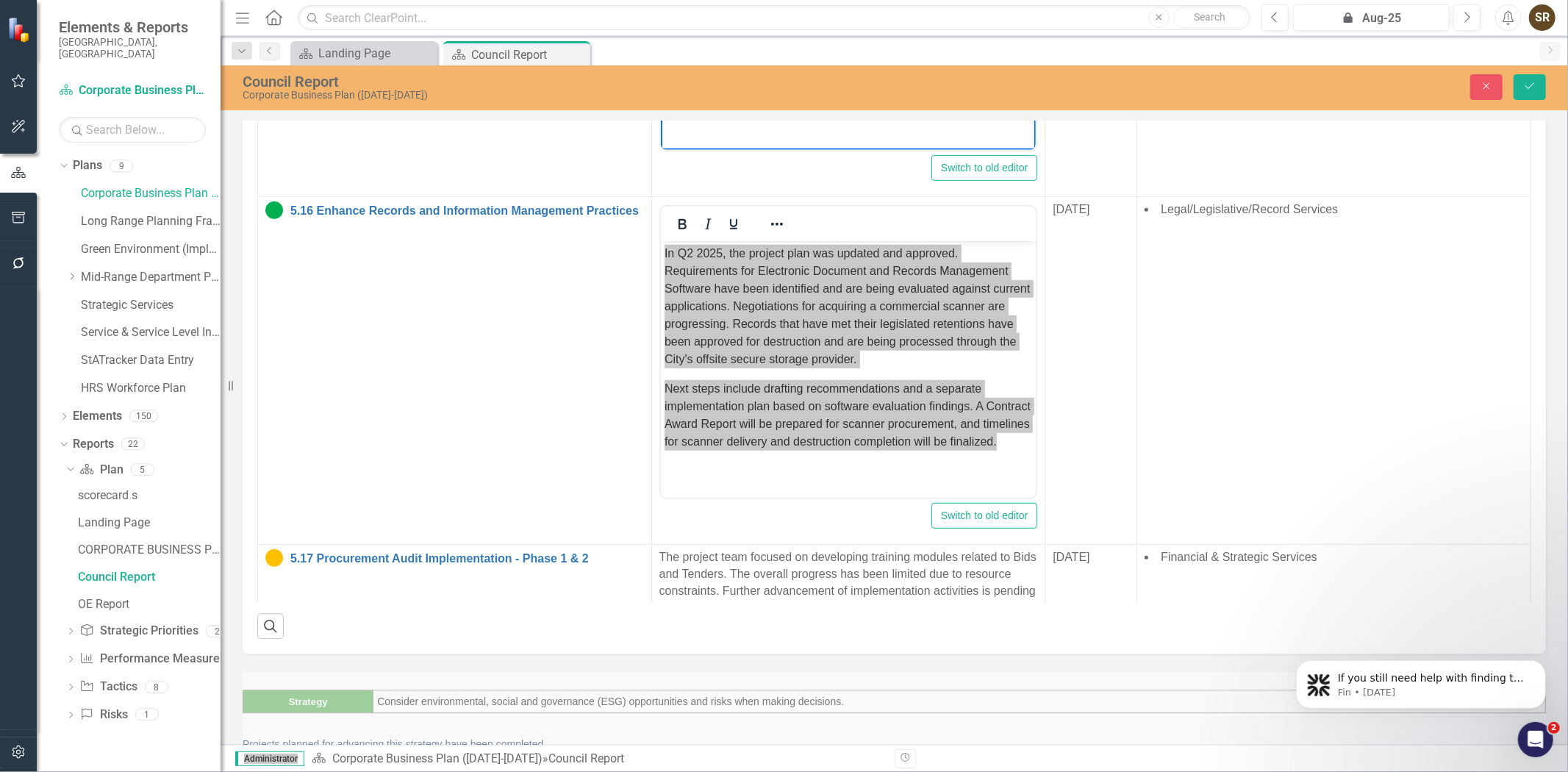
scroll to position [606, 0]
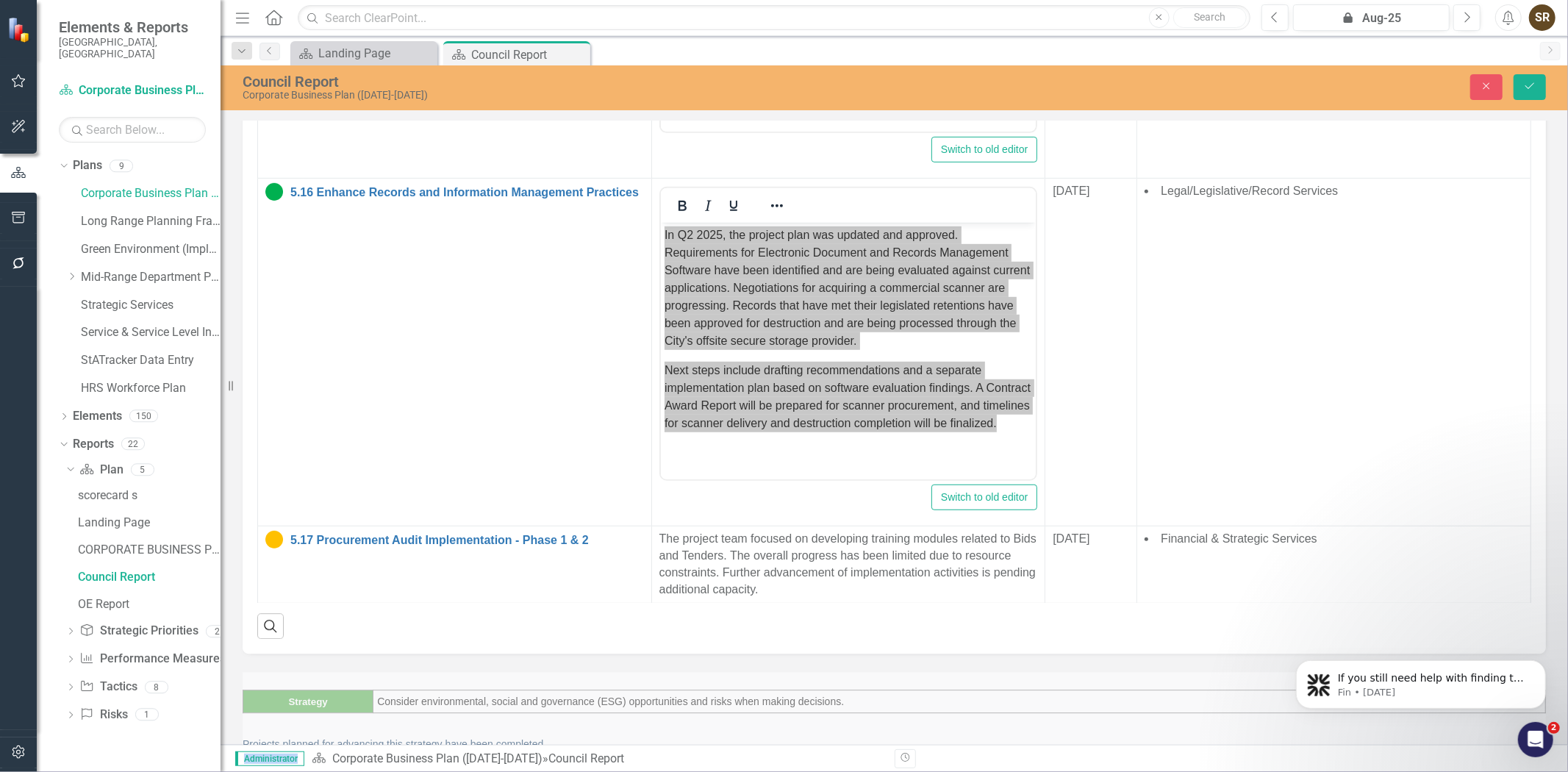
click at [659, 608] on p "The Internal Audit Steering Committee (IASC) directed the 2025 Resource Plannin…" at bounding box center [848, 668] width 379 height 121
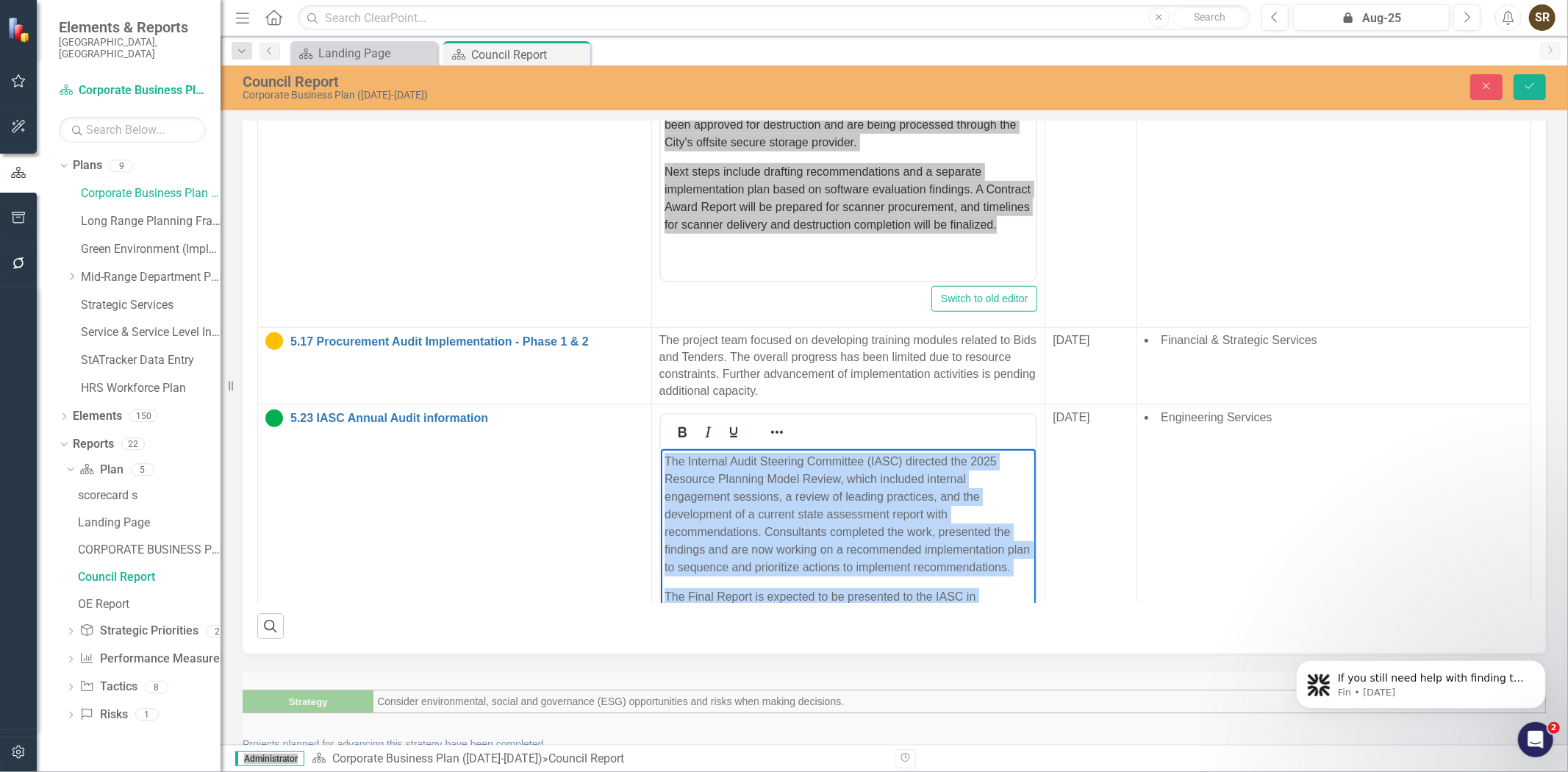
drag, startPoint x: 665, startPoint y: 463, endPoint x: 853, endPoint y: 612, distance: 239.9
click at [853, 612] on body "The Internal Audit Steering Committee (IASC) directed the 2025 Resource Plannin…" at bounding box center [847, 578] width 376 height 260
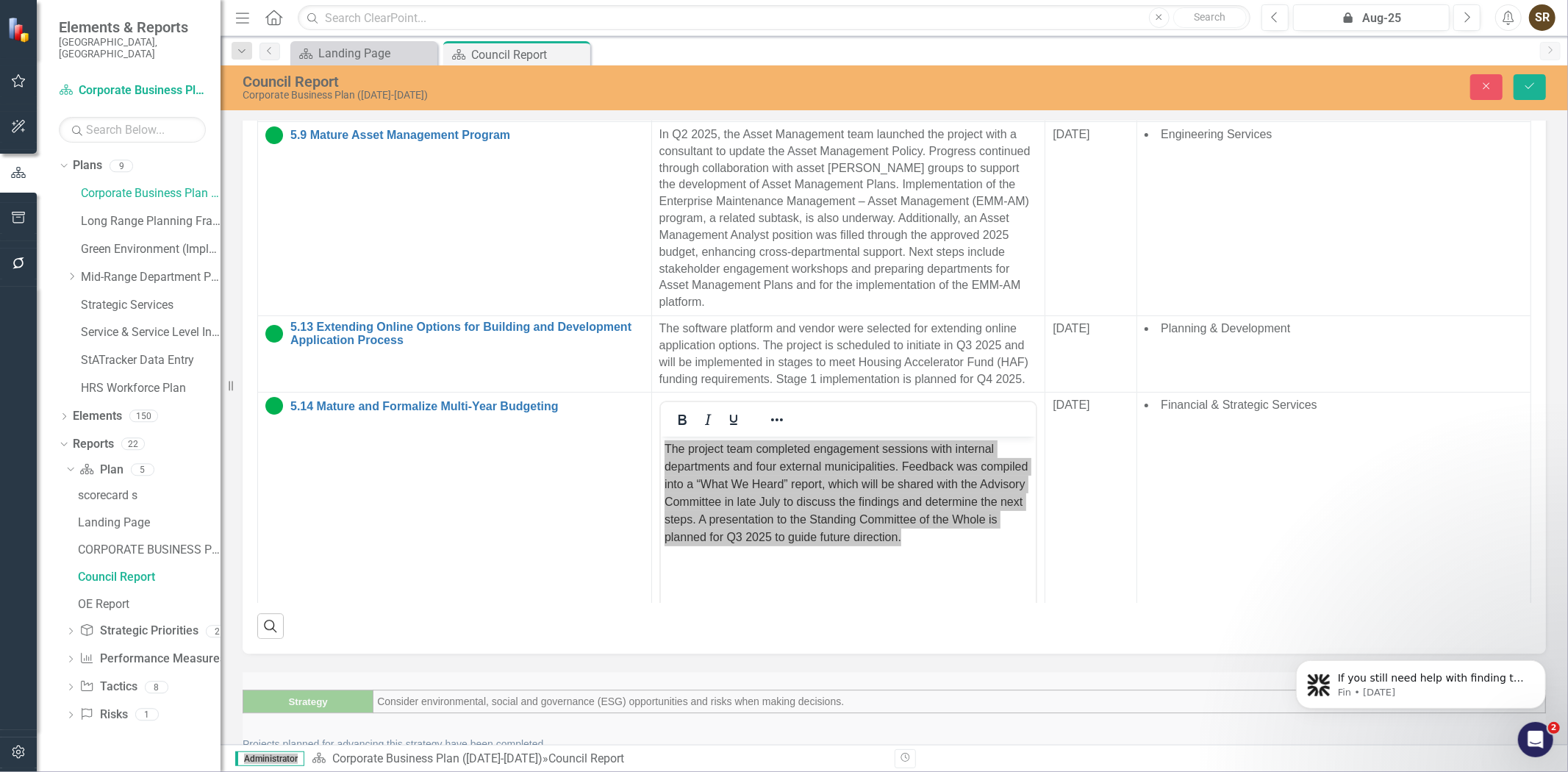
scroll to position [0, 0]
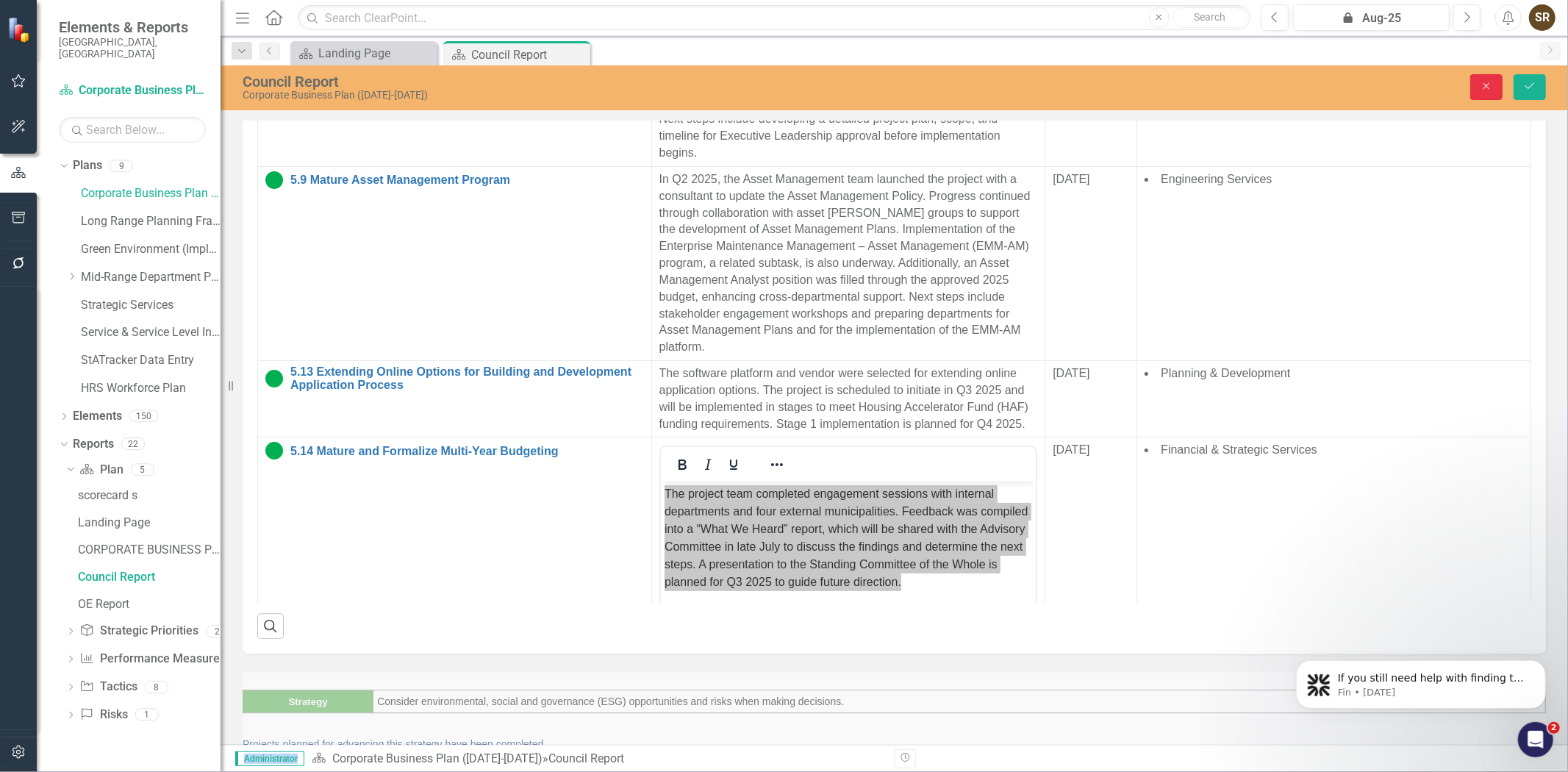
click at [1485, 91] on button "Close" at bounding box center [1486, 87] width 32 height 26
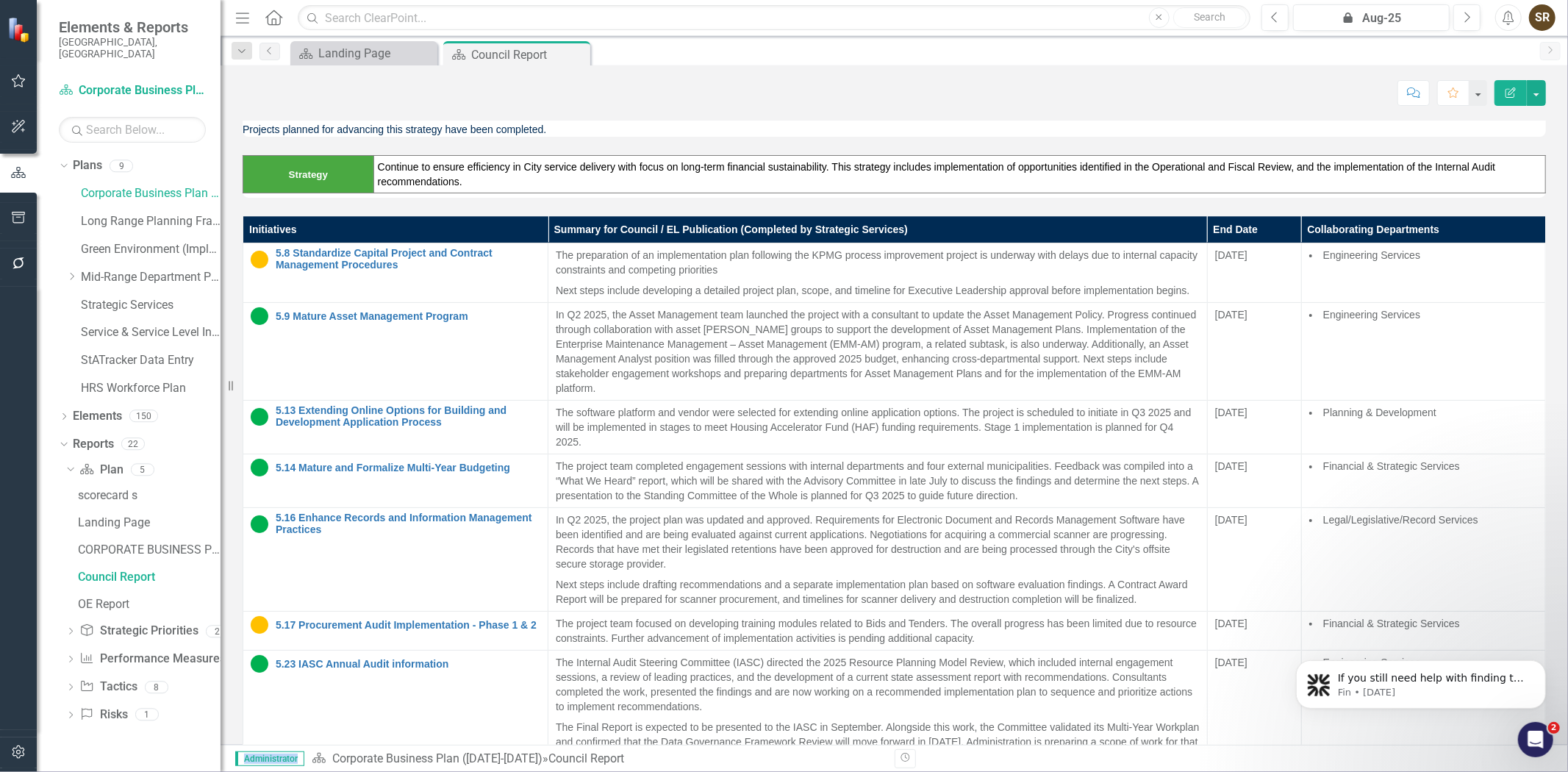
scroll to position [3199, 0]
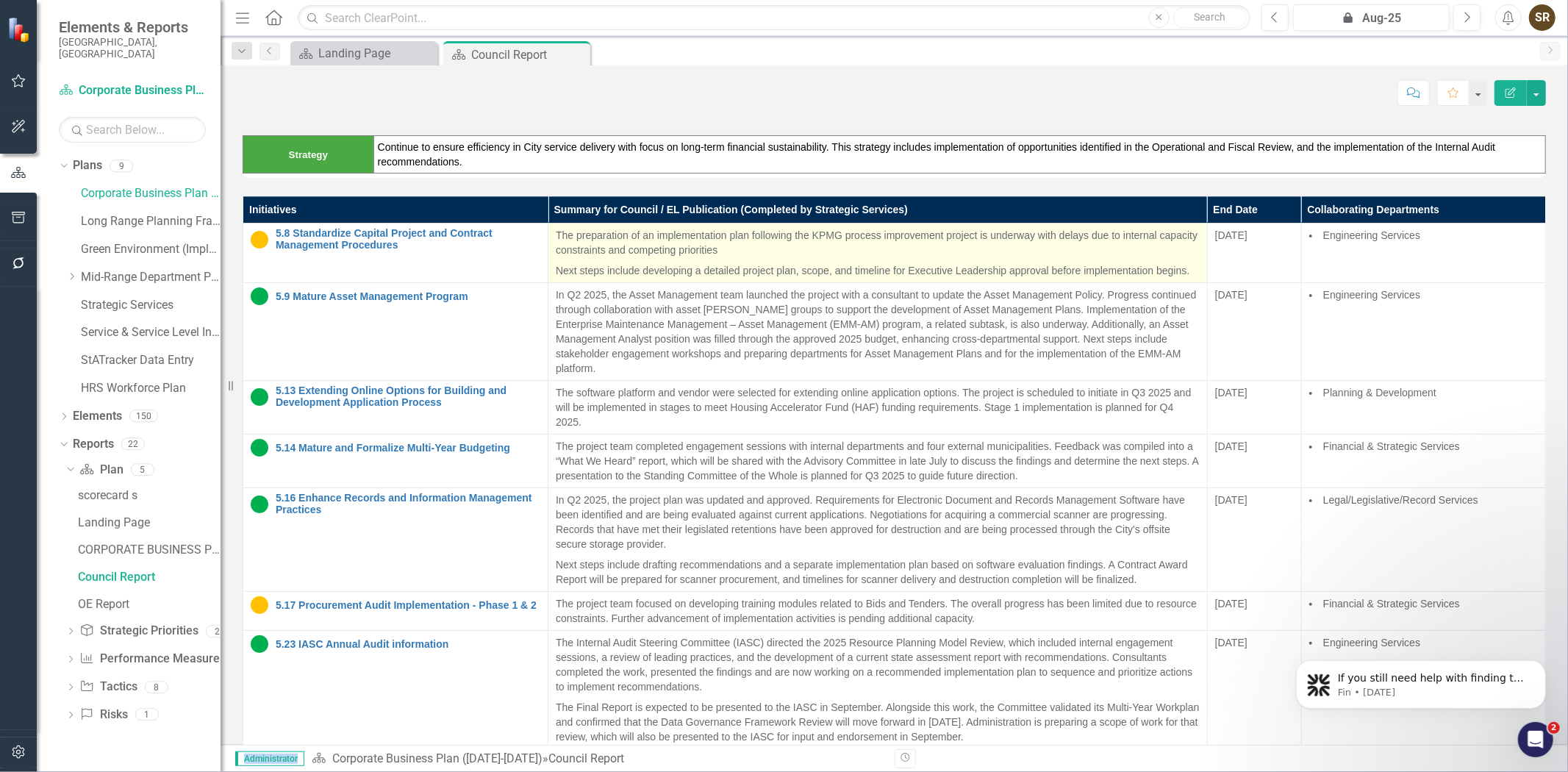
click at [715, 253] on p "The preparation of an implementation plan following the KPMG process improvemen…" at bounding box center [878, 243] width 644 height 32
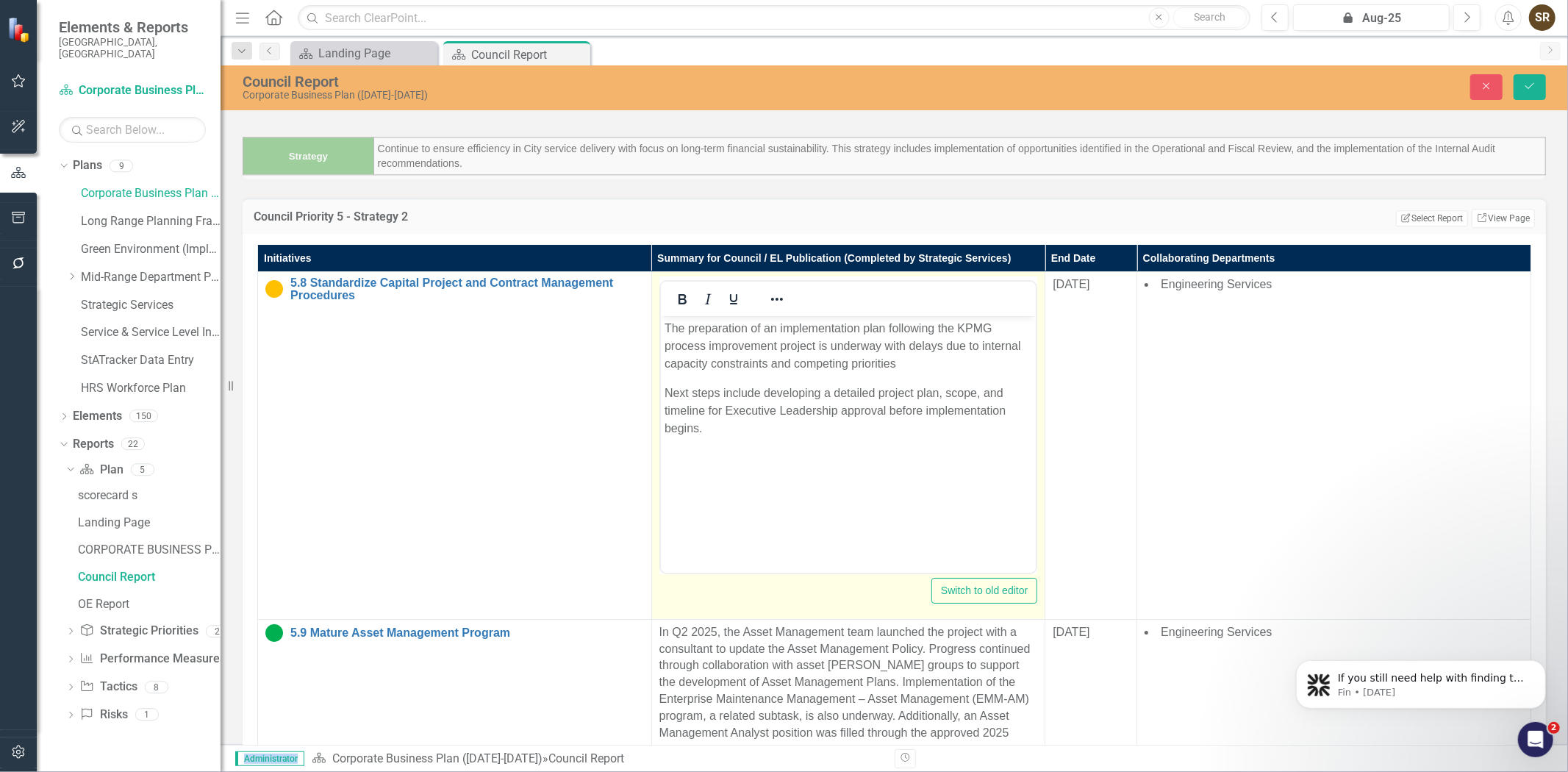
scroll to position [0, 0]
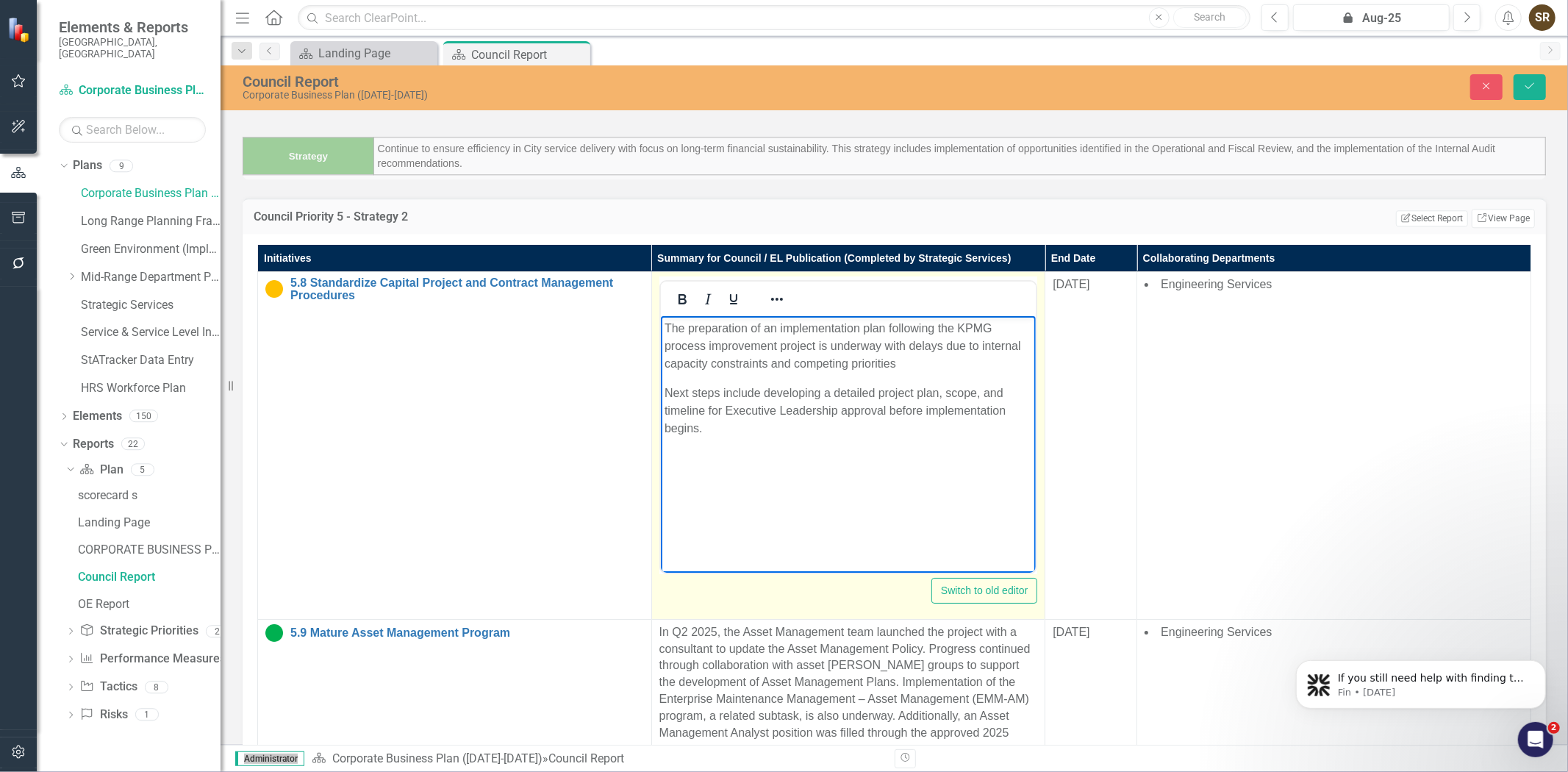
drag, startPoint x: 664, startPoint y: 329, endPoint x: 815, endPoint y: 406, distance: 169.5
click at [815, 406] on body "The preparation of an implementation plan following the KPMG process improvemen…" at bounding box center [847, 426] width 376 height 221
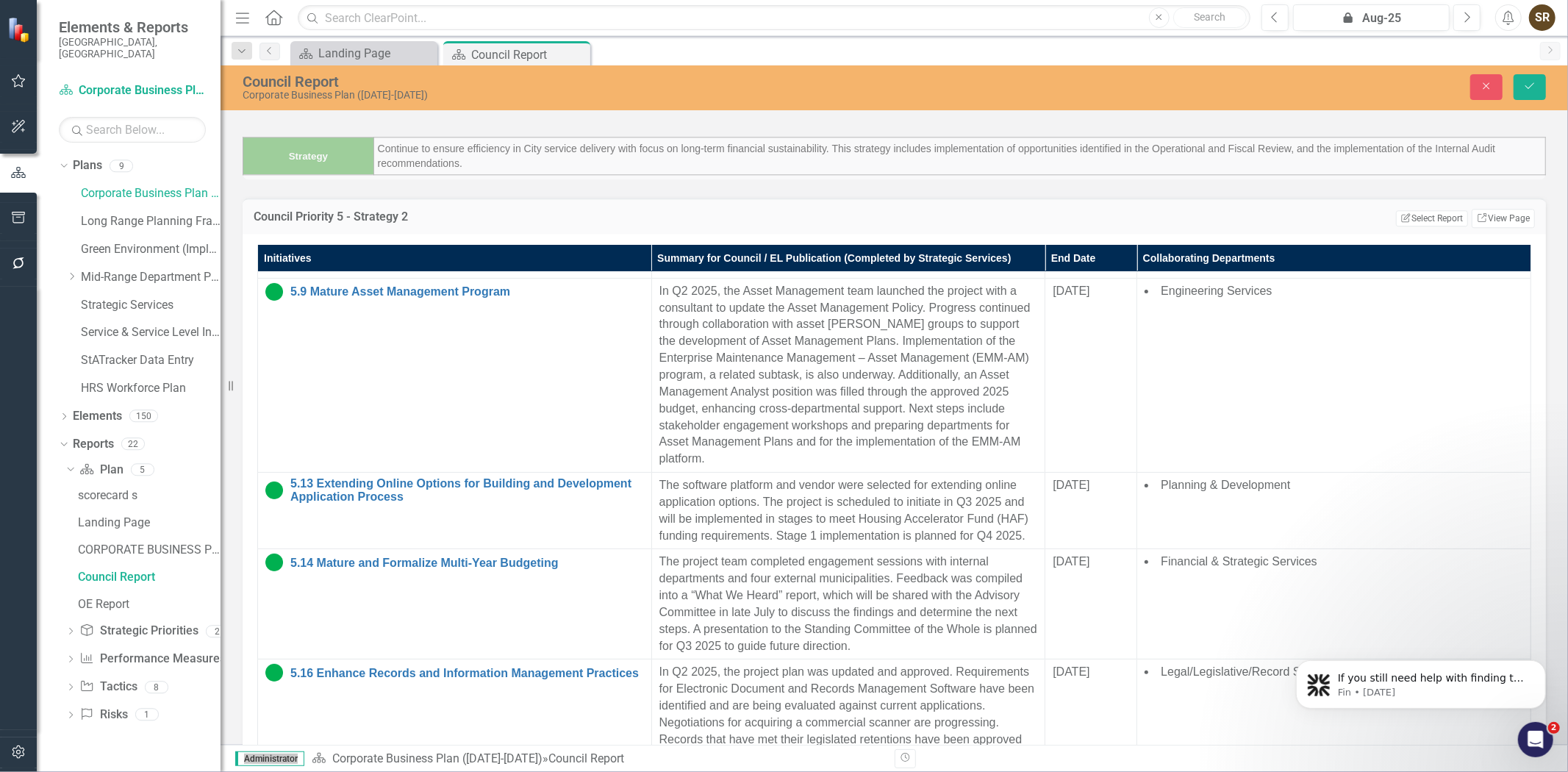
scroll to position [386, 0]
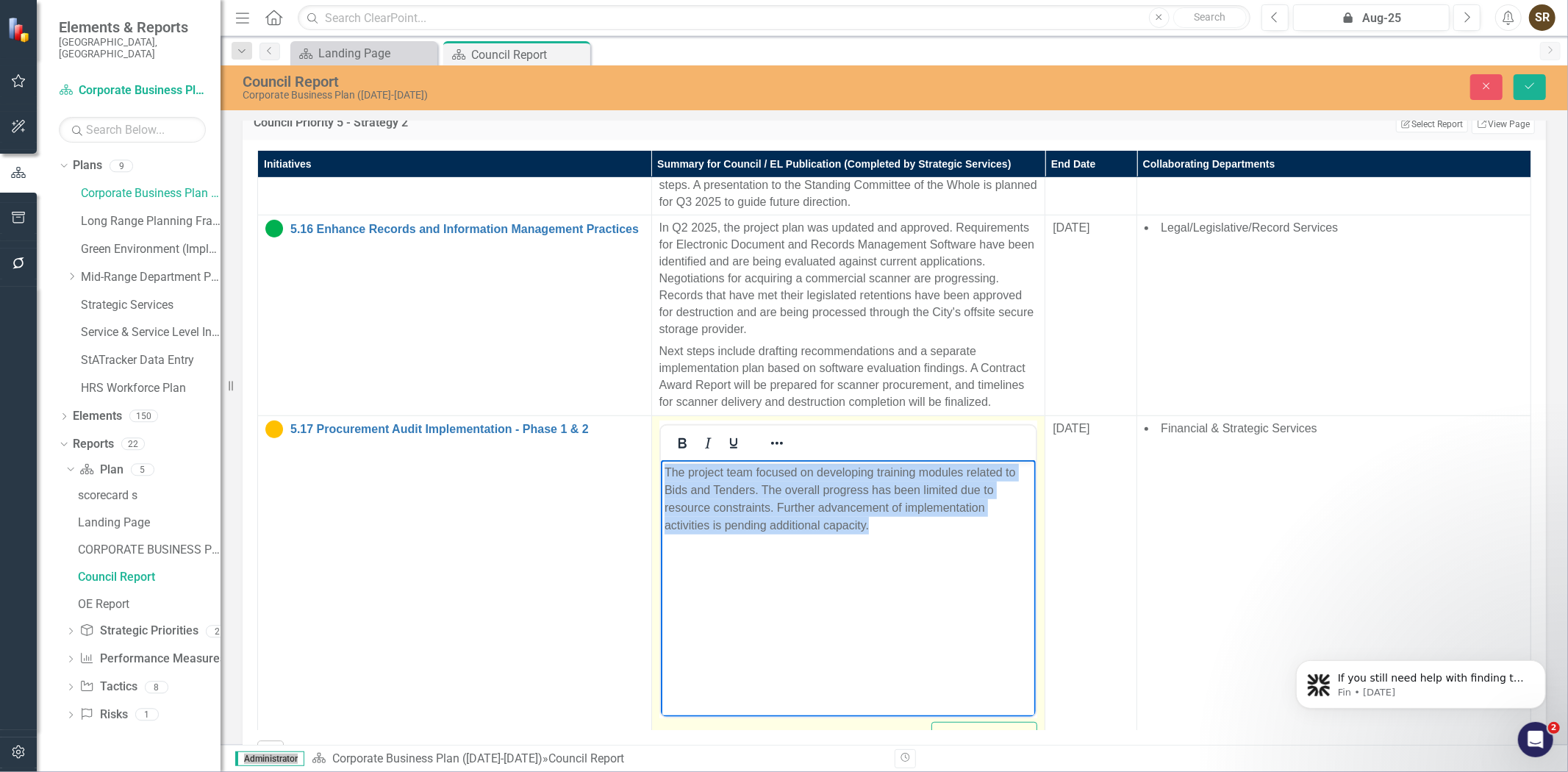
scroll to position [3373, 0]
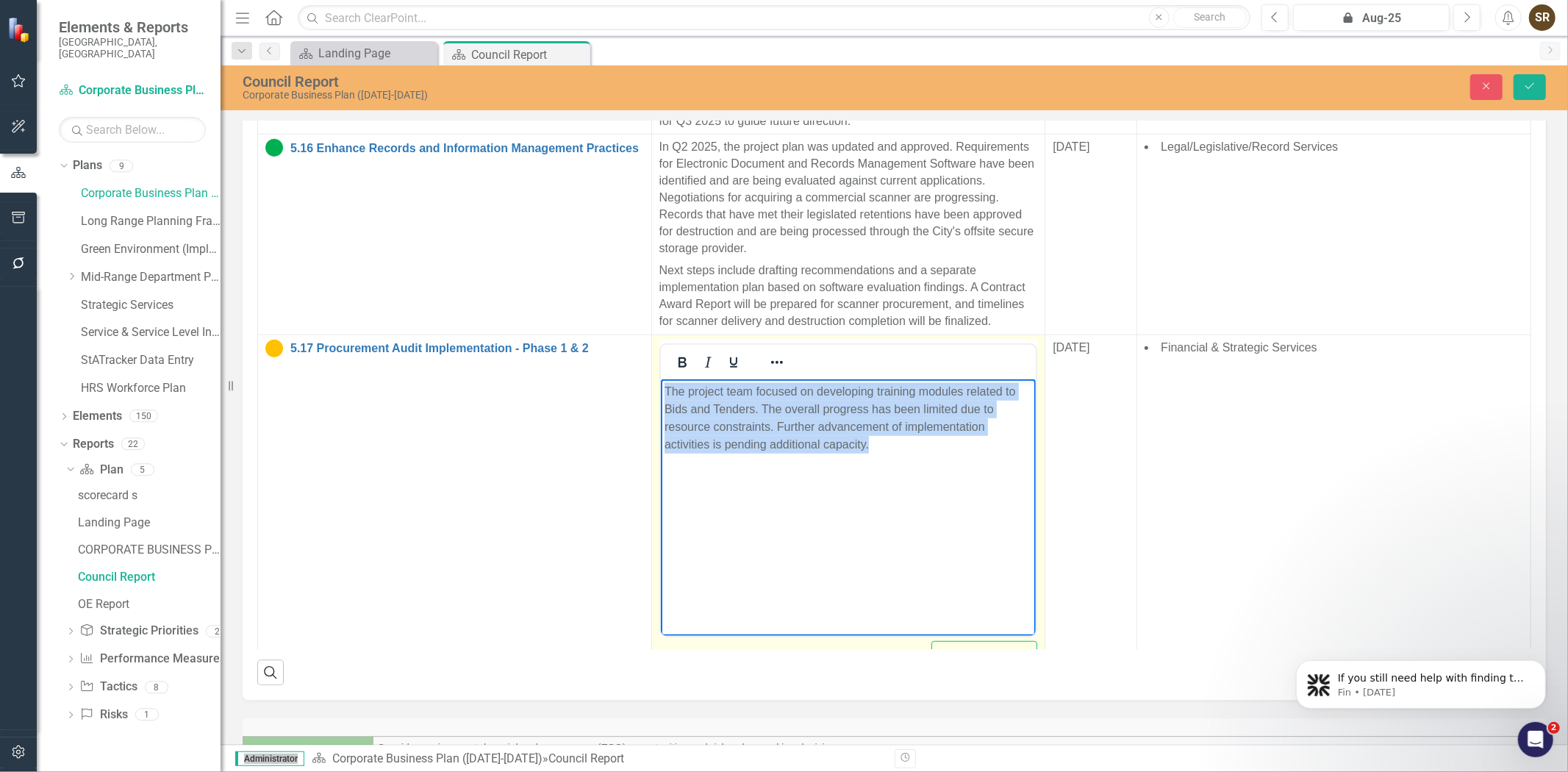
drag, startPoint x: 665, startPoint y: 392, endPoint x: 798, endPoint y: 541, distance: 199.7
click at [798, 541] on body "The project team focused on developing training modules related to Bids and Ten…" at bounding box center [847, 489] width 376 height 221
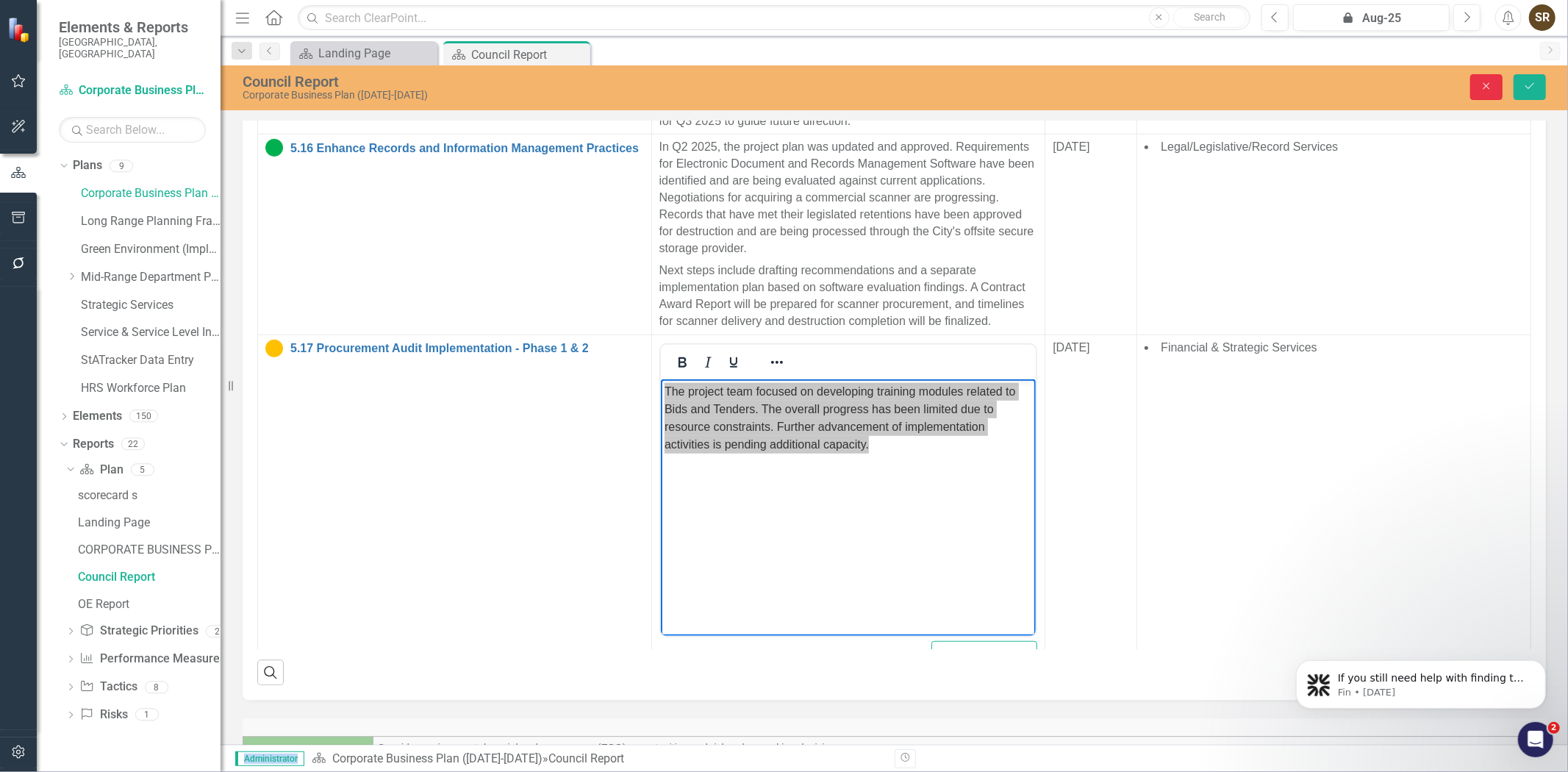
drag, startPoint x: 1485, startPoint y: 85, endPoint x: 1542, endPoint y: 130, distance: 72.6
click at [1485, 85] on icon "Close" at bounding box center [1486, 85] width 13 height 10
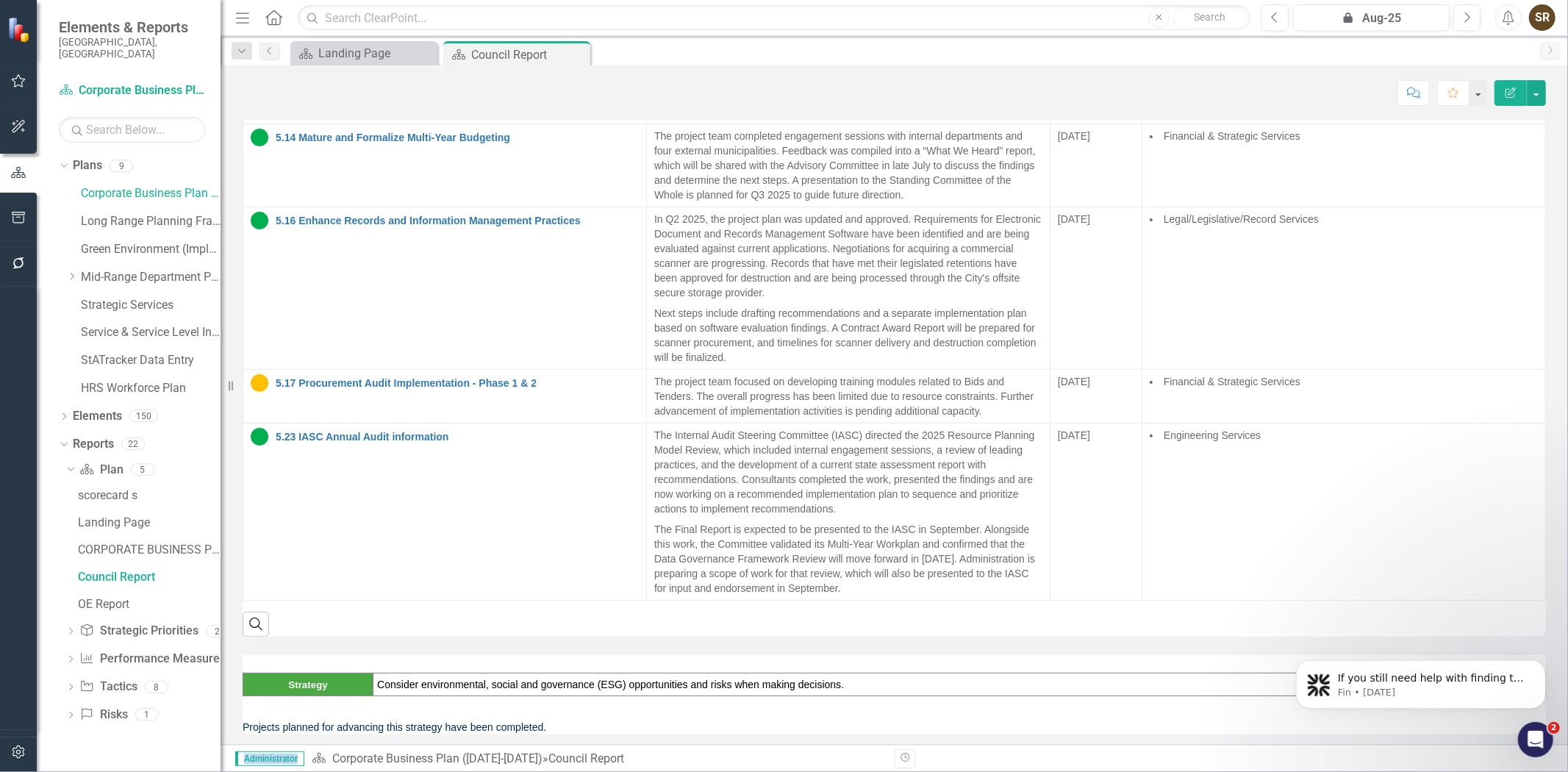
scroll to position [0, 0]
